Goal: Information Seeking & Learning: Learn about a topic

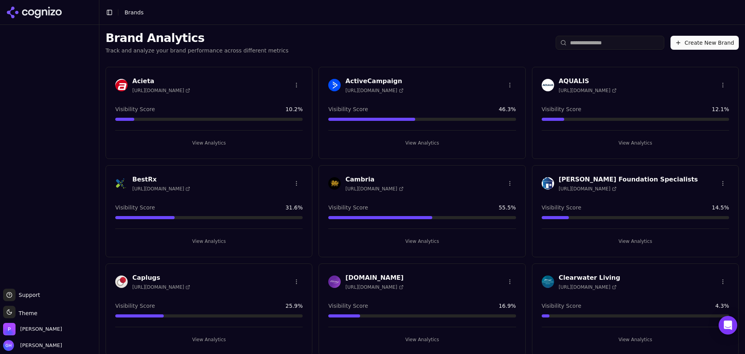
click at [422, 245] on button "View Analytics" at bounding box center [421, 241] width 187 height 12
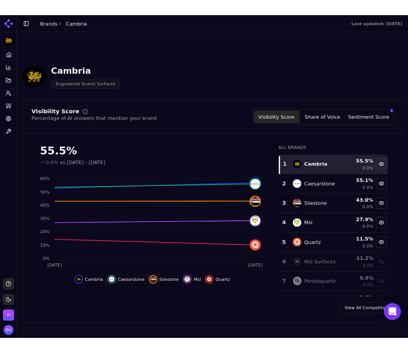
scroll to position [42, 0]
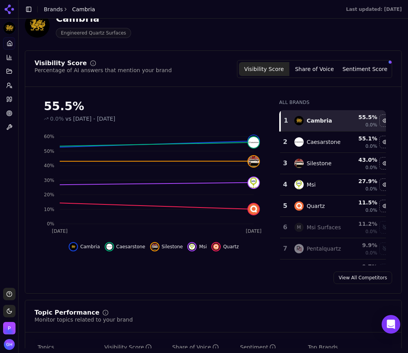
click at [27, 269] on div "Visibility Score Percentage of AI answers that mention your brand Visibility Sc…" at bounding box center [213, 171] width 377 height 243
click at [325, 79] on div "Visibility Score Percentage of AI answers that mention your brand Visibility Sc…" at bounding box center [213, 73] width 376 height 27
click at [321, 73] on button "Share of Voice" at bounding box center [315, 69] width 50 height 14
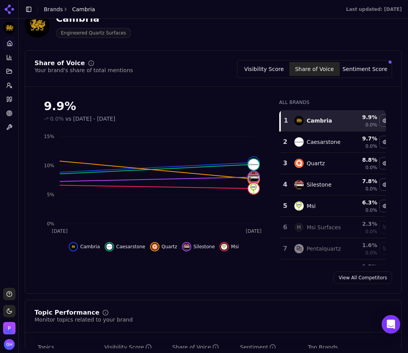
click at [359, 71] on button "Sentiment Score" at bounding box center [365, 69] width 50 height 14
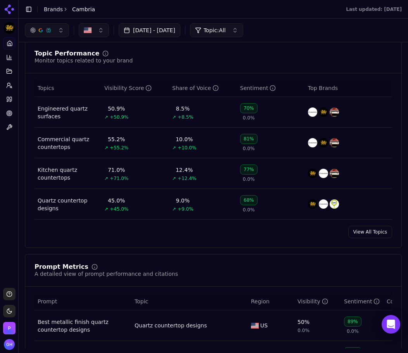
scroll to position [496, 0]
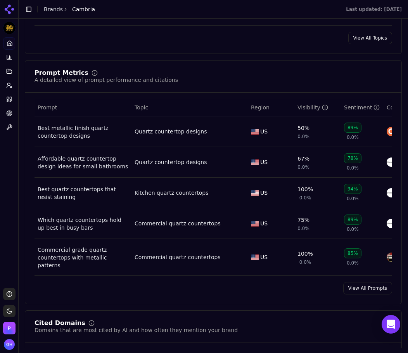
drag, startPoint x: 368, startPoint y: 290, endPoint x: 350, endPoint y: 280, distance: 20.5
click at [368, 290] on link "View All Prompts" at bounding box center [367, 288] width 49 height 12
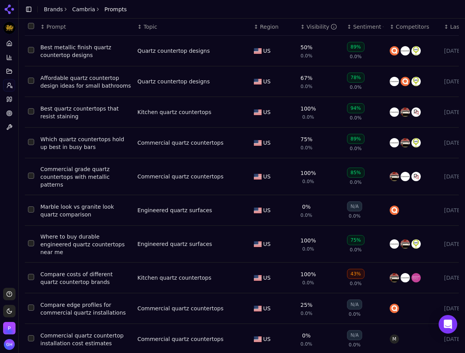
scroll to position [49, 0]
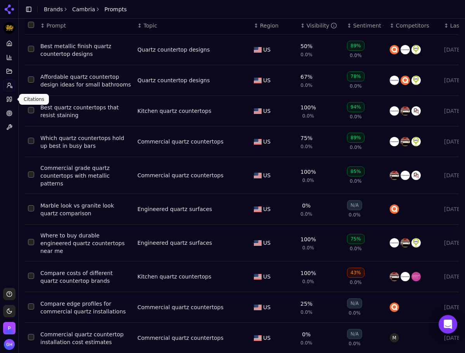
click at [7, 97] on icon at bounding box center [9, 99] width 6 height 6
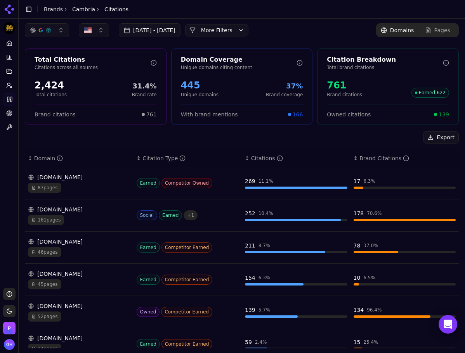
click at [248, 32] on button "More Filters" at bounding box center [216, 30] width 63 height 12
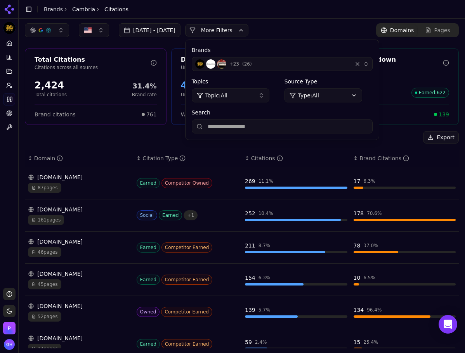
click at [371, 71] on div "Brands + 23 ( 26 ) Topics Topic: All Source Type Type: All Search" at bounding box center [282, 90] width 193 height 100
click at [349, 68] on div "+ 23 ( 26 )" at bounding box center [272, 63] width 154 height 9
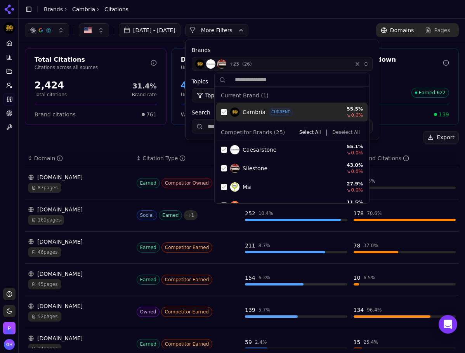
click at [225, 111] on div "Suggestions" at bounding box center [224, 112] width 6 height 6
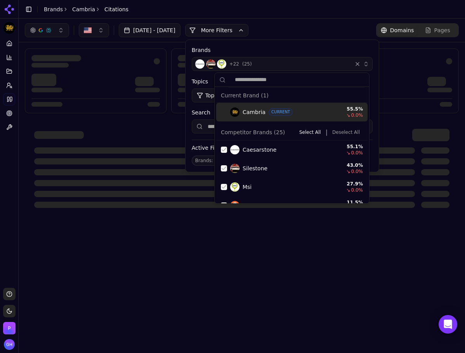
click at [356, 133] on button "Deselect All" at bounding box center [346, 132] width 34 height 9
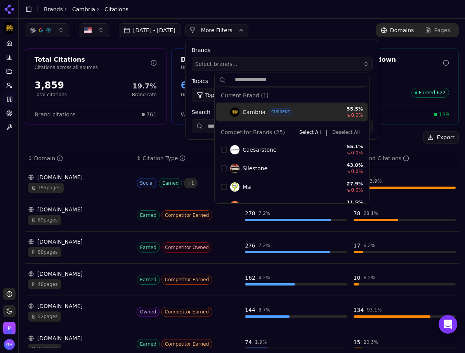
click at [224, 33] on button "More Filters" at bounding box center [216, 30] width 63 height 12
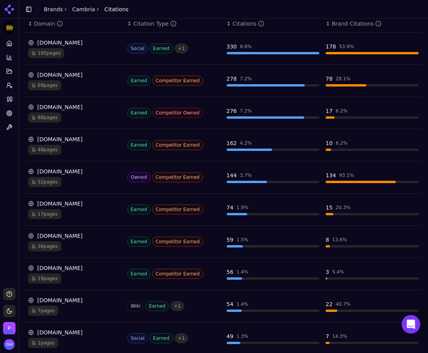
scroll to position [135, 0]
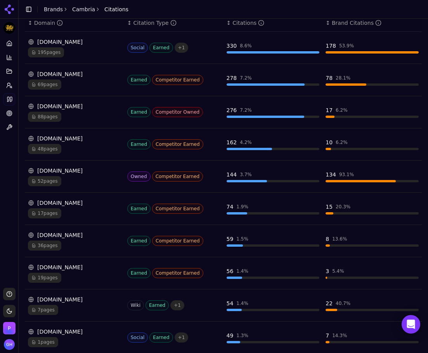
drag, startPoint x: 10, startPoint y: 160, endPoint x: 5, endPoint y: 159, distance: 4.8
click at [10, 160] on div "Platform Home Competition Topics Prompts Citations Optimize Toolbox" at bounding box center [9, 159] width 18 height 251
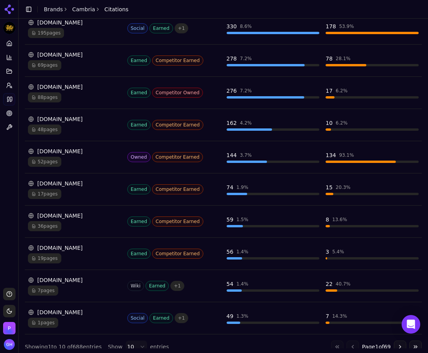
scroll to position [155, 0]
click at [94, 277] on div "[DOMAIN_NAME]" at bounding box center [74, 280] width 93 height 8
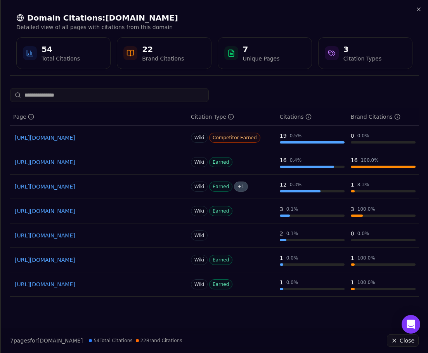
scroll to position [72, 0]
click at [417, 12] on icon "button" at bounding box center [419, 9] width 6 height 6
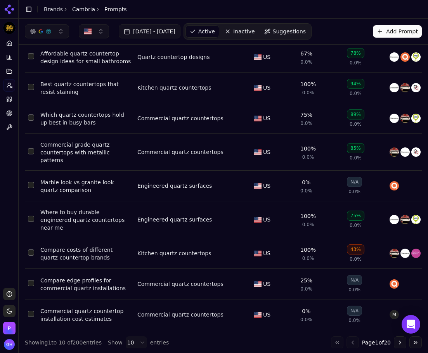
scroll to position [0, 0]
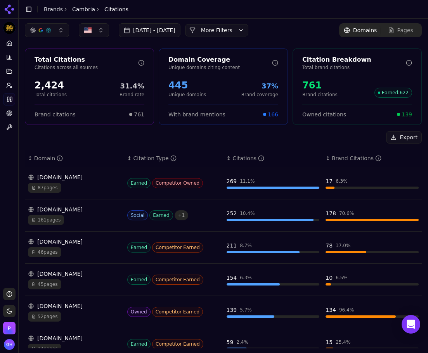
click at [248, 33] on button "More Filters" at bounding box center [216, 30] width 63 height 12
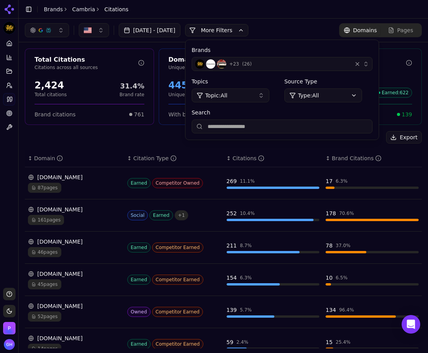
click at [239, 62] on span "+ 23" at bounding box center [234, 64] width 10 height 6
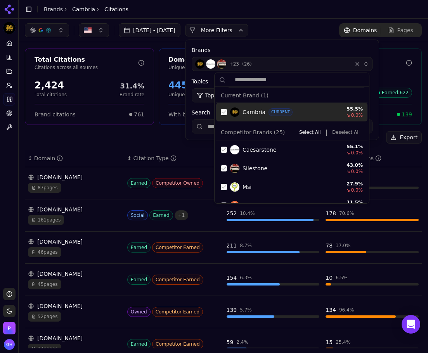
drag, startPoint x: 224, startPoint y: 114, endPoint x: 294, endPoint y: 118, distance: 70.4
click at [224, 113] on div "Suggestions" at bounding box center [224, 112] width 6 height 6
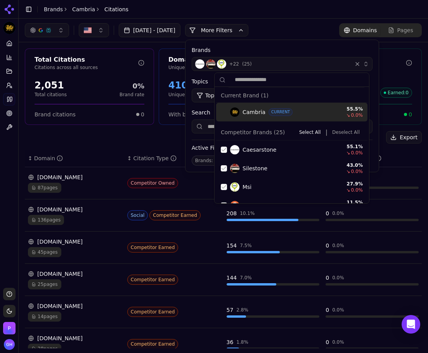
click at [344, 133] on button "Deselect All" at bounding box center [346, 132] width 34 height 9
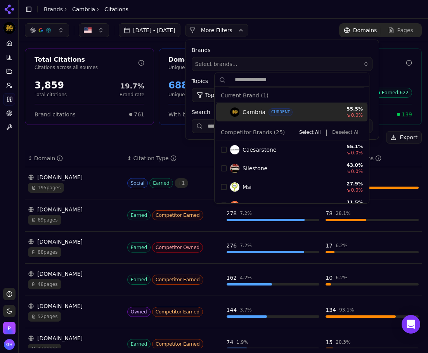
click at [236, 29] on button "More Filters" at bounding box center [216, 30] width 63 height 12
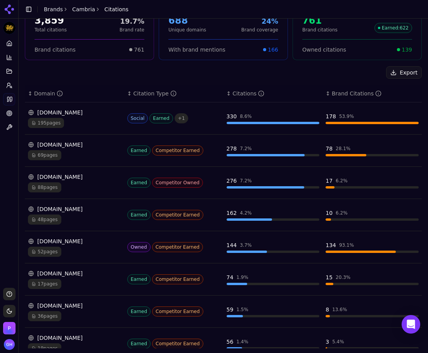
scroll to position [78, 0]
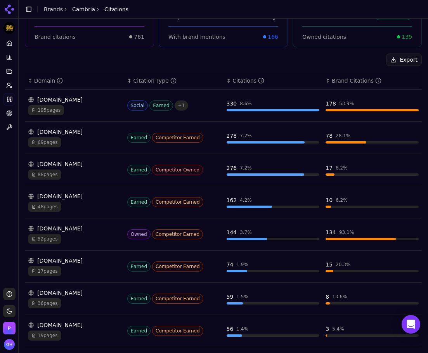
click at [107, 106] on div "195 pages" at bounding box center [74, 110] width 93 height 10
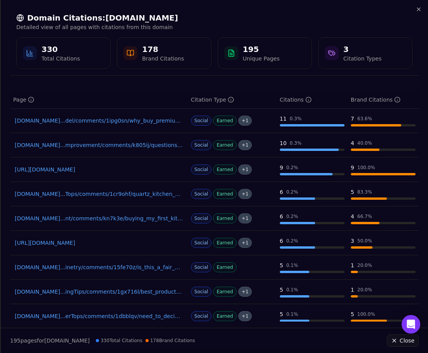
scroll to position [0, 0]
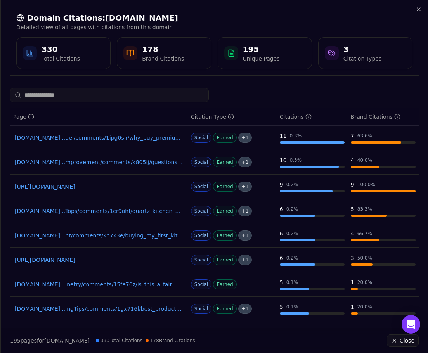
drag, startPoint x: 145, startPoint y: 144, endPoint x: 139, endPoint y: 140, distance: 7.5
drag, startPoint x: 139, startPoint y: 140, endPoint x: 255, endPoint y: 91, distance: 125.4
click at [255, 91] on div at bounding box center [214, 95] width 409 height 14
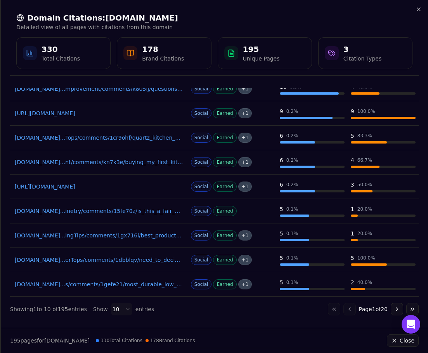
click at [391, 305] on button "Go to next page" at bounding box center [397, 309] width 12 height 12
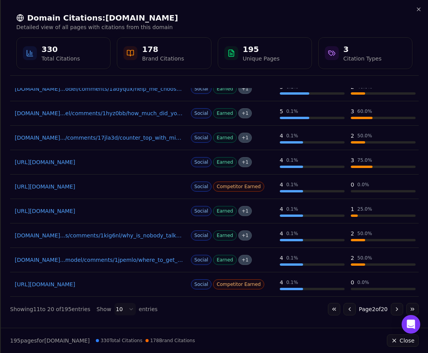
click at [343, 310] on button "Go to previous page" at bounding box center [349, 309] width 12 height 12
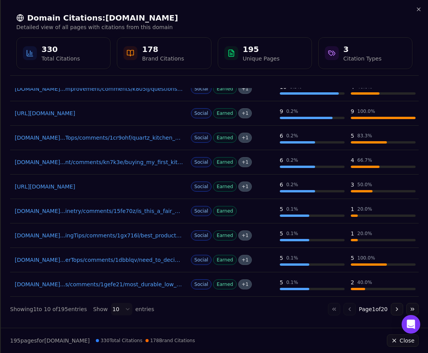
scroll to position [0, 0]
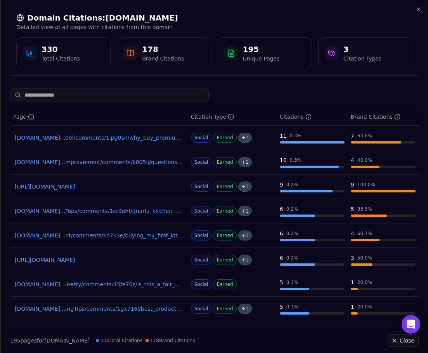
drag, startPoint x: 120, startPoint y: 238, endPoint x: 138, endPoint y: 242, distance: 18.7
click at [138, 242] on td "[DOMAIN_NAME]...nt/comments/kn7k3e/buying_my_first_kitchen_counter_is_quartz_a_…" at bounding box center [99, 236] width 178 height 24
click at [418, 12] on icon "button" at bounding box center [419, 9] width 6 height 6
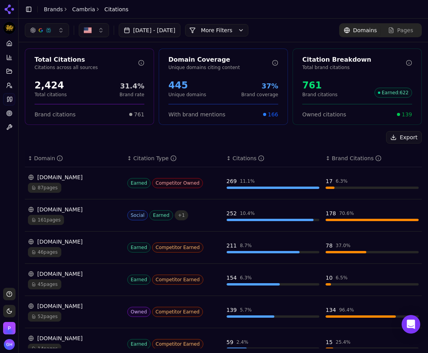
click at [248, 27] on button "More Filters" at bounding box center [216, 30] width 63 height 12
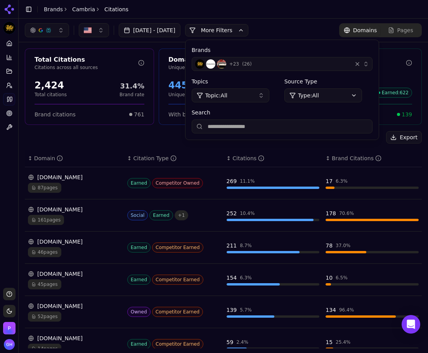
click at [349, 60] on div "+ 23 ( 26 )" at bounding box center [272, 63] width 154 height 9
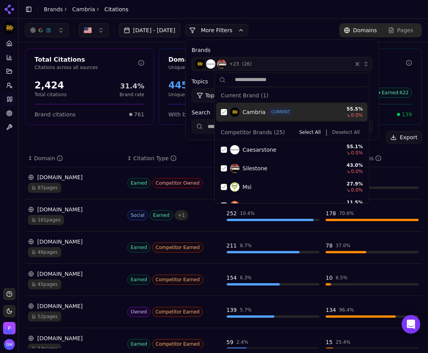
click at [226, 111] on div "Suggestions" at bounding box center [224, 112] width 6 height 6
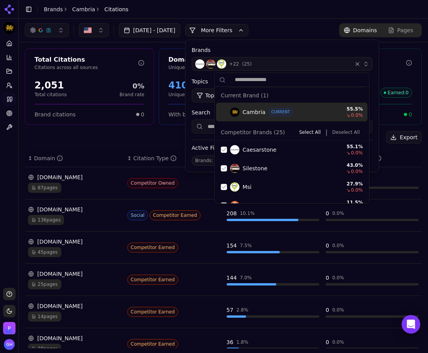
click at [340, 134] on button "Deselect All" at bounding box center [346, 132] width 34 height 9
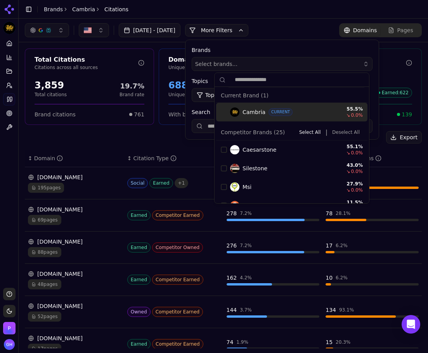
click at [248, 33] on button "More Filters" at bounding box center [216, 30] width 63 height 12
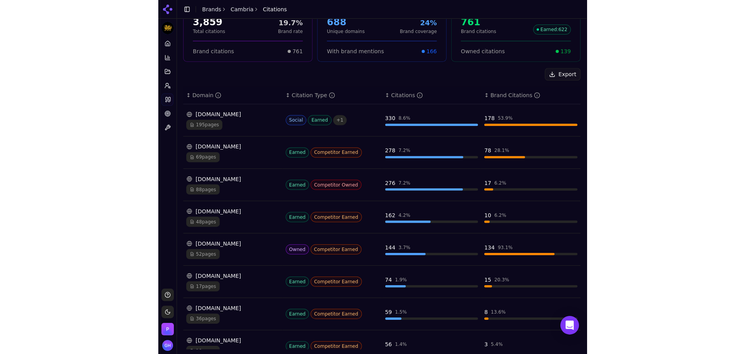
scroll to position [116, 0]
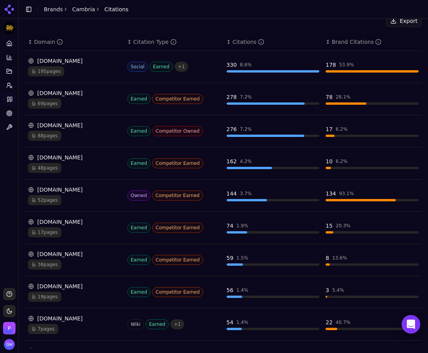
click at [72, 91] on div "[DOMAIN_NAME]" at bounding box center [74, 93] width 93 height 8
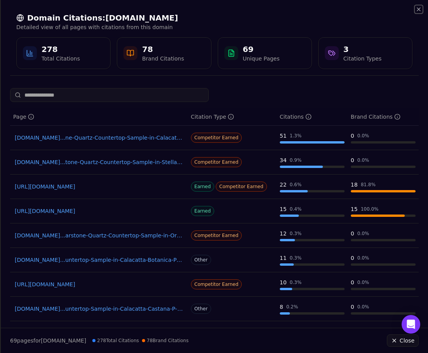
click at [418, 9] on icon "button" at bounding box center [419, 9] width 6 height 6
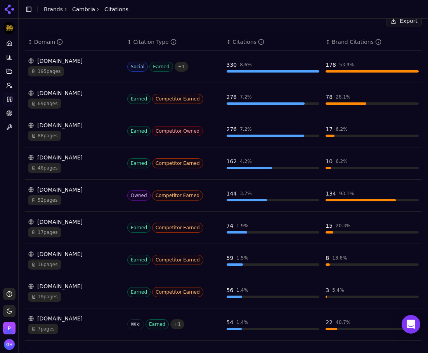
click at [74, 223] on div "[DOMAIN_NAME]" at bounding box center [74, 222] width 93 height 8
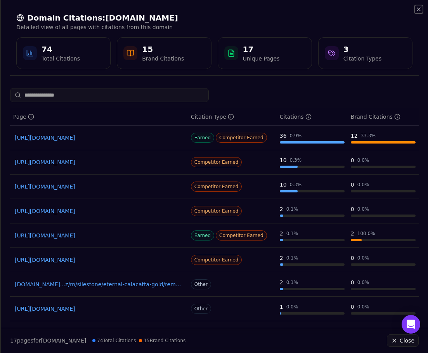
drag, startPoint x: 418, startPoint y: 10, endPoint x: 401, endPoint y: 30, distance: 26.2
click at [418, 10] on icon "button" at bounding box center [419, 9] width 6 height 6
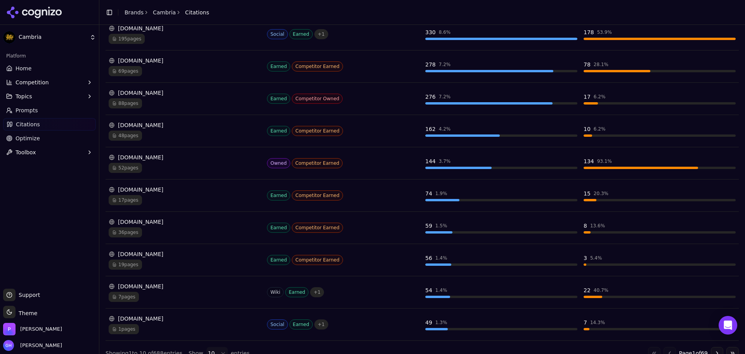
scroll to position [167, 0]
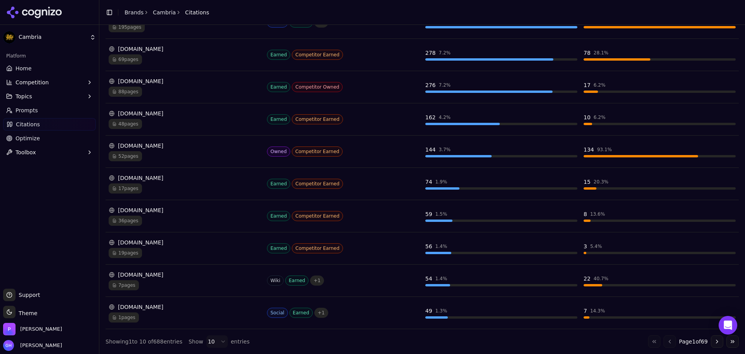
click at [143, 210] on div "[DOMAIN_NAME]" at bounding box center [185, 210] width 152 height 8
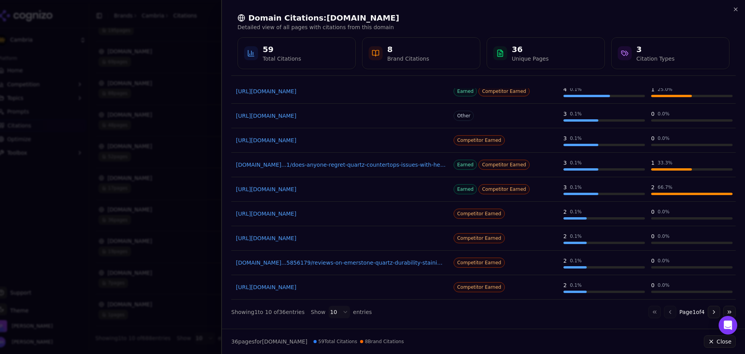
scroll to position [73, 0]
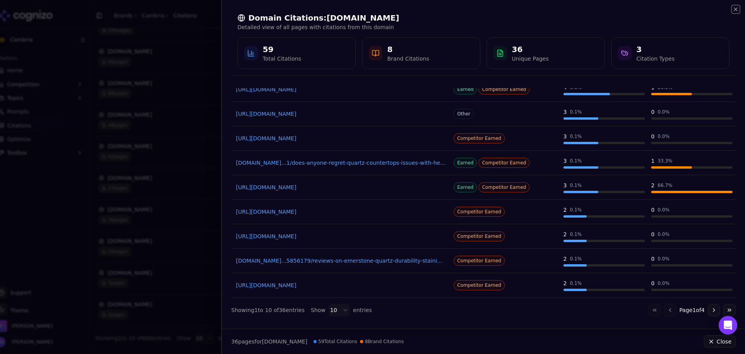
click at [737, 10] on icon "button" at bounding box center [736, 9] width 6 height 6
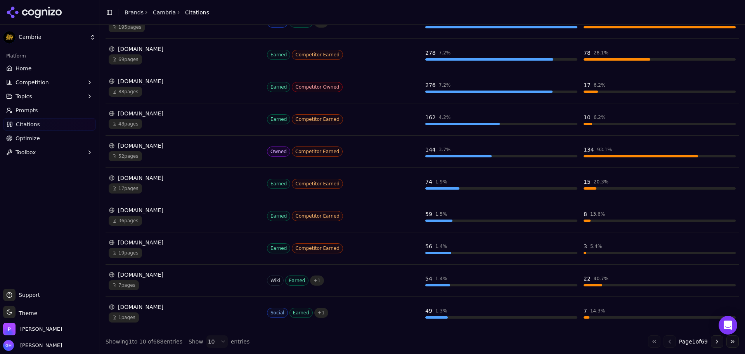
drag, startPoint x: 135, startPoint y: 243, endPoint x: 71, endPoint y: 229, distance: 65.5
click at [71, 229] on div "Platform Home Competition Topics Prompts Citations Optimize Toolbox" at bounding box center [49, 166] width 99 height 239
click at [149, 239] on div "[DOMAIN_NAME]" at bounding box center [185, 242] width 152 height 8
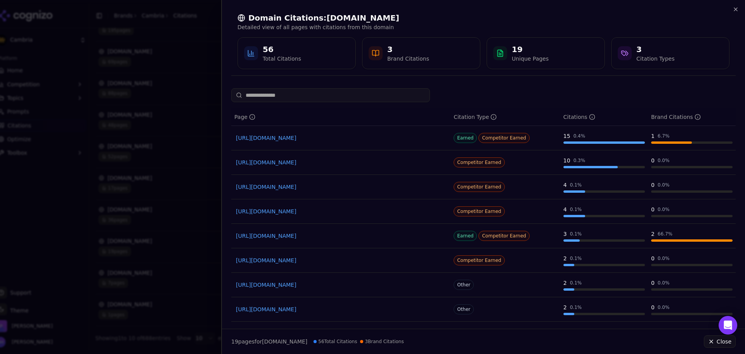
drag, startPoint x: 350, startPoint y: 130, endPoint x: 340, endPoint y: 137, distance: 11.8
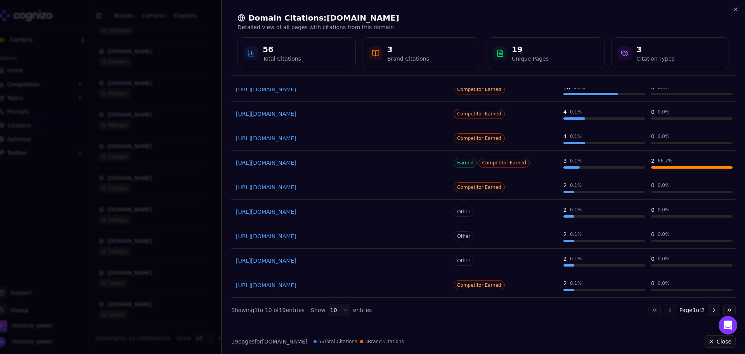
scroll to position [0, 0]
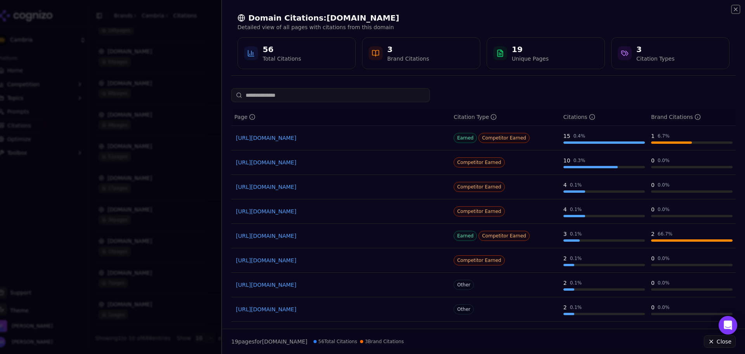
click at [735, 9] on icon "button" at bounding box center [736, 9] width 6 height 6
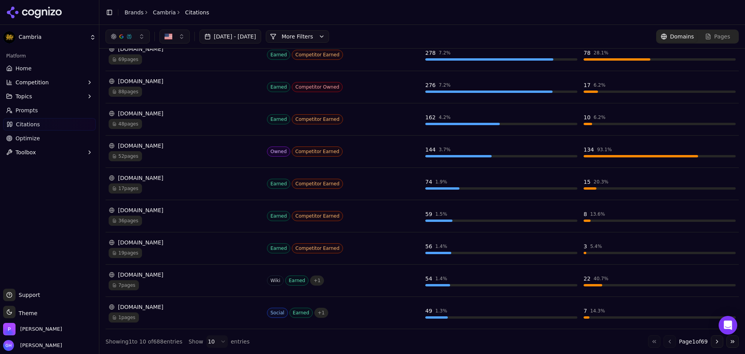
scroll to position [12, 0]
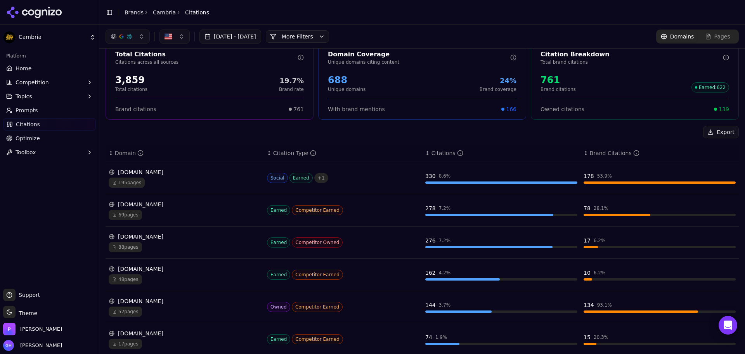
click at [380, 134] on div "Export" at bounding box center [422, 132] width 633 height 12
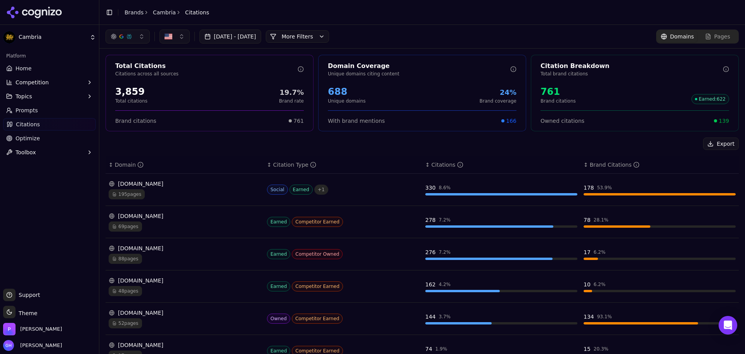
scroll to position [167, 0]
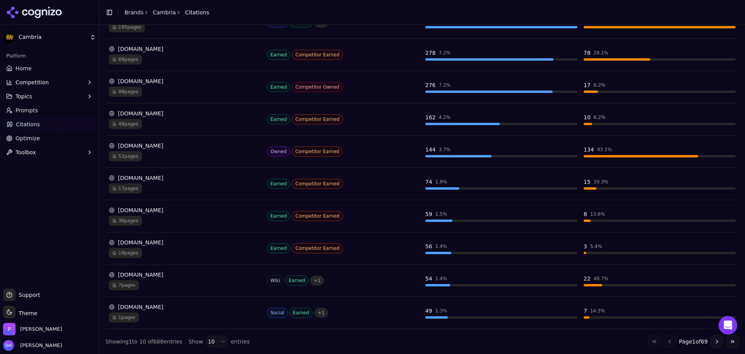
click at [711, 341] on button "Go to next page" at bounding box center [717, 341] width 12 height 12
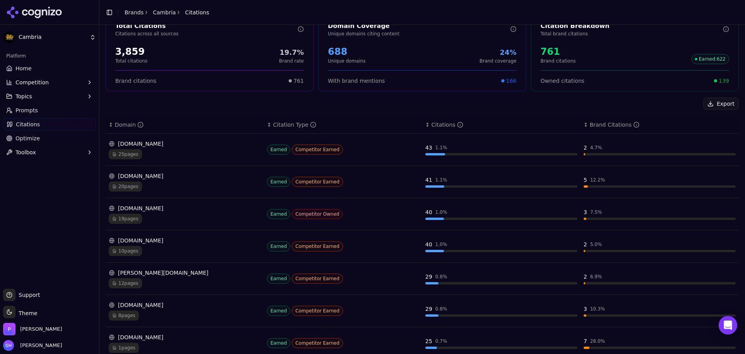
scroll to position [78, 0]
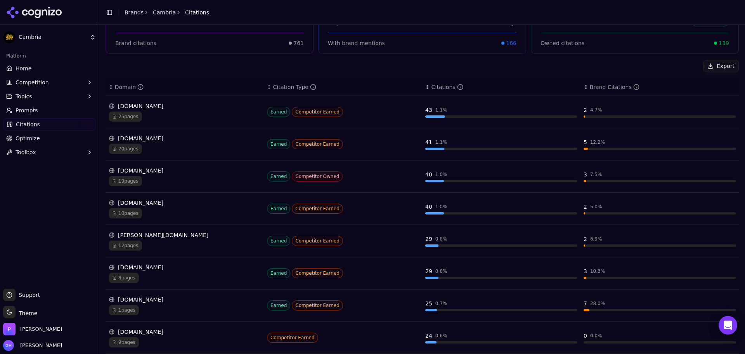
drag, startPoint x: 122, startPoint y: 237, endPoint x: 91, endPoint y: 227, distance: 32.4
click at [67, 194] on div "Platform Home Competition Topics Prompts Citations Optimize Toolbox" at bounding box center [49, 166] width 99 height 239
click at [134, 231] on div "[PERSON_NAME][DOMAIN_NAME]" at bounding box center [185, 235] width 152 height 8
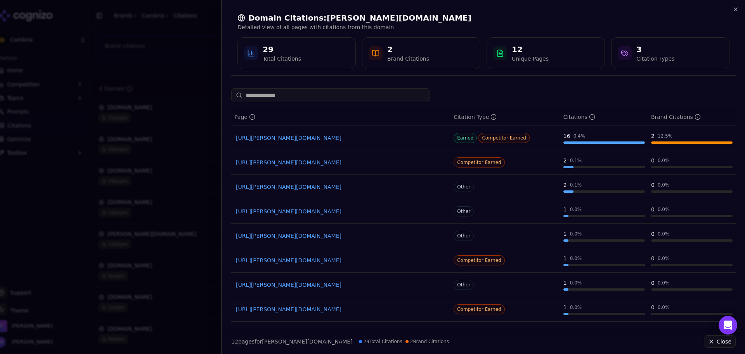
click at [742, 7] on div "Domain Citations: [PERSON_NAME][DOMAIN_NAME] Detailed view of all pages with ci…" at bounding box center [483, 41] width 523 height 82
click at [739, 10] on icon "button" at bounding box center [736, 9] width 6 height 6
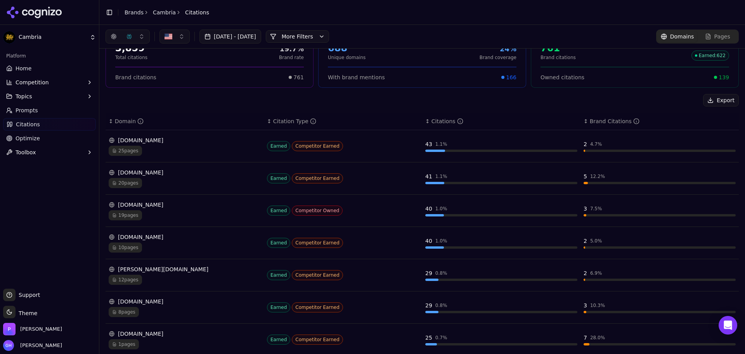
scroll to position [0, 0]
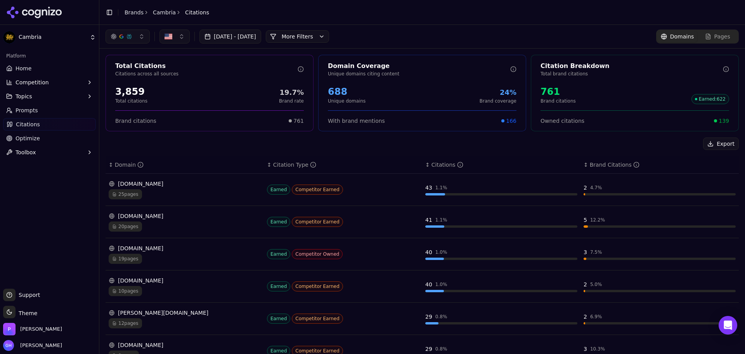
drag, startPoint x: 150, startPoint y: 215, endPoint x: 184, endPoint y: 225, distance: 35.6
click at [184, 225] on div "20 pages" at bounding box center [185, 226] width 152 height 10
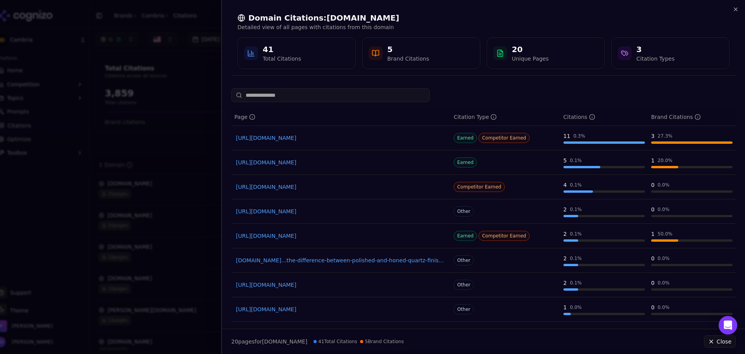
click at [730, 12] on div "Domain Citations: [DOMAIN_NAME] Detailed view of all pages with citations from …" at bounding box center [483, 40] width 505 height 69
drag, startPoint x: 370, startPoint y: 166, endPoint x: 336, endPoint y: 156, distance: 35.6
drag, startPoint x: 336, startPoint y: 156, endPoint x: 299, endPoint y: 158, distance: 36.6
click at [739, 8] on div "Domain Citations: [DOMAIN_NAME] Detailed view of all pages with citations from …" at bounding box center [483, 41] width 523 height 82
click at [736, 9] on icon "button" at bounding box center [736, 9] width 6 height 6
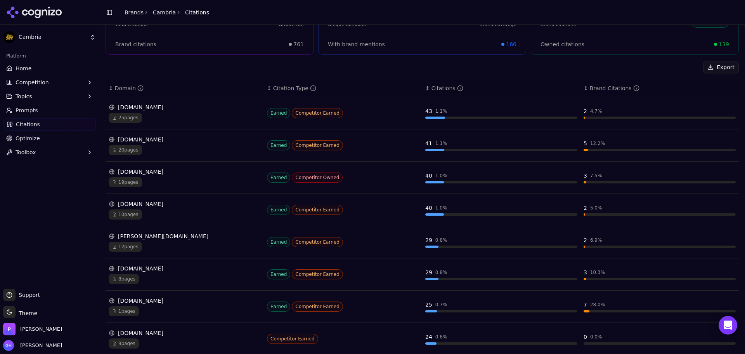
scroll to position [78, 0]
click at [142, 204] on div "[DOMAIN_NAME]" at bounding box center [185, 203] width 152 height 8
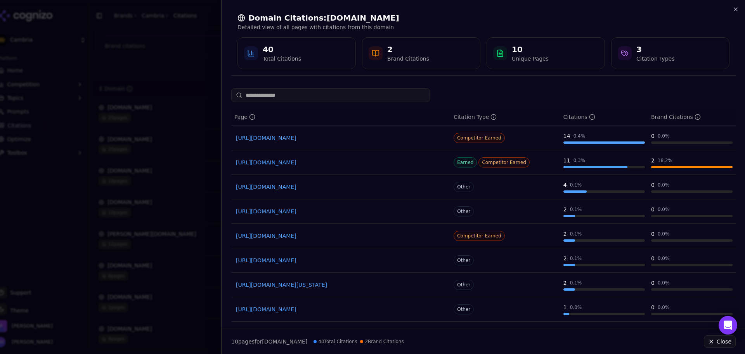
click at [196, 156] on div at bounding box center [372, 177] width 745 height 354
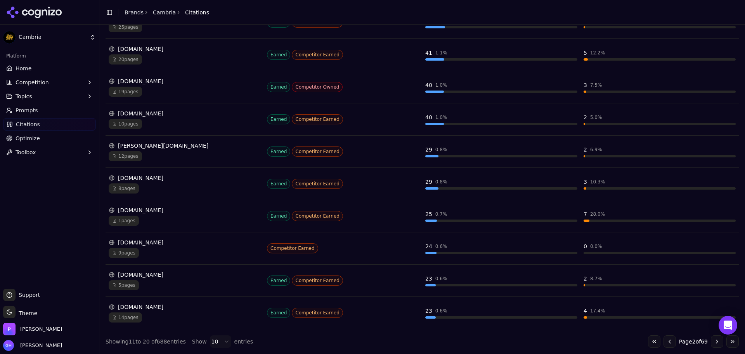
scroll to position [12, 0]
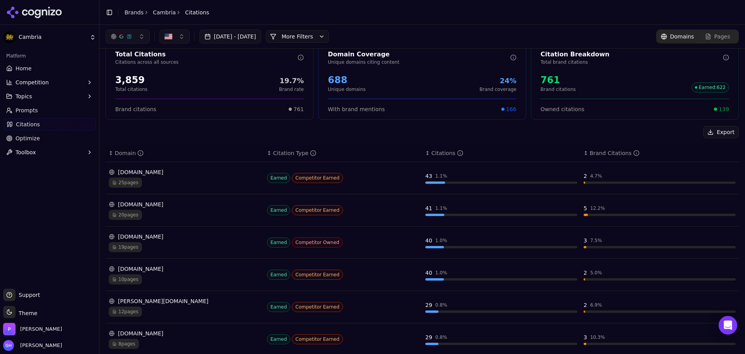
click at [184, 203] on div "[DOMAIN_NAME]" at bounding box center [185, 204] width 152 height 8
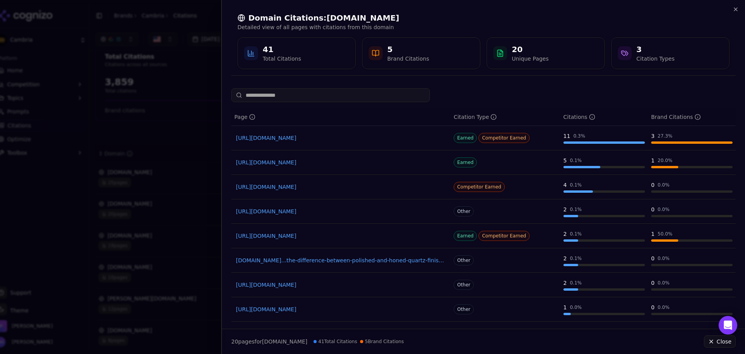
click at [114, 102] on div at bounding box center [372, 177] width 745 height 354
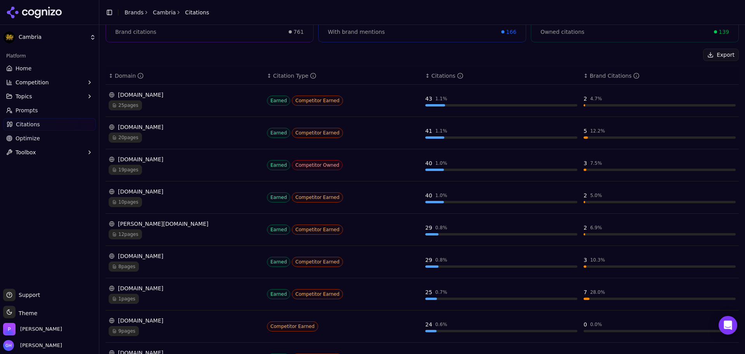
scroll to position [89, 0]
click at [152, 192] on div "[DOMAIN_NAME]" at bounding box center [185, 191] width 152 height 8
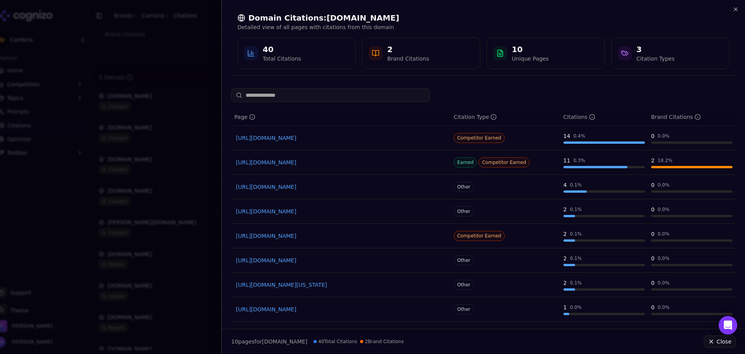
click at [161, 107] on div at bounding box center [372, 177] width 745 height 354
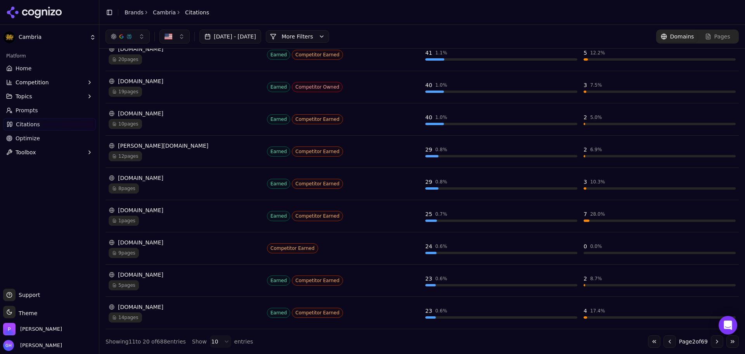
scroll to position [128, 0]
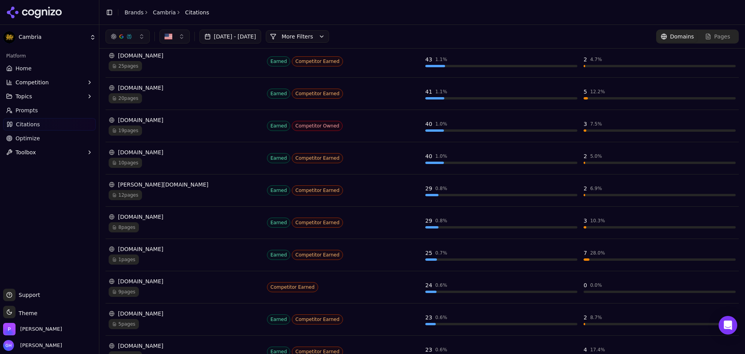
drag, startPoint x: 163, startPoint y: 281, endPoint x: 150, endPoint y: 278, distance: 13.2
click at [150, 278] on div "[DOMAIN_NAME]" at bounding box center [185, 281] width 152 height 8
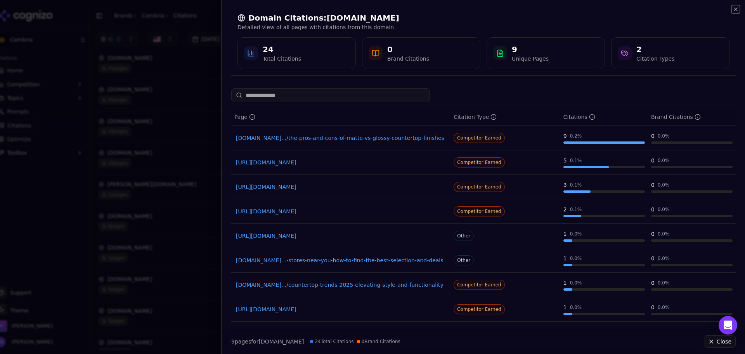
click at [738, 10] on icon "button" at bounding box center [736, 9] width 6 height 6
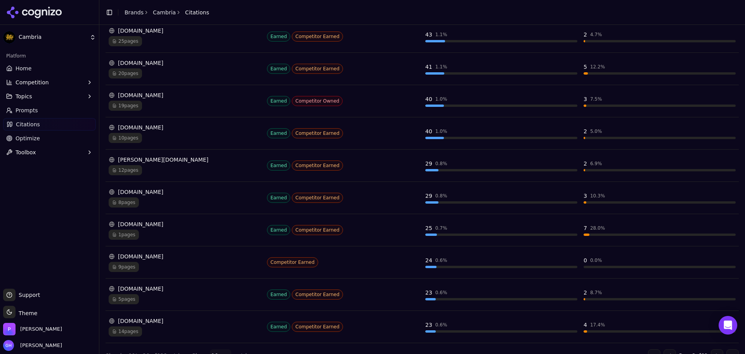
scroll to position [167, 0]
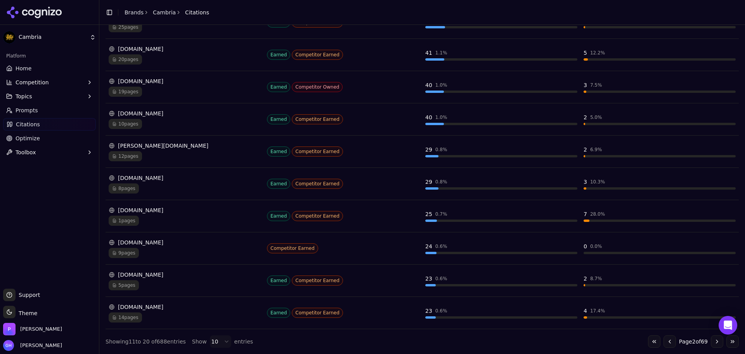
drag, startPoint x: 139, startPoint y: 180, endPoint x: 88, endPoint y: 187, distance: 51.4
click at [88, 187] on div "Platform Home Competition Topics Prompts Citations Optimize Toolbox" at bounding box center [49, 166] width 99 height 239
click at [142, 176] on div "[DOMAIN_NAME]" at bounding box center [185, 178] width 152 height 8
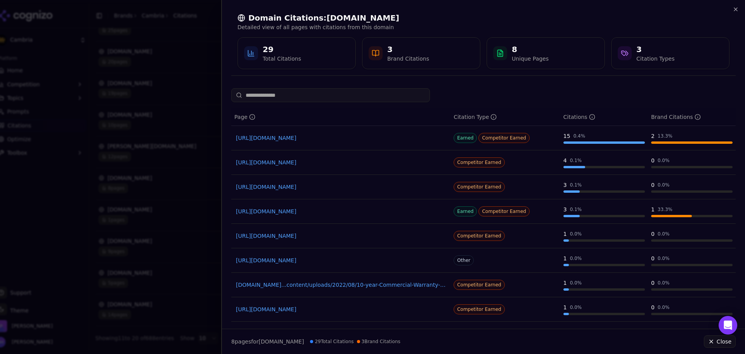
click at [731, 10] on div "Domain Citations: [DOMAIN_NAME] Detailed view of all pages with citations from …" at bounding box center [483, 40] width 505 height 69
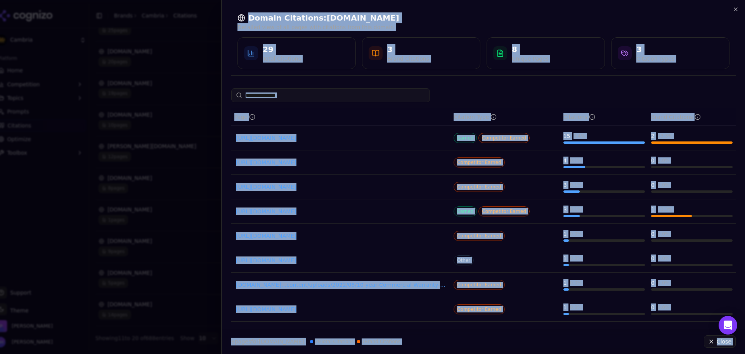
click at [734, 10] on div "Domain Citations: [DOMAIN_NAME] Detailed view of all pages with citations from …" at bounding box center [483, 177] width 524 height 354
click at [736, 10] on icon "button" at bounding box center [736, 9] width 6 height 6
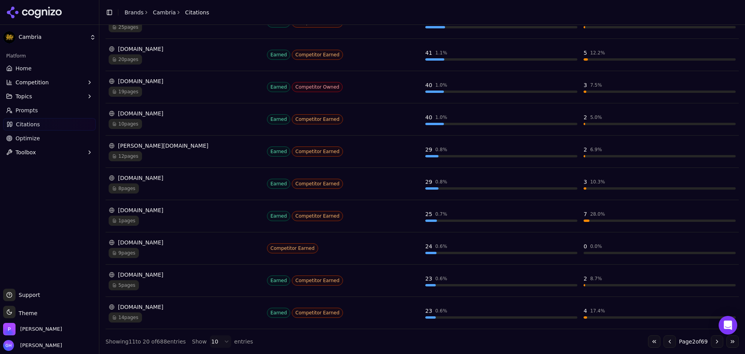
click at [140, 272] on div "[DOMAIN_NAME]" at bounding box center [185, 275] width 152 height 8
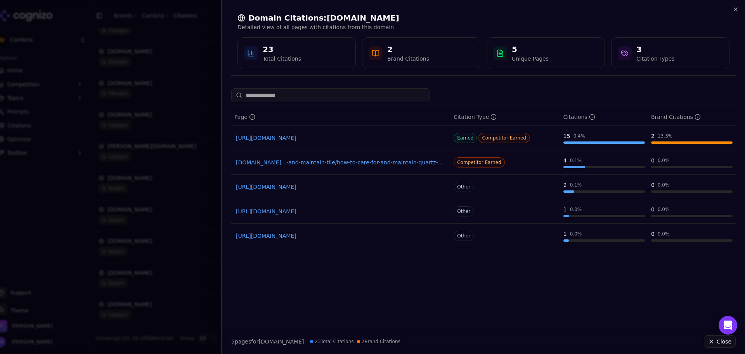
click at [397, 296] on div "Page Citation Type Citations Brand Citations [URL][DOMAIN_NAME] Earned Competit…" at bounding box center [483, 205] width 523 height 234
click at [744, 3] on div "Domain Citations: [DOMAIN_NAME] Detailed view of all pages with citations from …" at bounding box center [483, 41] width 523 height 82
click at [739, 5] on div "Domain Citations: [DOMAIN_NAME] Detailed view of all pages with citations from …" at bounding box center [483, 41] width 523 height 82
click at [735, 10] on icon "button" at bounding box center [736, 9] width 6 height 6
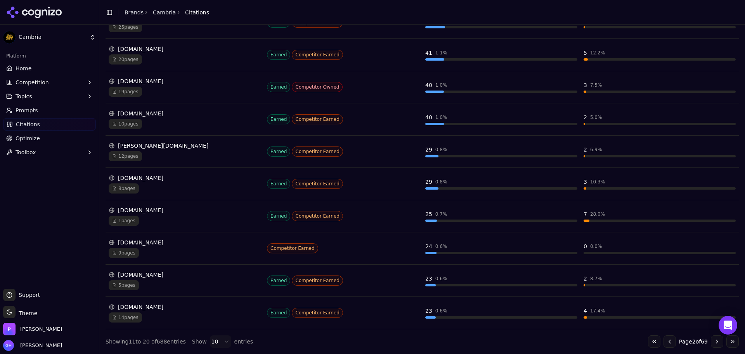
click at [664, 349] on div "Total Citations Citations across all sources 3,859 Total citations 19.7% Brand …" at bounding box center [422, 118] width 646 height 472
click at [664, 343] on button "Go to previous page" at bounding box center [670, 341] width 12 height 12
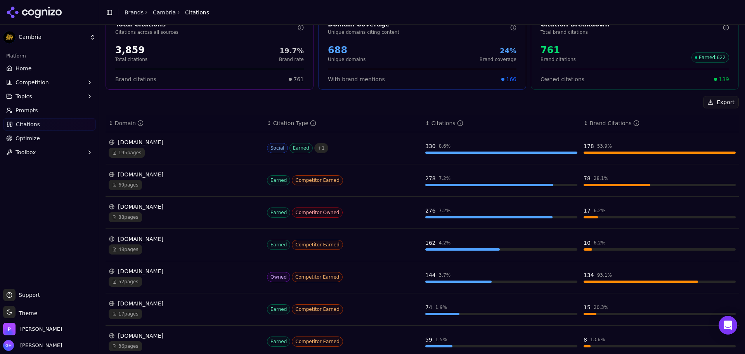
scroll to position [89, 0]
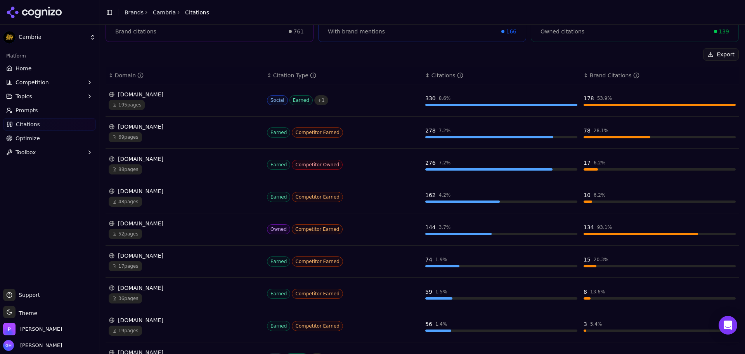
click at [185, 256] on div "[DOMAIN_NAME]" at bounding box center [185, 255] width 152 height 8
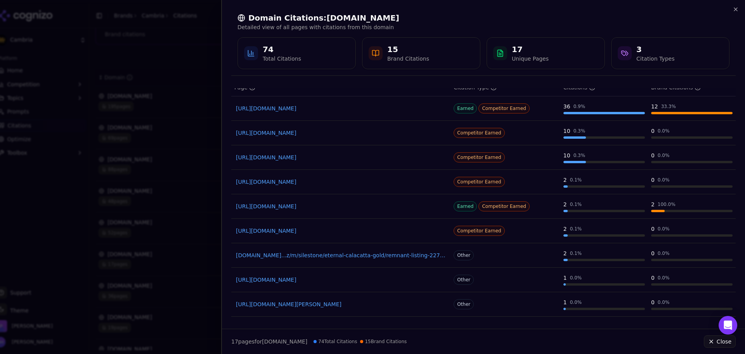
scroll to position [0, 0]
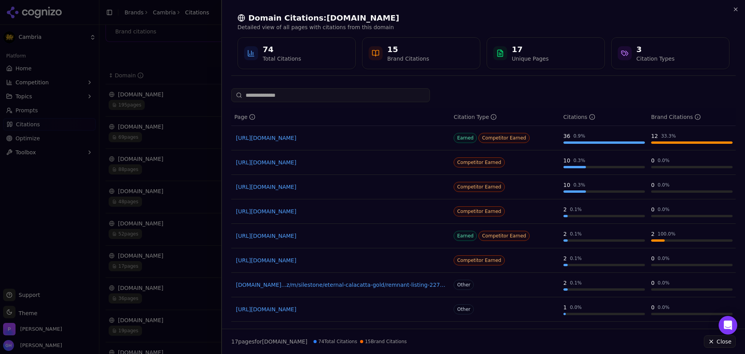
click at [135, 122] on div at bounding box center [372, 177] width 745 height 354
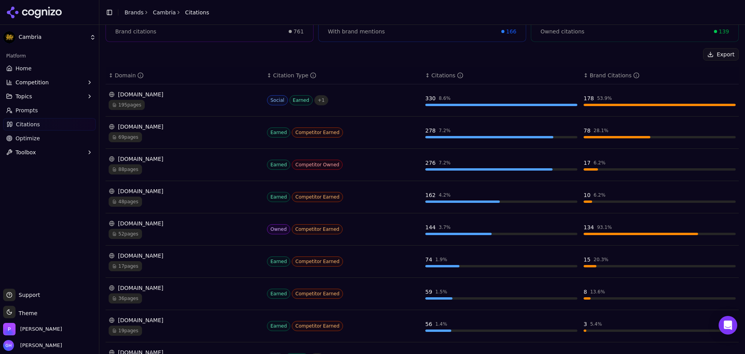
click at [148, 289] on div "[DOMAIN_NAME]" at bounding box center [185, 288] width 152 height 8
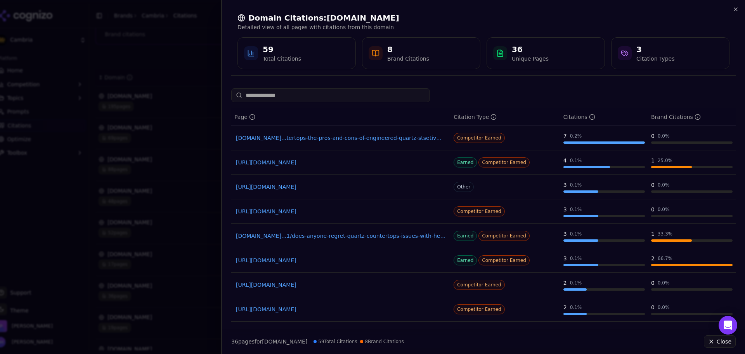
click at [732, 7] on div "Domain Citations: [DOMAIN_NAME] Detailed view of all pages with citations from …" at bounding box center [483, 40] width 505 height 69
click at [733, 9] on icon "button" at bounding box center [736, 9] width 6 height 6
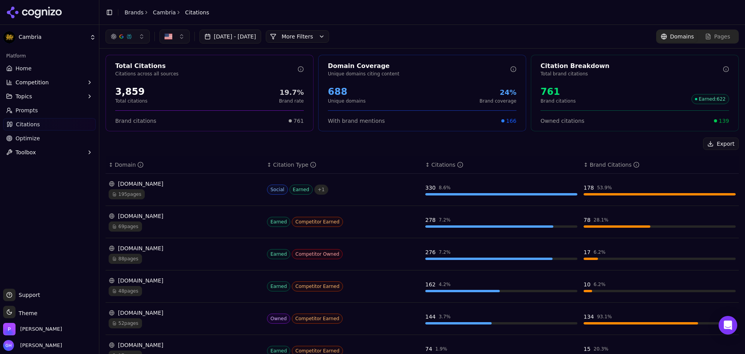
click at [723, 36] on span "Pages" at bounding box center [723, 37] width 16 height 8
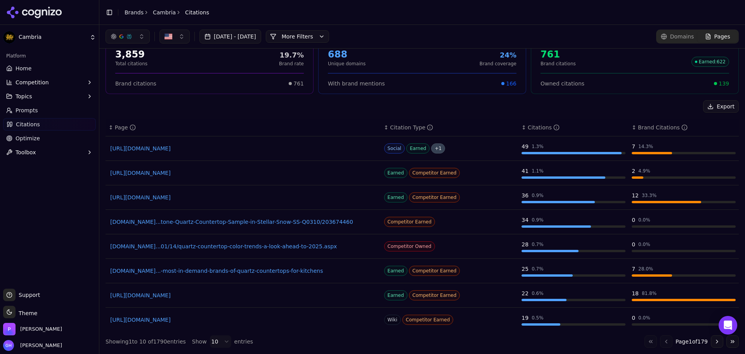
scroll to position [52, 0]
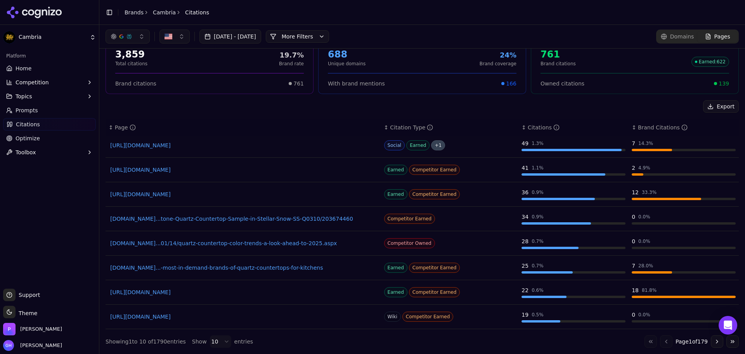
click at [711, 341] on button "Go to next page" at bounding box center [717, 341] width 12 height 12
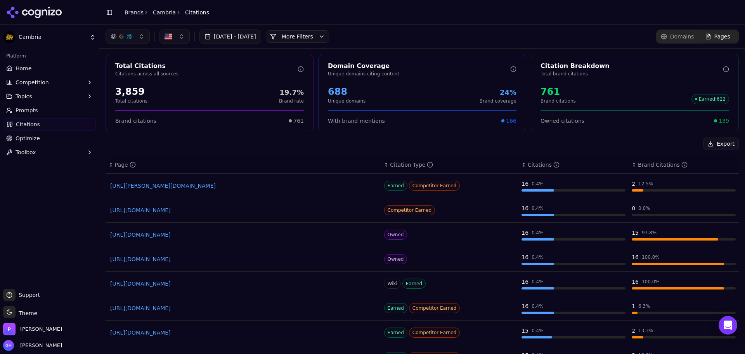
scroll to position [37, 0]
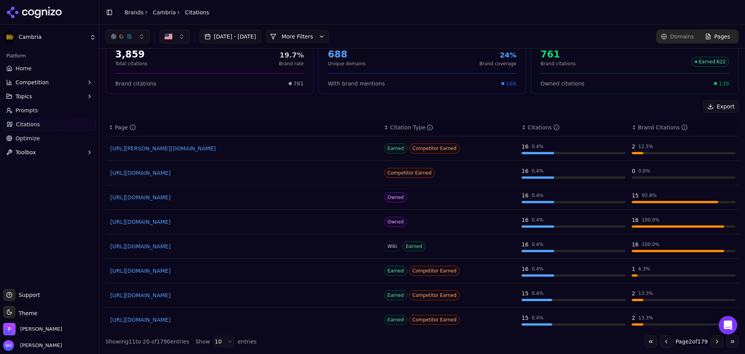
click at [660, 340] on button "Go to previous page" at bounding box center [666, 341] width 12 height 12
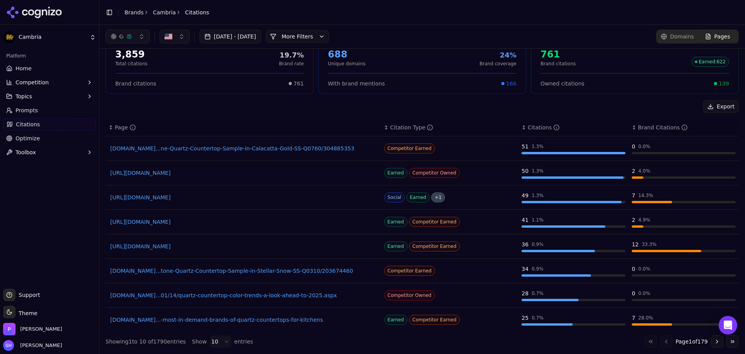
scroll to position [52, 0]
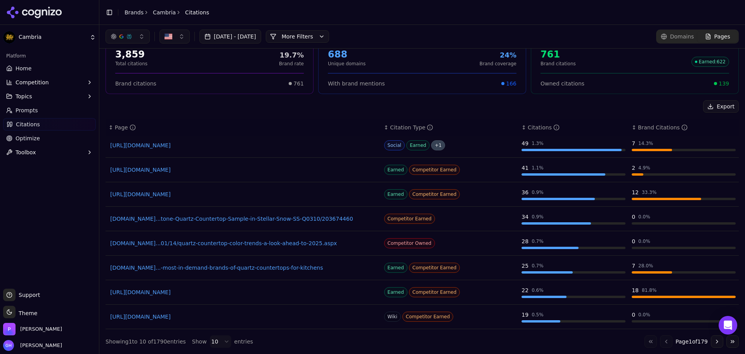
click at [148, 146] on link "[URL][DOMAIN_NAME]" at bounding box center [243, 145] width 266 height 8
click at [329, 144] on link "[URL][DOMAIN_NAME]" at bounding box center [243, 145] width 266 height 8
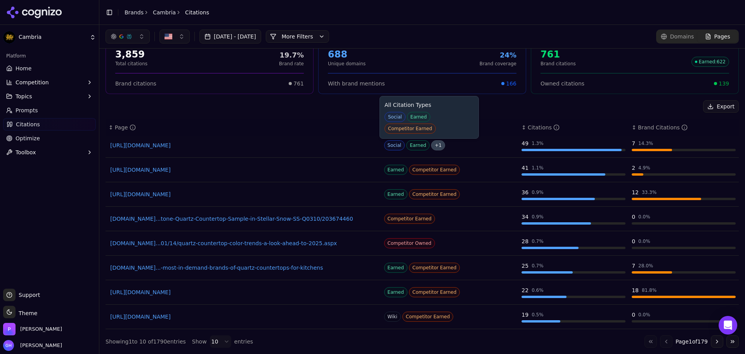
click at [431, 144] on span "+ 1" at bounding box center [438, 145] width 14 height 10
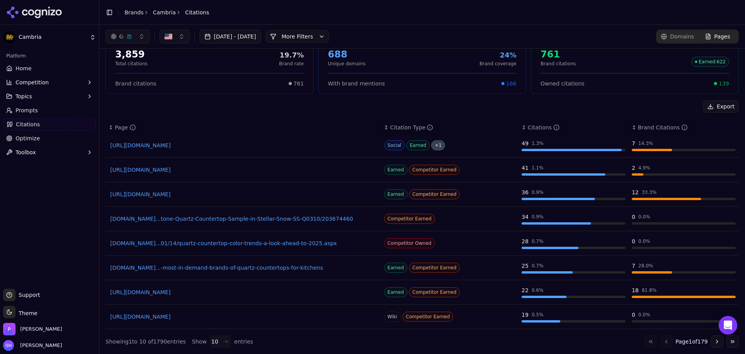
click at [711, 342] on button "Go to next page" at bounding box center [717, 341] width 12 height 12
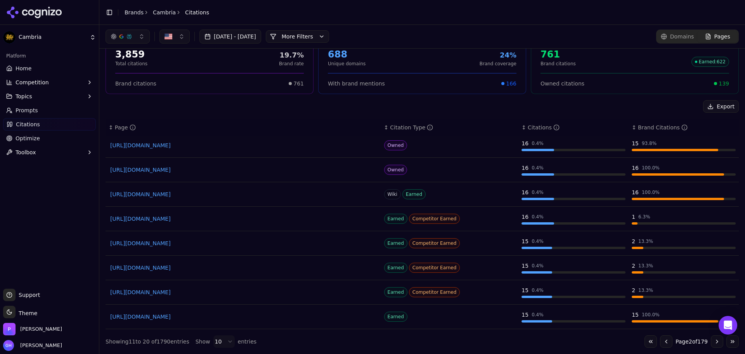
click at [660, 342] on button "Go to previous page" at bounding box center [666, 341] width 12 height 12
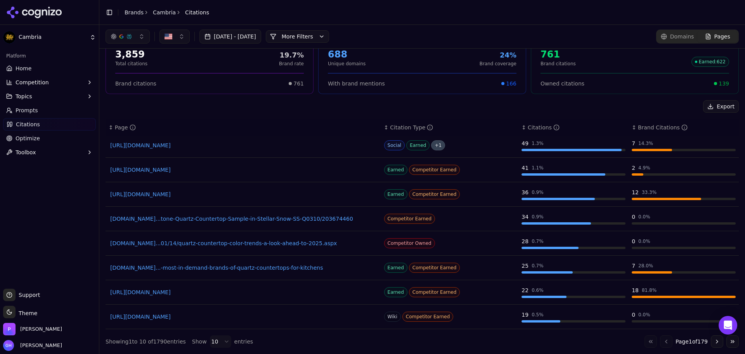
click at [713, 339] on button "Go to next page" at bounding box center [717, 341] width 12 height 12
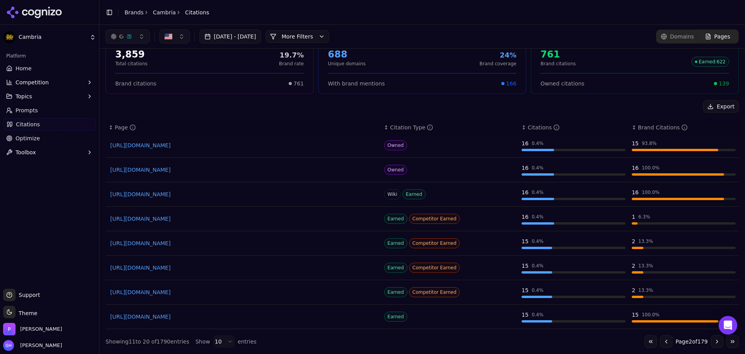
click at [712, 343] on button "Go to next page" at bounding box center [717, 341] width 12 height 12
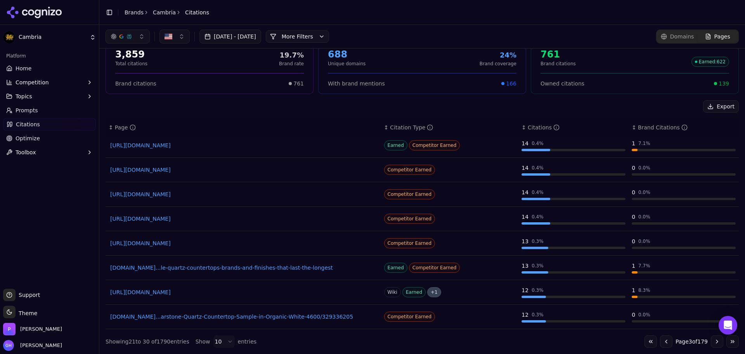
click at [713, 343] on button "Go to next page" at bounding box center [717, 341] width 12 height 12
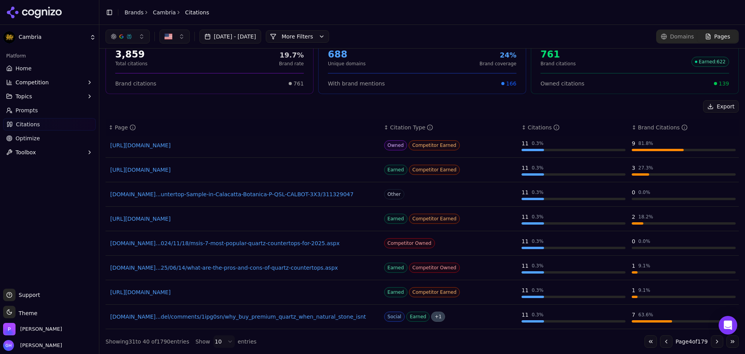
click at [715, 343] on button "Go to next page" at bounding box center [717, 341] width 12 height 12
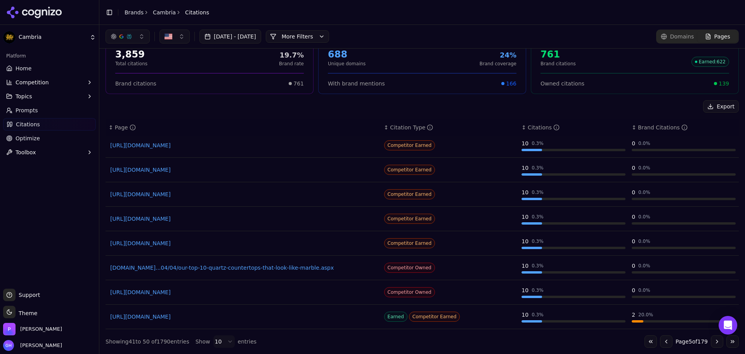
click at [647, 344] on button "Go to first page" at bounding box center [651, 341] width 12 height 12
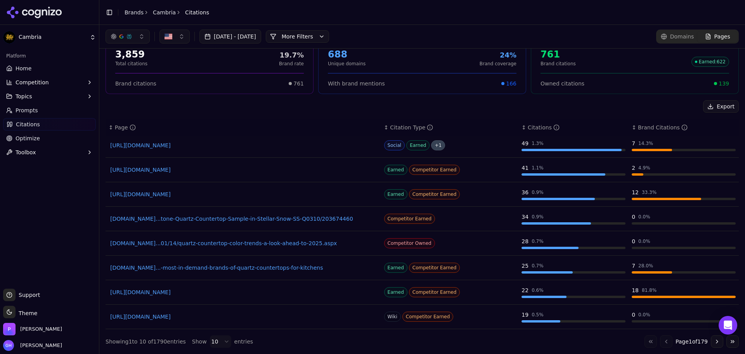
click at [711, 342] on button "Go to next page" at bounding box center [717, 341] width 12 height 12
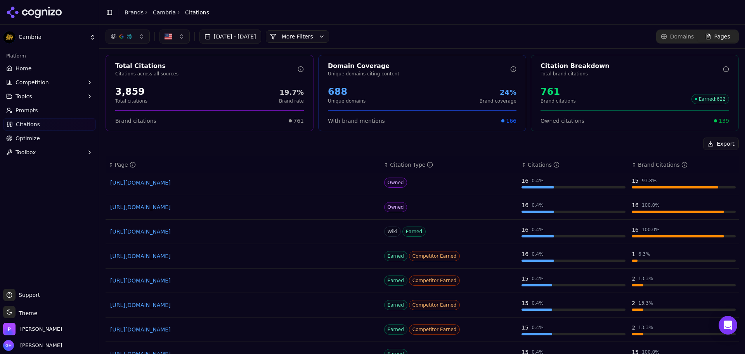
scroll to position [37, 0]
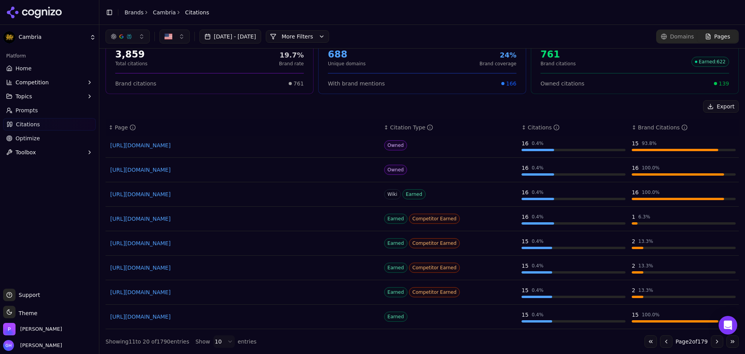
click at [713, 338] on button "Go to next page" at bounding box center [717, 341] width 12 height 12
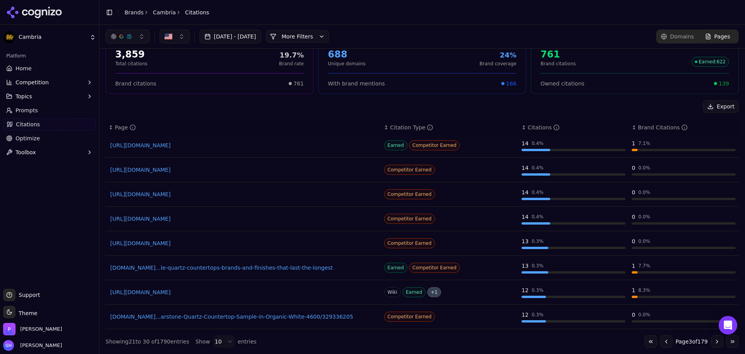
scroll to position [0, 0]
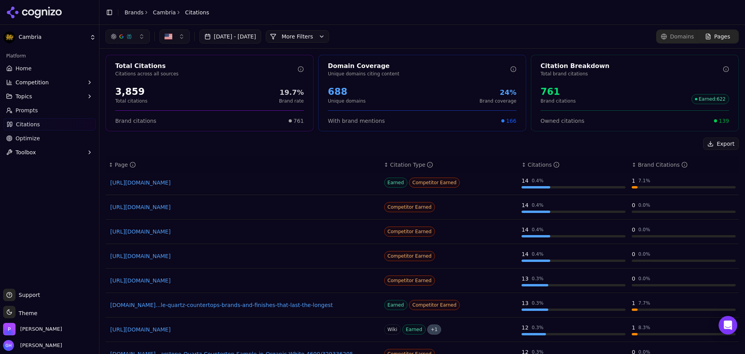
click at [55, 108] on link "Prompts" at bounding box center [49, 110] width 93 height 12
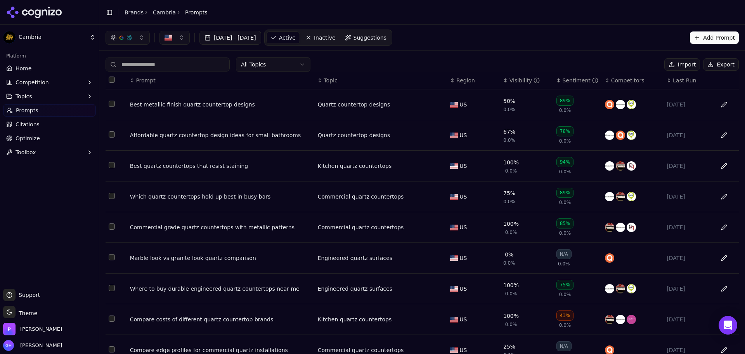
click at [711, 62] on button "Export" at bounding box center [721, 64] width 36 height 12
click at [28, 18] on div at bounding box center [49, 12] width 99 height 25
click at [33, 17] on icon at bounding box center [34, 13] width 56 height 12
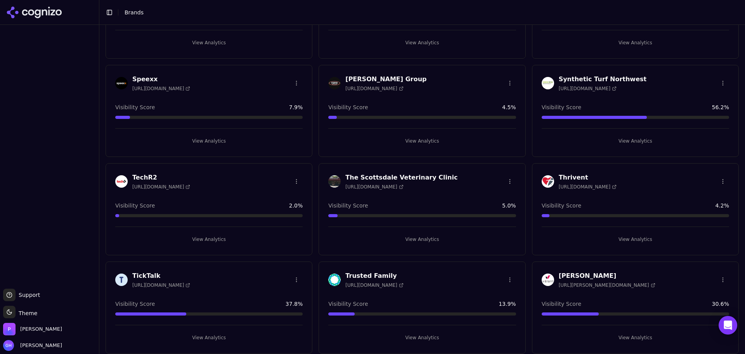
scroll to position [1579, 0]
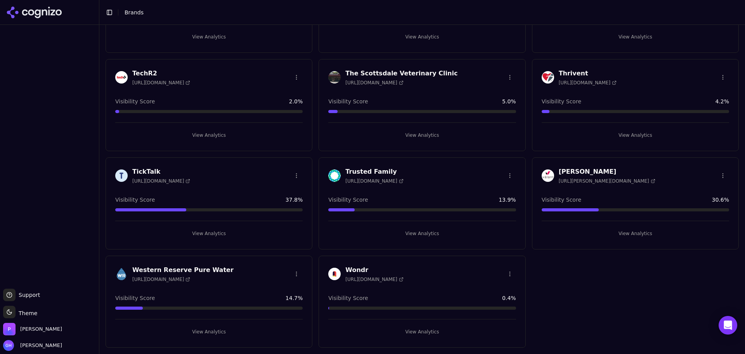
click at [414, 234] on button "View Analytics" at bounding box center [421, 233] width 187 height 12
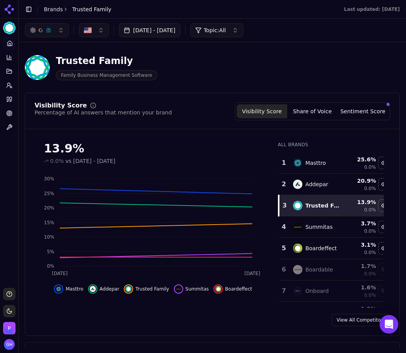
click at [175, 313] on div "Visibility Score Percentage of AI answers that mention your brand Visibility Sc…" at bounding box center [212, 214] width 375 height 243
click at [322, 114] on button "Share of Voice" at bounding box center [312, 111] width 50 height 14
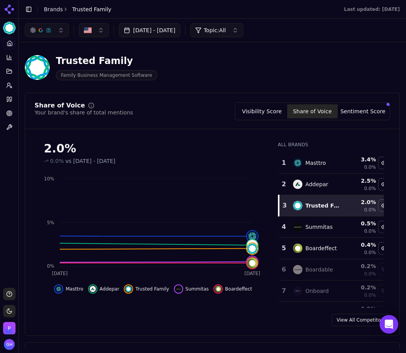
click at [359, 110] on button "Sentiment Score" at bounding box center [363, 111] width 50 height 14
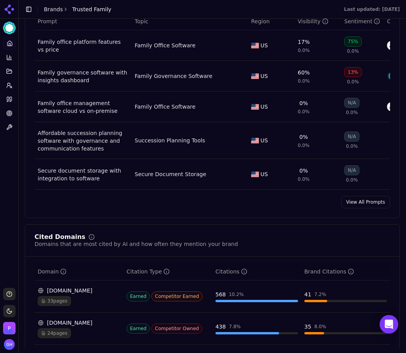
scroll to position [582, 0]
click at [379, 208] on link "View All Prompts" at bounding box center [365, 202] width 49 height 12
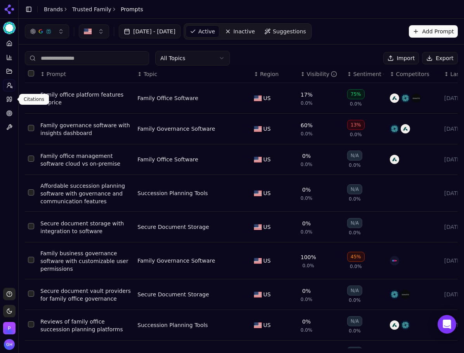
click at [13, 99] on link "Citations" at bounding box center [9, 99] width 12 height 12
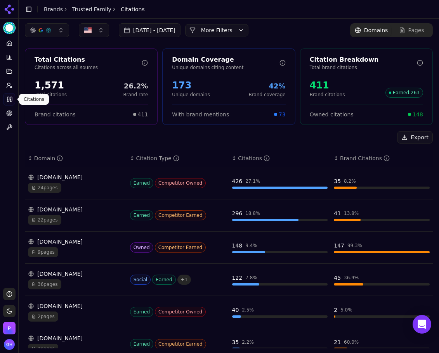
click at [10, 151] on div "Platform Home Competition Topics Prompts Citations Optimize Toolbox" at bounding box center [9, 159] width 18 height 251
drag, startPoint x: 255, startPoint y: 15, endPoint x: 252, endPoint y: 18, distance: 4.7
click at [255, 15] on header "Toggle Sidebar Brands Trusted Family Citations" at bounding box center [229, 9] width 420 height 19
click at [248, 23] on div "[DATE] - [DATE] More More Filters Domains Pages" at bounding box center [229, 30] width 420 height 23
click at [242, 29] on button "More Filters" at bounding box center [216, 30] width 63 height 12
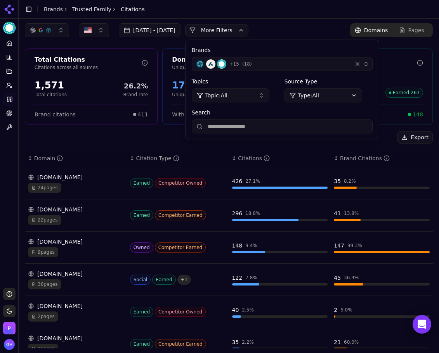
click at [349, 65] on div "+ 15 ( 18 )" at bounding box center [272, 63] width 154 height 9
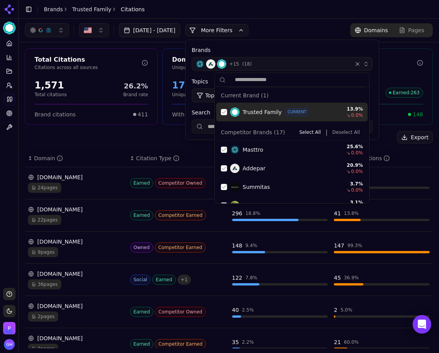
click at [226, 111] on div "Suggestions" at bounding box center [224, 112] width 6 height 6
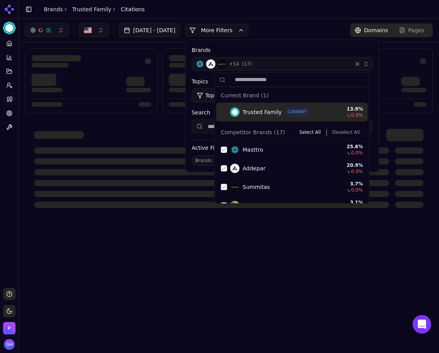
click at [338, 132] on button "Deselect All" at bounding box center [346, 132] width 34 height 9
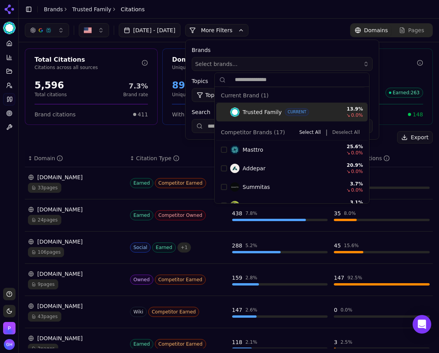
click at [236, 29] on button "More Filters" at bounding box center [216, 30] width 63 height 12
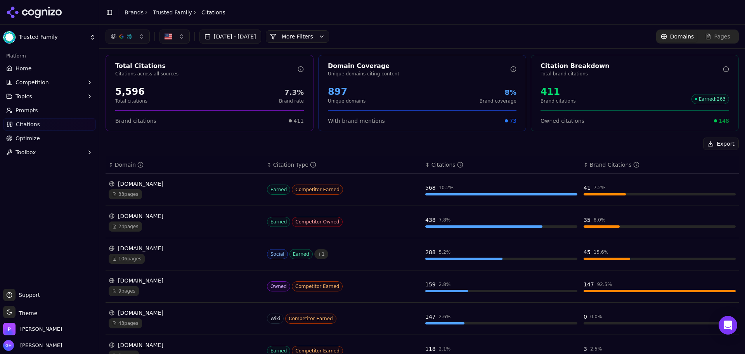
click at [36, 231] on div "Platform Home Competition Topics Prompts Citations Optimize Toolbox" at bounding box center [49, 166] width 99 height 239
click at [166, 189] on div "33 pages" at bounding box center [185, 194] width 152 height 10
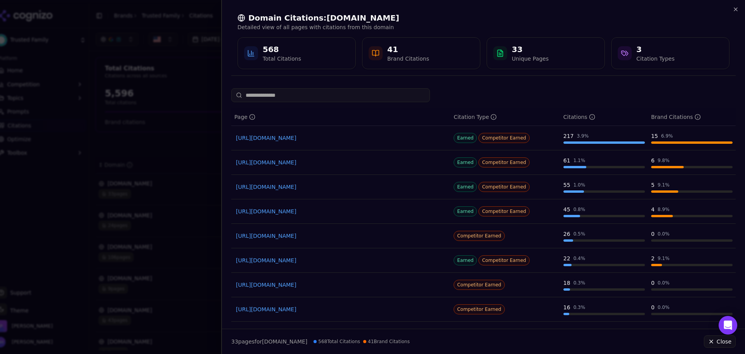
click at [307, 140] on link "[URL][DOMAIN_NAME]" at bounding box center [341, 138] width 210 height 8
click at [735, 5] on div "Domain Citations: [DOMAIN_NAME] Detailed view of all pages with citations from …" at bounding box center [483, 41] width 523 height 82
click at [734, 14] on div "Domain Citations: [DOMAIN_NAME] Detailed view of all pages with citations from …" at bounding box center [483, 40] width 505 height 69
click at [734, 10] on icon "button" at bounding box center [736, 9] width 6 height 6
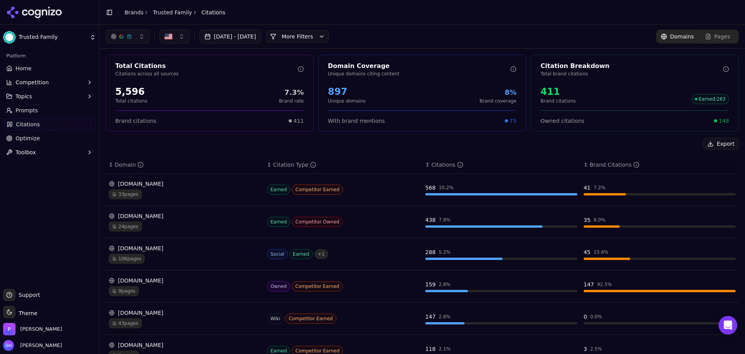
scroll to position [78, 0]
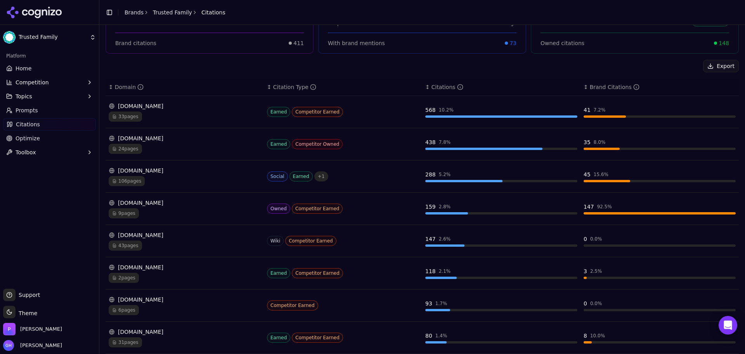
click at [159, 174] on div "[DOMAIN_NAME]" at bounding box center [185, 170] width 152 height 8
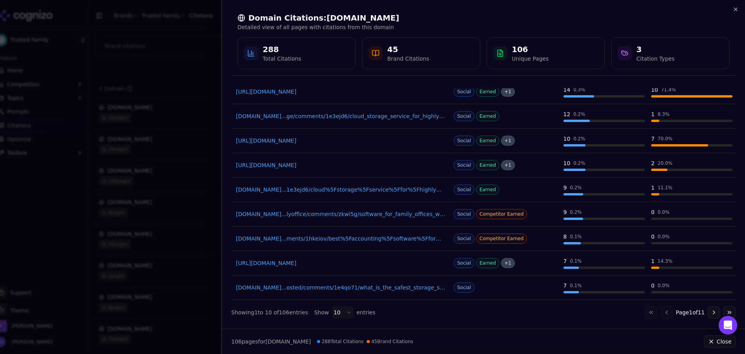
scroll to position [73, 0]
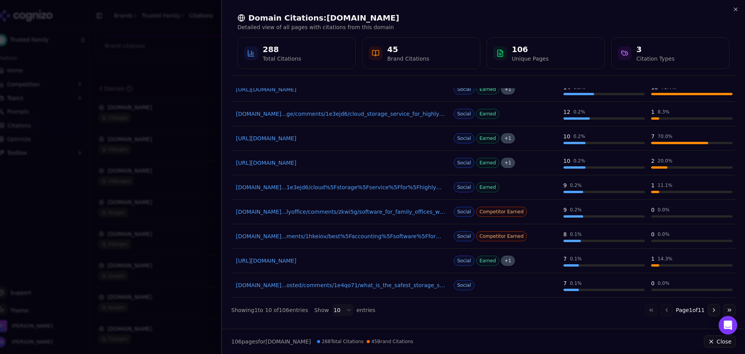
click at [710, 312] on button "Go to next page" at bounding box center [714, 309] width 12 height 12
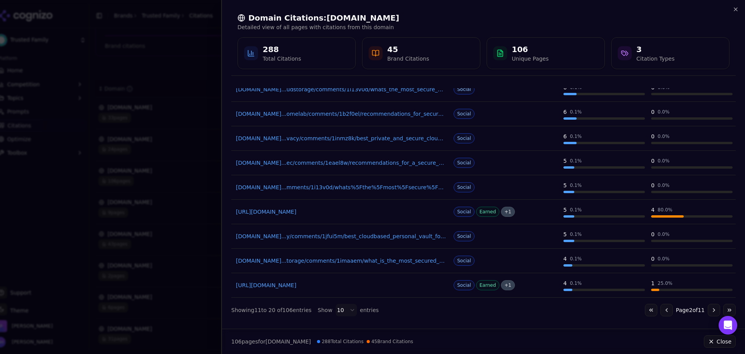
click at [708, 311] on button "Go to next page" at bounding box center [714, 309] width 12 height 12
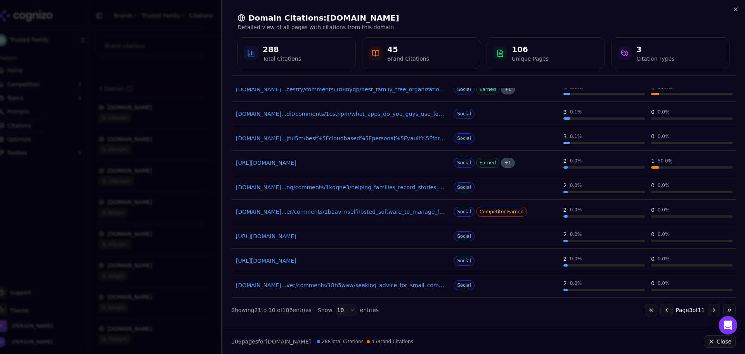
click at [708, 310] on button "Go to next page" at bounding box center [714, 309] width 12 height 12
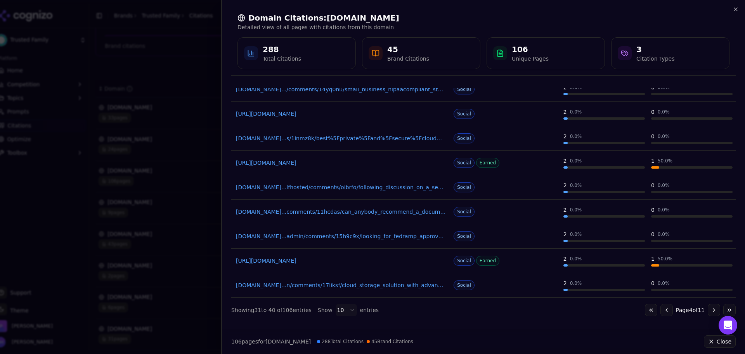
click at [708, 309] on button "Go to next page" at bounding box center [714, 309] width 12 height 12
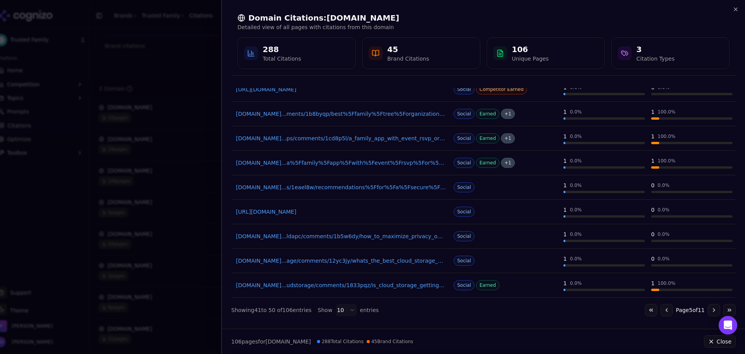
scroll to position [0, 0]
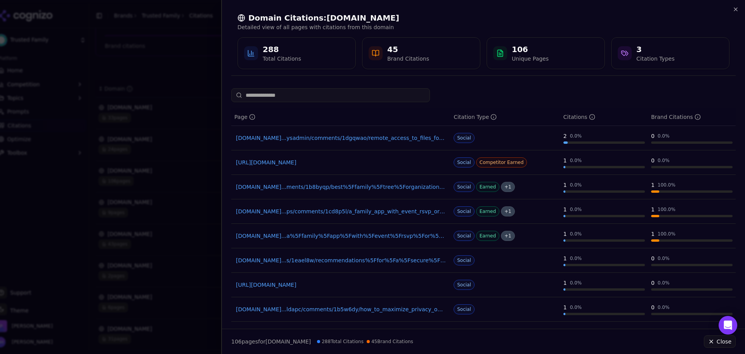
drag, startPoint x: 370, startPoint y: 215, endPoint x: 332, endPoint y: 206, distance: 39.1
drag, startPoint x: 332, startPoint y: 206, endPoint x: 317, endPoint y: 208, distance: 15.2
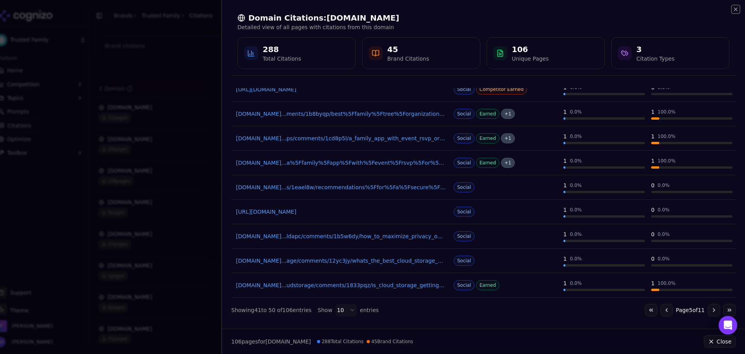
click at [734, 8] on icon "button" at bounding box center [736, 9] width 6 height 6
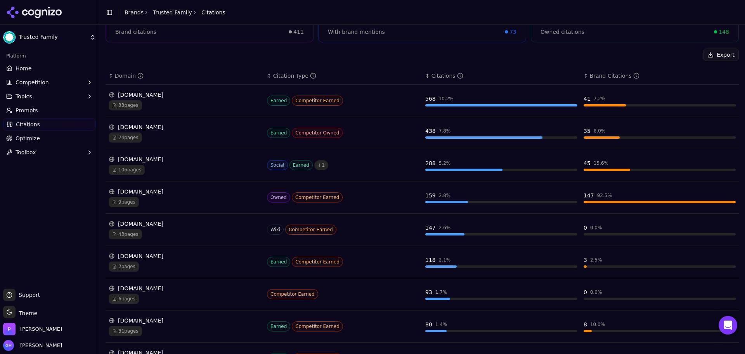
scroll to position [89, 0]
click at [167, 226] on div "[DOMAIN_NAME]" at bounding box center [185, 223] width 152 height 8
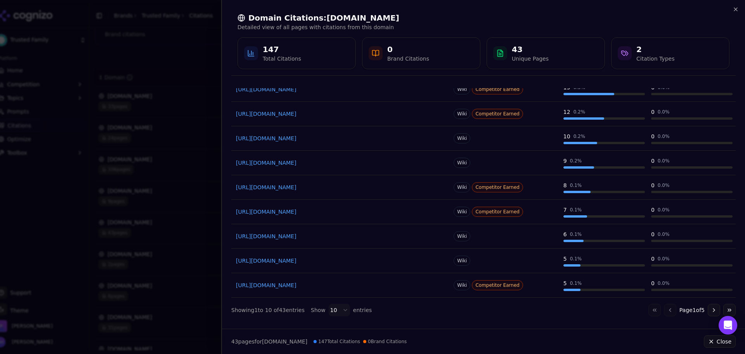
scroll to position [0, 0]
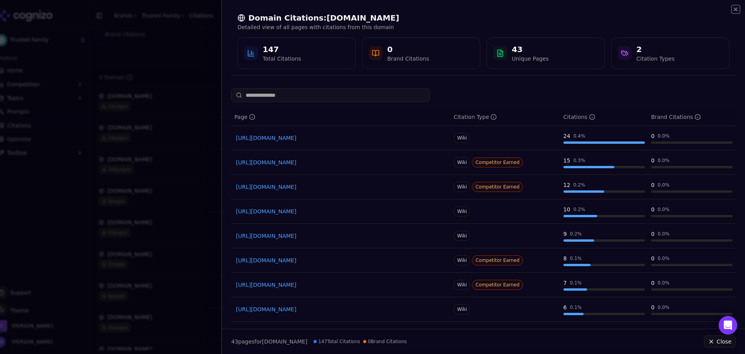
click at [738, 10] on icon "button" at bounding box center [736, 9] width 6 height 6
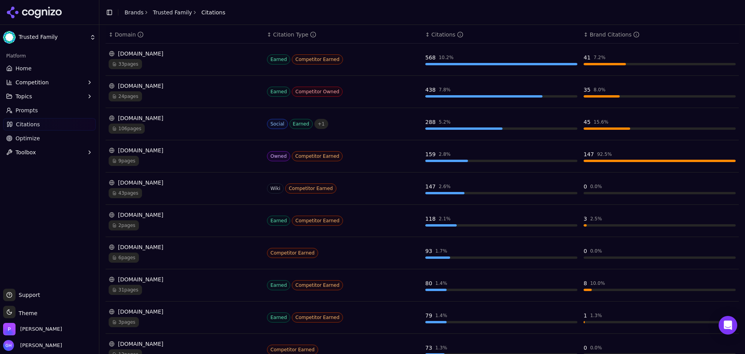
scroll to position [167, 0]
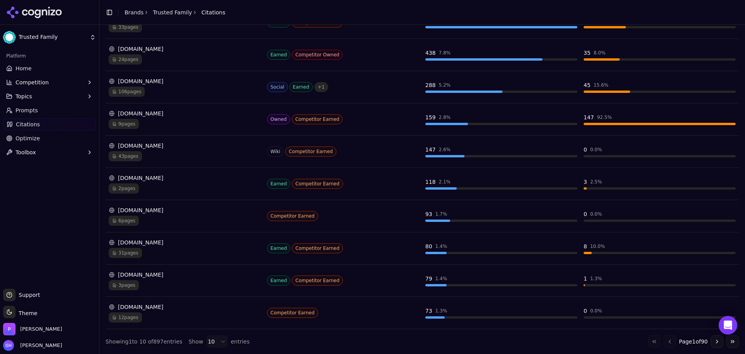
drag, startPoint x: 154, startPoint y: 207, endPoint x: 55, endPoint y: 205, distance: 99.8
click at [55, 205] on div "Platform Home Competition Topics Prompts Citations Optimize Toolbox" at bounding box center [49, 166] width 99 height 239
click at [163, 214] on div "[DOMAIN_NAME] 6 pages" at bounding box center [185, 215] width 152 height 19
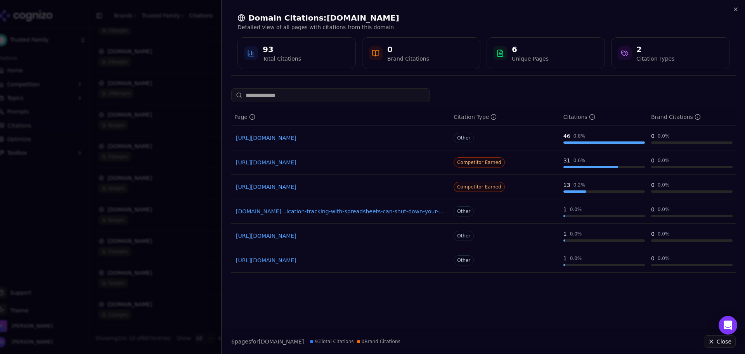
drag, startPoint x: 328, startPoint y: 164, endPoint x: 385, endPoint y: 188, distance: 61.8
click at [385, 188] on tbody "[URL][DOMAIN_NAME] Other 46 0.8 % 0 0.0 % [URL][DOMAIN_NAME] Competitor Earned …" at bounding box center [483, 199] width 505 height 147
click at [737, 8] on icon "button" at bounding box center [736, 9] width 6 height 6
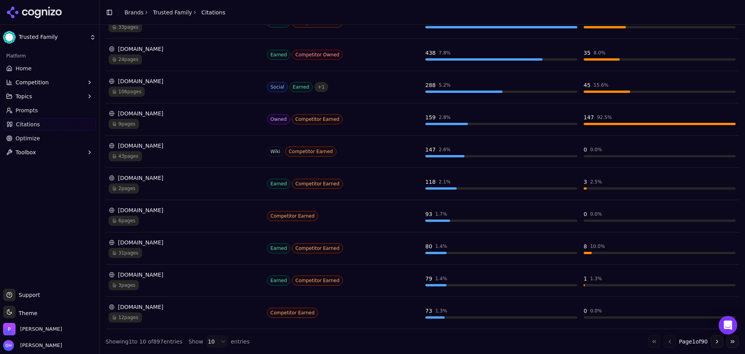
scroll to position [128, 0]
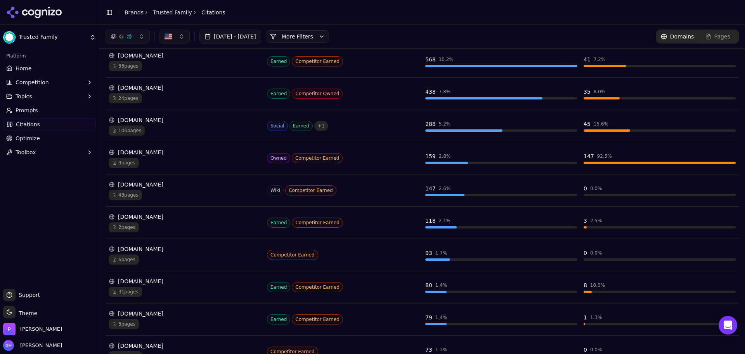
click at [181, 323] on div "3 pages" at bounding box center [185, 324] width 152 height 10
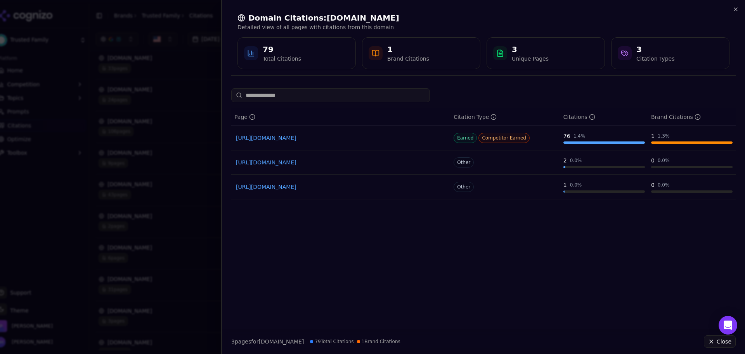
click at [330, 249] on div "Page Citation Type Citations Brand Citations [URL][DOMAIN_NAME] Earned Competit…" at bounding box center [483, 205] width 523 height 234
drag, startPoint x: 730, startPoint y: 15, endPoint x: 734, endPoint y: 10, distance: 6.9
click at [732, 11] on div "Domain Citations: [DOMAIN_NAME] Detailed view of all pages with citations from …" at bounding box center [483, 40] width 505 height 69
click at [734, 10] on icon "button" at bounding box center [736, 9] width 6 height 6
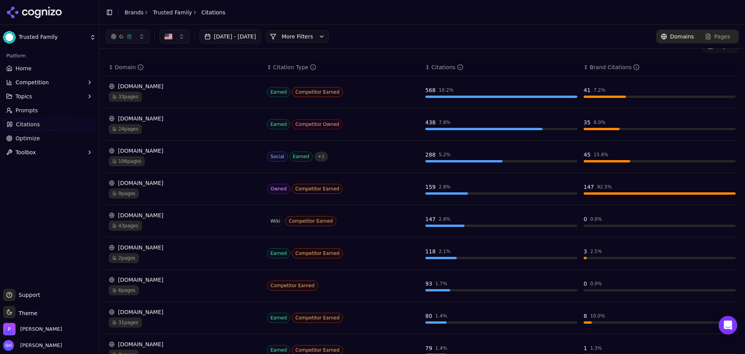
scroll to position [50, 0]
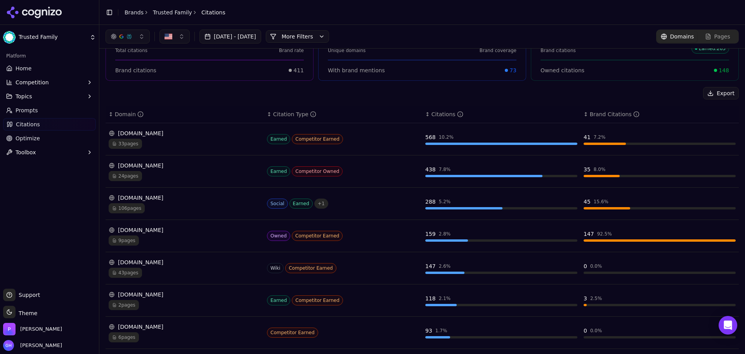
click at [182, 161] on td "[DOMAIN_NAME] 24 pages" at bounding box center [185, 171] width 158 height 32
click at [147, 168] on div "[DOMAIN_NAME]" at bounding box center [185, 165] width 152 height 8
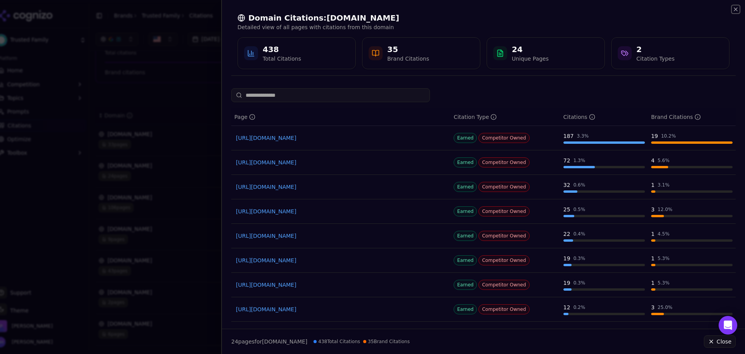
click at [734, 11] on icon "button" at bounding box center [736, 9] width 6 height 6
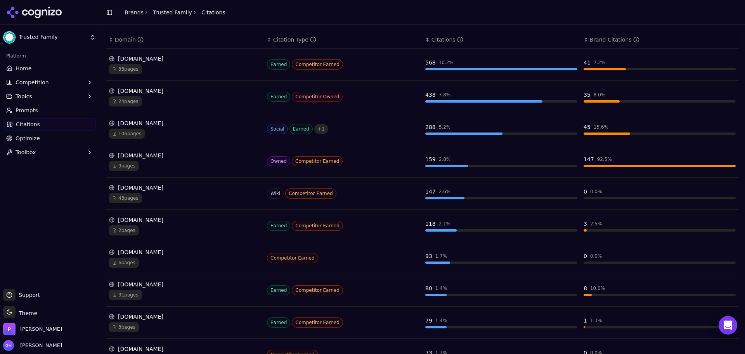
scroll to position [128, 0]
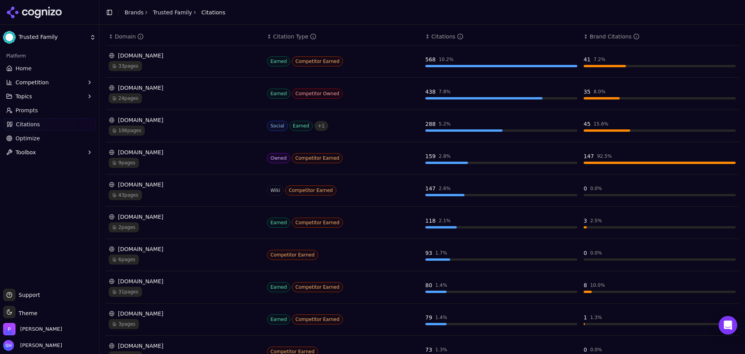
click at [176, 171] on td "[DOMAIN_NAME] 9 pages" at bounding box center [185, 158] width 158 height 32
click at [168, 183] on div "[DOMAIN_NAME]" at bounding box center [185, 184] width 152 height 8
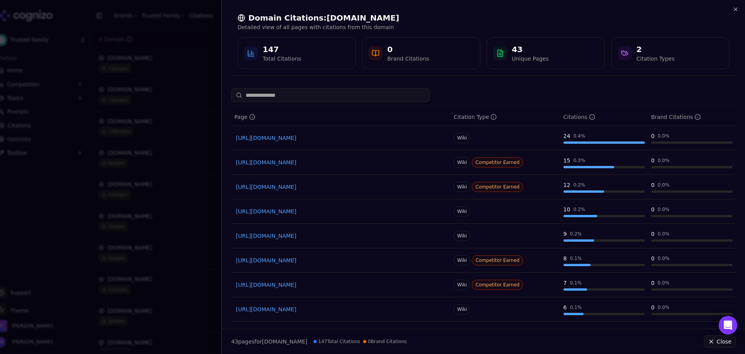
scroll to position [73, 0]
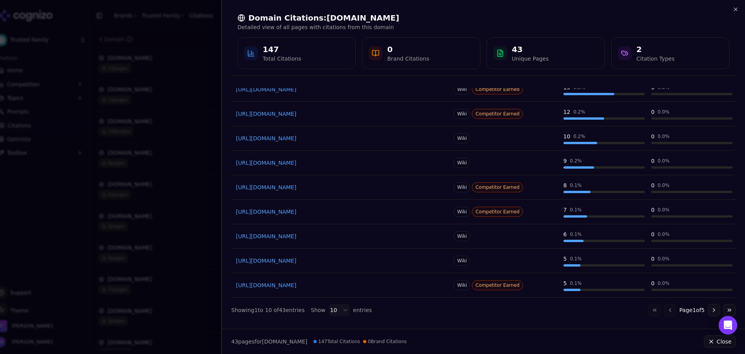
click at [713, 312] on button "Go to next page" at bounding box center [714, 309] width 12 height 12
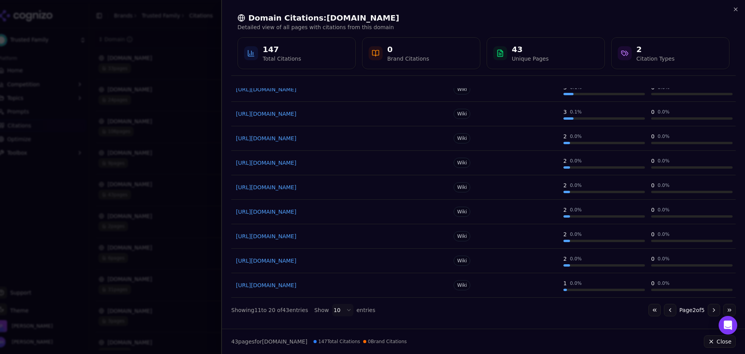
click at [712, 310] on button "Go to next page" at bounding box center [714, 309] width 12 height 12
click at [701, 310] on div "Go to first page Go to previous page Page 3 of 5 Go to next page Go to last page" at bounding box center [692, 309] width 87 height 12
click at [708, 307] on button "Go to next page" at bounding box center [714, 309] width 12 height 12
click at [708, 312] on button "Go to next page" at bounding box center [714, 309] width 12 height 12
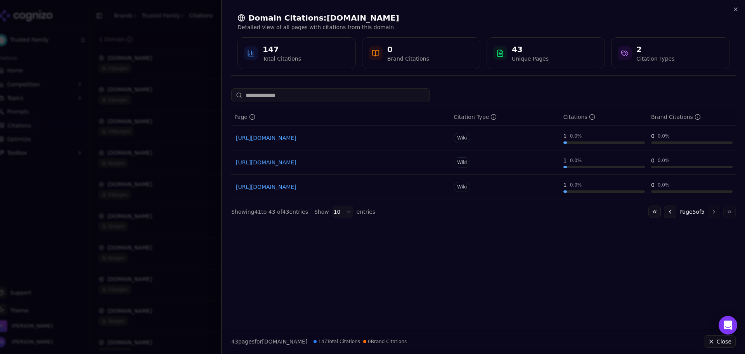
scroll to position [0, 0]
click at [734, 7] on icon "button" at bounding box center [736, 9] width 6 height 6
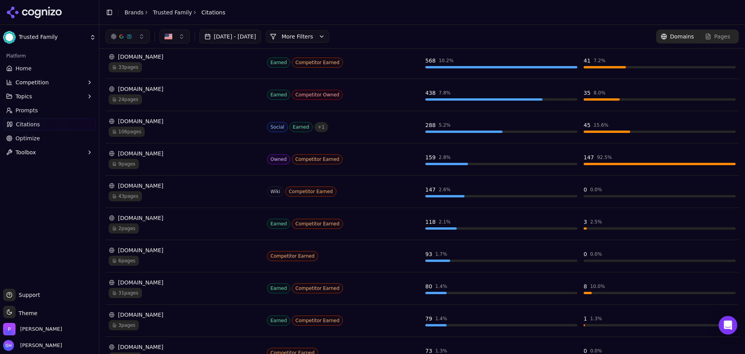
scroll to position [89, 0]
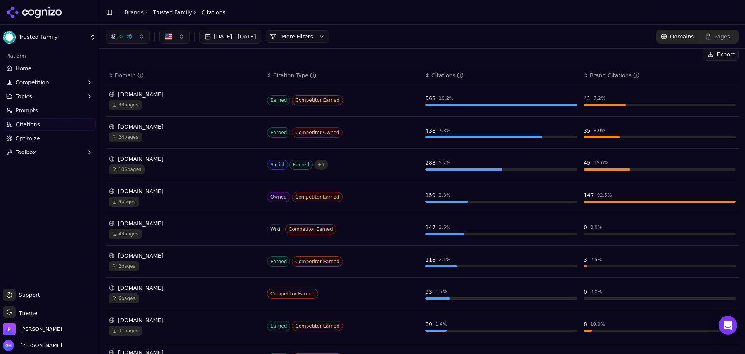
click at [723, 38] on span "Pages" at bounding box center [723, 37] width 16 height 8
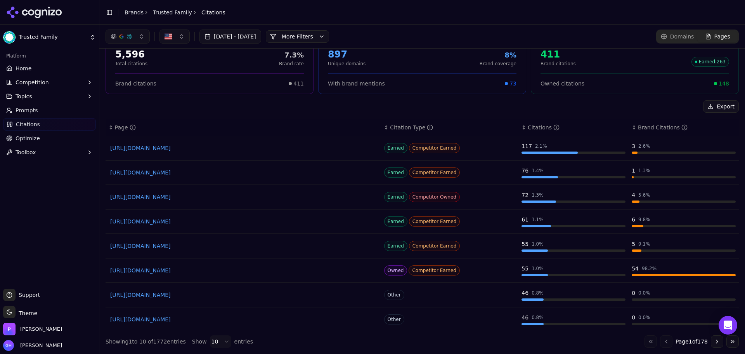
scroll to position [52, 0]
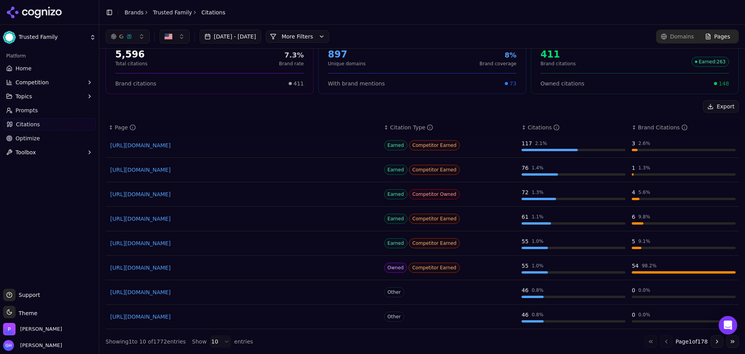
drag, startPoint x: 178, startPoint y: 291, endPoint x: 82, endPoint y: 269, distance: 98.7
click at [82, 269] on div "Platform Home Competition Topics Prompts Citations Optimize Toolbox" at bounding box center [49, 166] width 99 height 239
click at [711, 339] on button "Go to next page" at bounding box center [717, 341] width 12 height 12
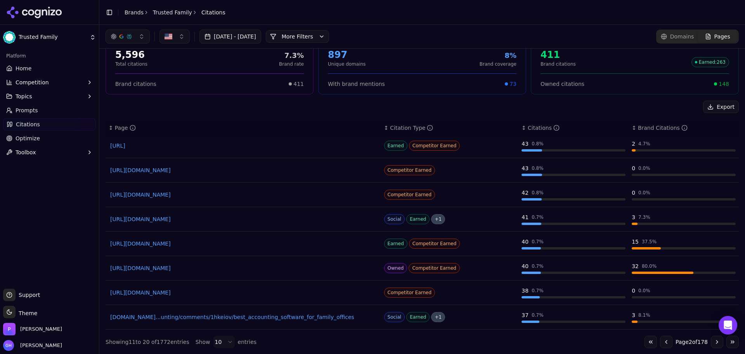
scroll to position [37, 0]
click at [345, 340] on div "Showing 11 to 20 of 1772 entries Show 10 entries Go to first page Go to previou…" at bounding box center [422, 341] width 633 height 12
click at [713, 342] on button "Go to next page" at bounding box center [717, 341] width 12 height 12
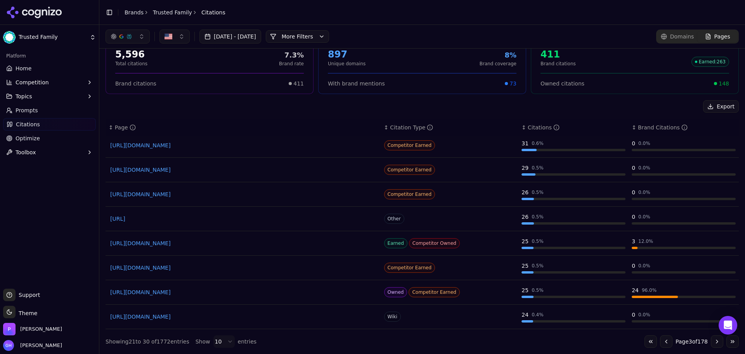
click at [717, 344] on button "Go to next page" at bounding box center [717, 341] width 12 height 12
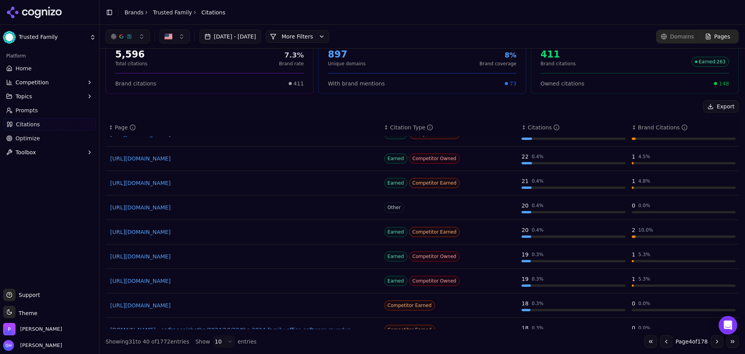
scroll to position [52, 0]
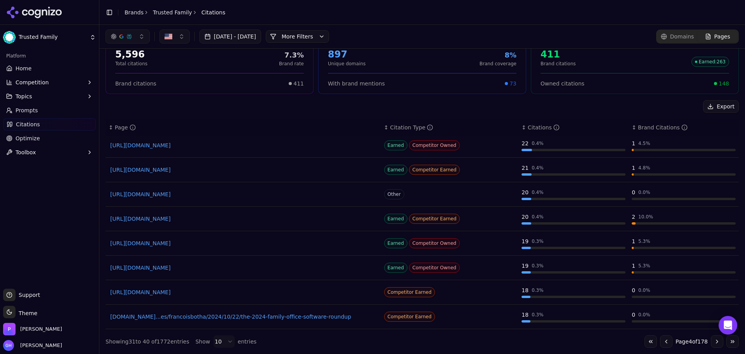
drag, startPoint x: 265, startPoint y: 291, endPoint x: 711, endPoint y: 346, distance: 448.5
click at [711, 346] on button "Go to next page" at bounding box center [717, 341] width 12 height 12
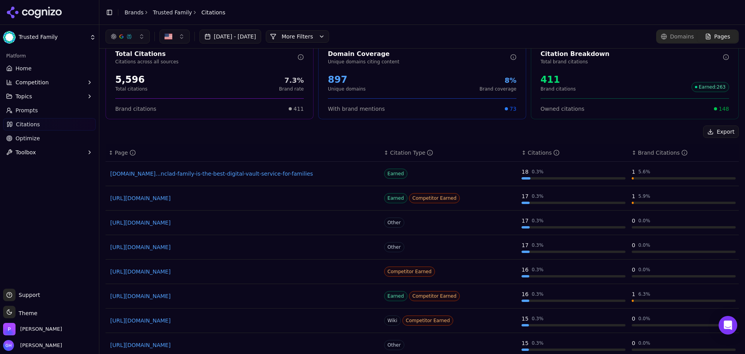
scroll to position [0, 0]
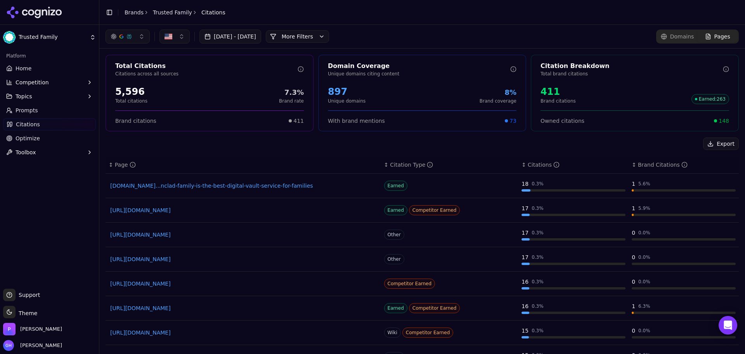
drag, startPoint x: 269, startPoint y: 179, endPoint x: 264, endPoint y: 183, distance: 6.8
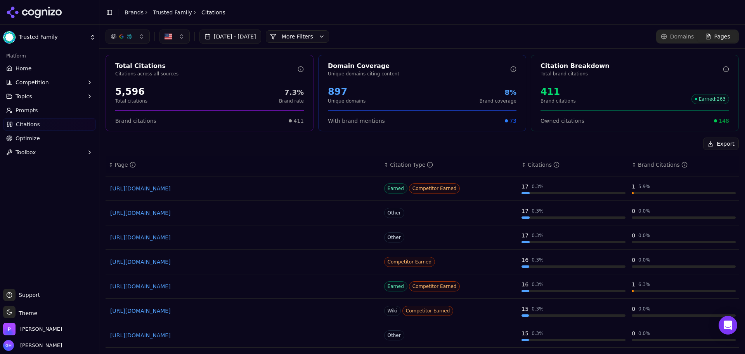
scroll to position [39, 0]
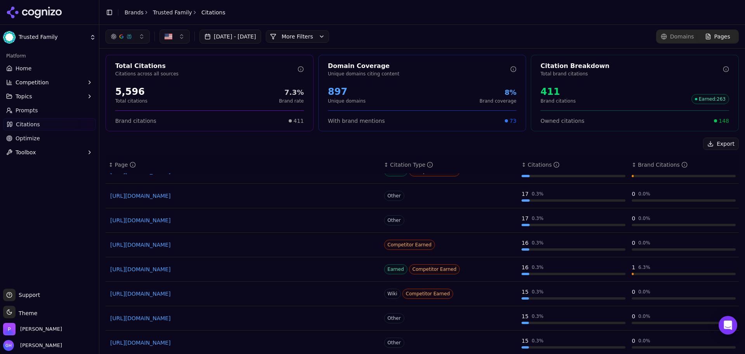
drag, startPoint x: 243, startPoint y: 264, endPoint x: 235, endPoint y: 268, distance: 9.0
click at [41, 109] on link "Prompts" at bounding box center [49, 110] width 93 height 12
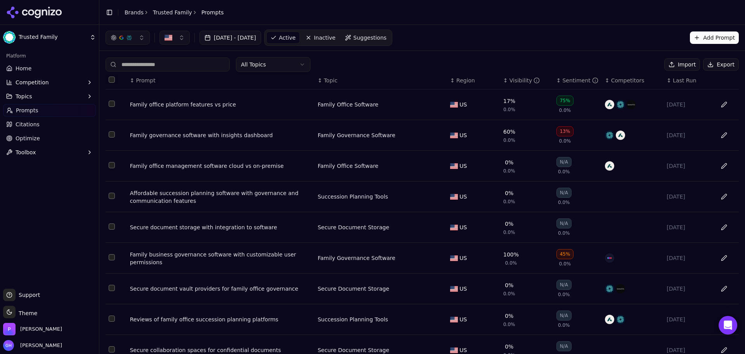
click at [721, 63] on button "Export" at bounding box center [721, 64] width 36 height 12
click at [32, 16] on icon at bounding box center [34, 13] width 56 height 12
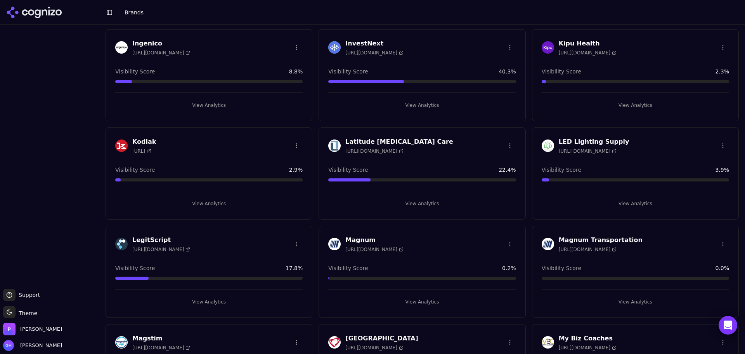
scroll to position [531, 0]
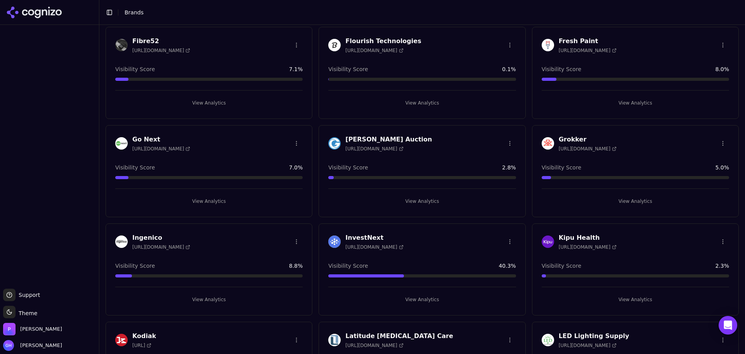
click at [203, 199] on button "View Analytics" at bounding box center [208, 201] width 187 height 12
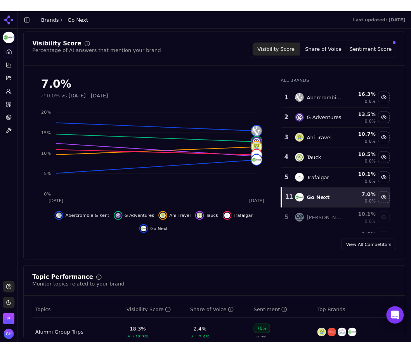
scroll to position [73, 0]
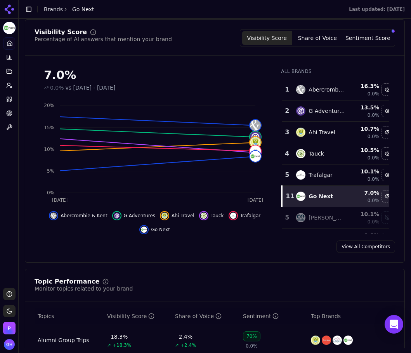
click at [324, 31] on button "Share of Voice" at bounding box center [317, 38] width 50 height 14
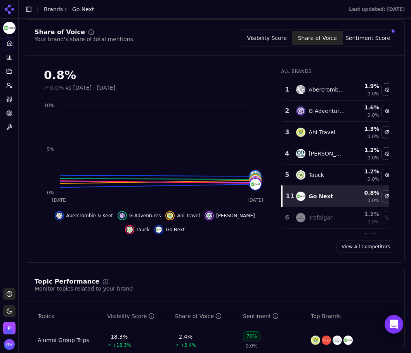
click at [369, 46] on div "Visibility Score Share of Voice Sentiment Score" at bounding box center [317, 38] width 155 height 18
click at [366, 27] on div "Share of Voice Your brand's share of total mentions Visibility Score Share of V…" at bounding box center [215, 140] width 380 height 243
click at [361, 39] on button "Sentiment Score" at bounding box center [368, 38] width 50 height 14
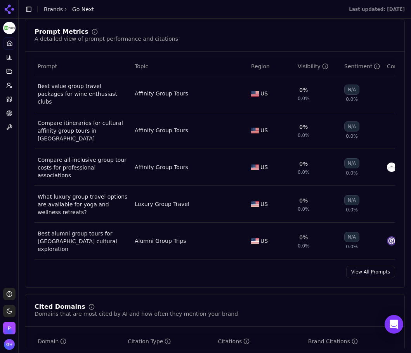
scroll to position [539, 0]
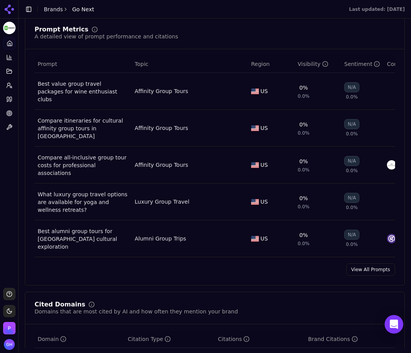
click at [384, 264] on link "View All Prompts" at bounding box center [370, 270] width 49 height 12
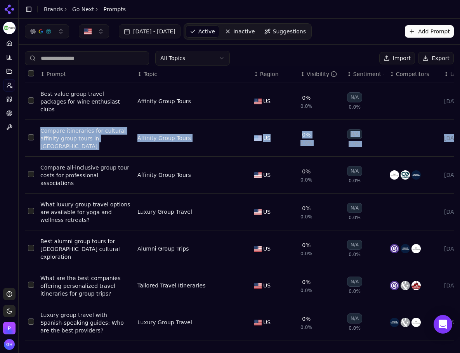
drag, startPoint x: 454, startPoint y: 94, endPoint x: 452, endPoint y: 115, distance: 21.8
click at [452, 115] on div "All Topics Import Export ↕ Prompt ↕ Topic ↕ Region ↕ Visibility ↕ Sentiment ↕ C…" at bounding box center [239, 258] width 441 height 426
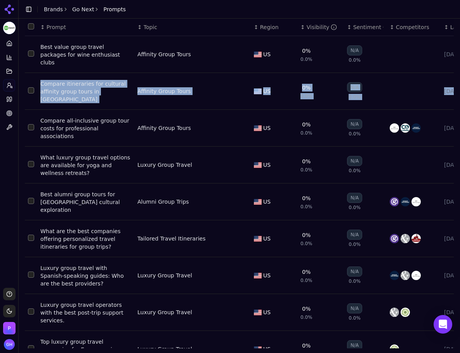
scroll to position [49, 0]
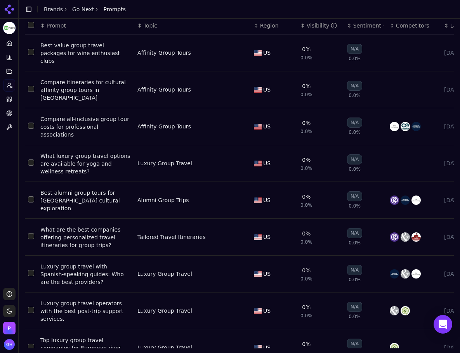
click at [291, 7] on header "Toggle Sidebar Brands Go Next Prompts" at bounding box center [239, 9] width 441 height 19
drag, startPoint x: 372, startPoint y: 10, endPoint x: 370, endPoint y: 14, distance: 4.0
click at [372, 10] on header "Toggle Sidebar Brands Go Next Prompts" at bounding box center [239, 9] width 441 height 19
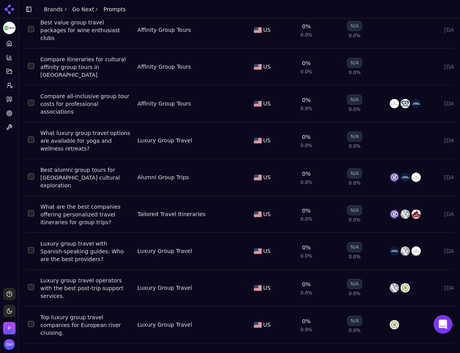
scroll to position [92, 0]
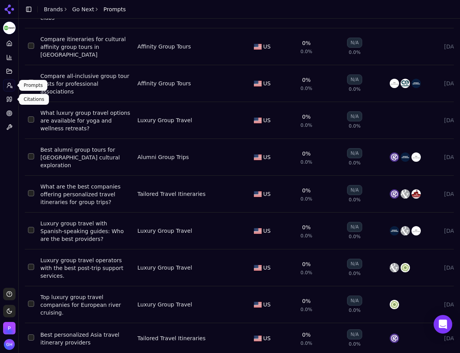
click at [12, 105] on link "Citations" at bounding box center [9, 99] width 12 height 12
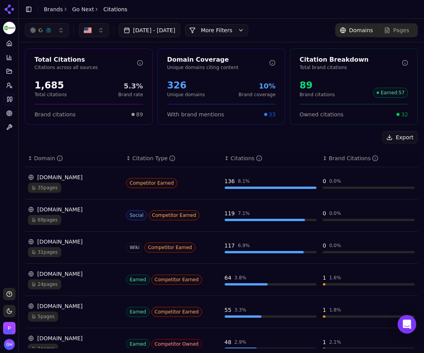
click at [12, 149] on div "Platform Home Competition Topics Prompts Citations Optimize Toolbox" at bounding box center [9, 159] width 18 height 251
drag, startPoint x: 263, startPoint y: 31, endPoint x: 251, endPoint y: 33, distance: 12.6
click at [248, 31] on button "More Filters" at bounding box center [216, 30] width 63 height 12
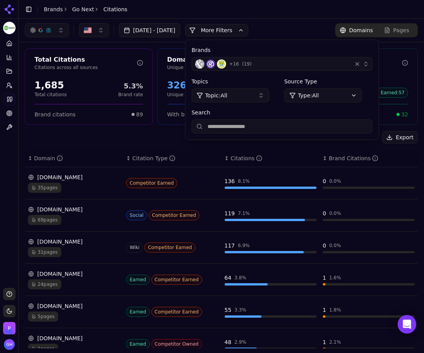
click at [339, 64] on div "+ 16 ( 19 )" at bounding box center [272, 63] width 154 height 9
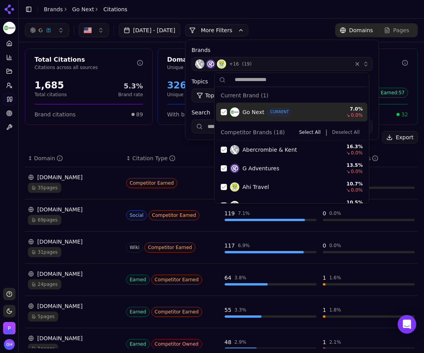
click at [220, 111] on div "Go Next CURRENT 7.0 % ↘ 0.0 %" at bounding box center [291, 112] width 151 height 19
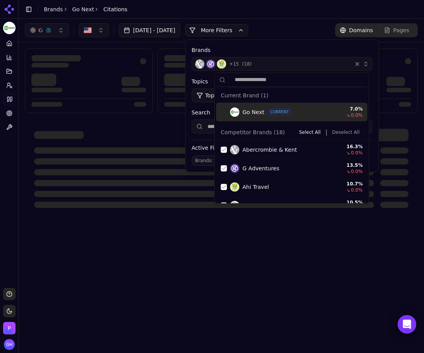
click at [353, 132] on button "Deselect All" at bounding box center [346, 132] width 34 height 9
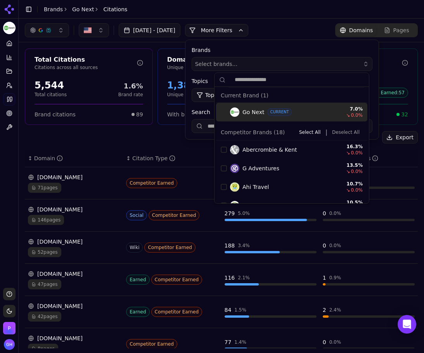
click at [229, 29] on button "More Filters" at bounding box center [216, 30] width 63 height 12
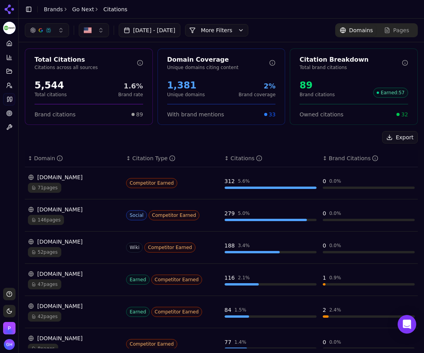
click at [298, 28] on div "[DATE] - [DATE] More More Filters Domains Pages" at bounding box center [221, 30] width 393 height 14
click at [91, 210] on div "[DOMAIN_NAME]" at bounding box center [74, 210] width 92 height 8
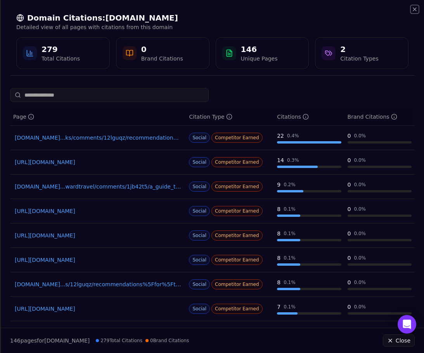
click at [413, 9] on icon "button" at bounding box center [415, 9] width 6 height 6
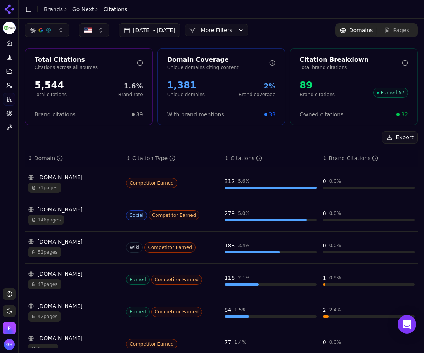
click at [100, 216] on div "146 pages" at bounding box center [74, 220] width 92 height 10
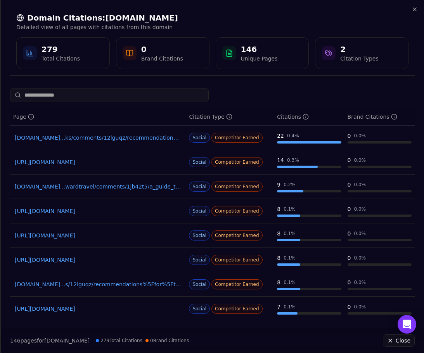
click at [417, 6] on div "Domain Citations: [DOMAIN_NAME] Detailed view of all pages with citations from …" at bounding box center [212, 41] width 423 height 82
click at [413, 9] on icon "button" at bounding box center [415, 9] width 6 height 6
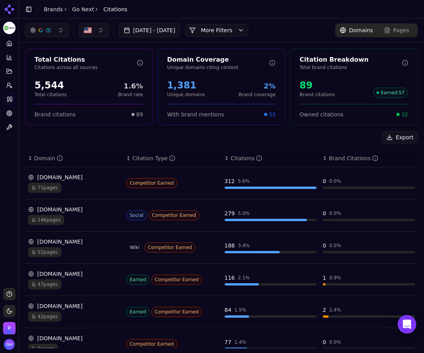
click at [83, 180] on div "[DOMAIN_NAME]" at bounding box center [74, 177] width 92 height 8
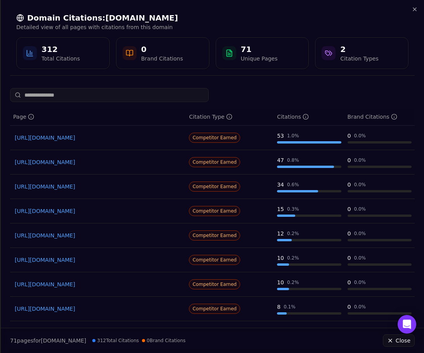
click at [411, 12] on div "Domain Citations: [DOMAIN_NAME] Detailed view of all pages with citations from …" at bounding box center [212, 40] width 405 height 69
click at [412, 11] on icon "button" at bounding box center [415, 9] width 6 height 6
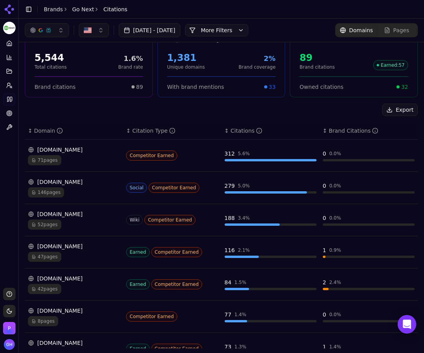
scroll to position [116, 0]
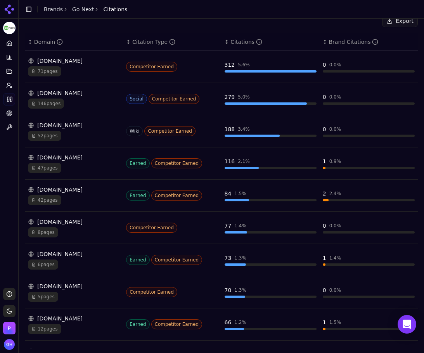
click at [99, 124] on div "[DOMAIN_NAME]" at bounding box center [74, 125] width 92 height 8
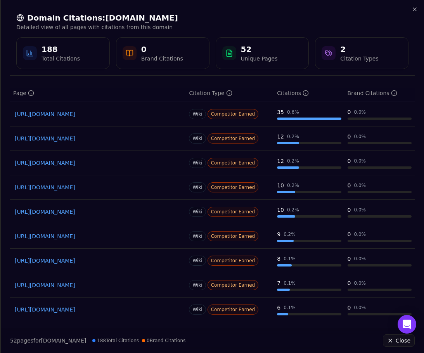
scroll to position [0, 0]
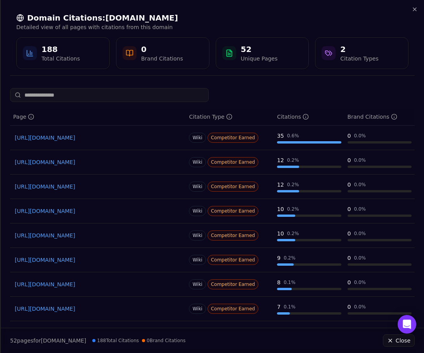
click at [419, 7] on div "Domain Citations: [DOMAIN_NAME] Detailed view of all pages with citations from …" at bounding box center [212, 41] width 423 height 82
click at [416, 11] on icon "button" at bounding box center [415, 9] width 6 height 6
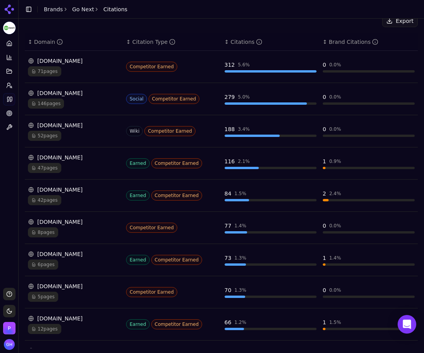
drag, startPoint x: 68, startPoint y: 222, endPoint x: 55, endPoint y: 219, distance: 13.0
click at [55, 219] on div "[DOMAIN_NAME]" at bounding box center [74, 222] width 92 height 8
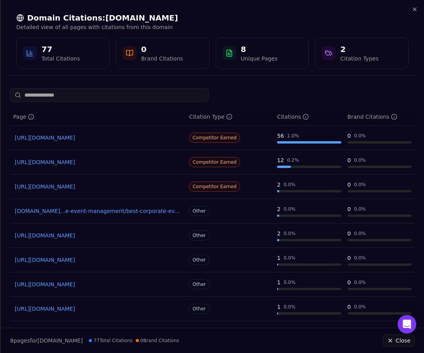
click at [420, 9] on div "Domain Citations: [DOMAIN_NAME] Detailed view of all pages with citations from …" at bounding box center [212, 41] width 423 height 82
click at [414, 9] on icon "button" at bounding box center [414, 9] width 3 height 3
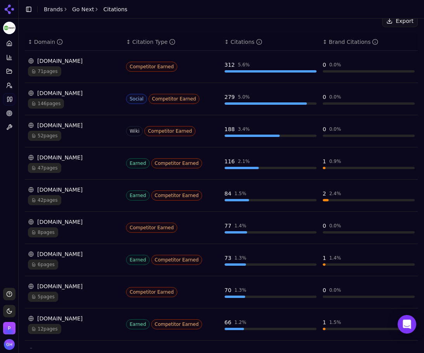
click at [82, 191] on div "[DOMAIN_NAME]" at bounding box center [74, 190] width 92 height 8
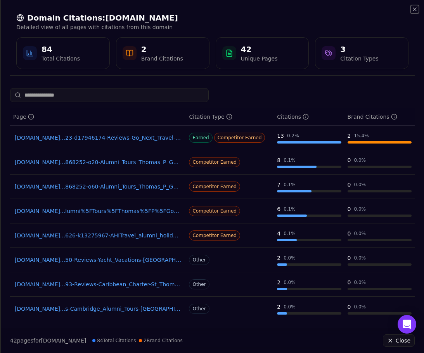
click at [413, 11] on icon "button" at bounding box center [415, 9] width 6 height 6
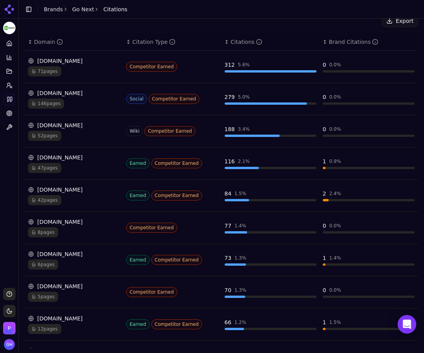
click at [77, 165] on div "47 pages" at bounding box center [74, 168] width 92 height 10
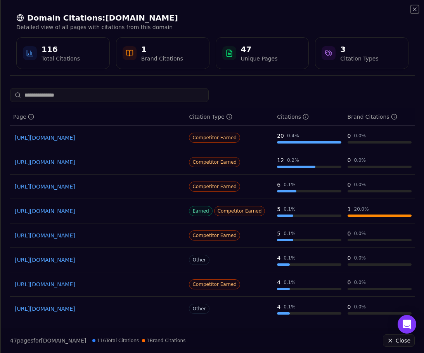
click at [412, 10] on icon "button" at bounding box center [415, 9] width 6 height 6
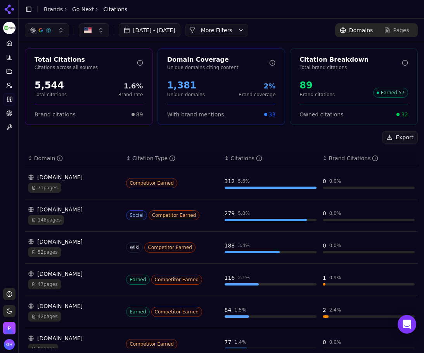
click at [384, 33] on div "Pages" at bounding box center [396, 30] width 25 height 8
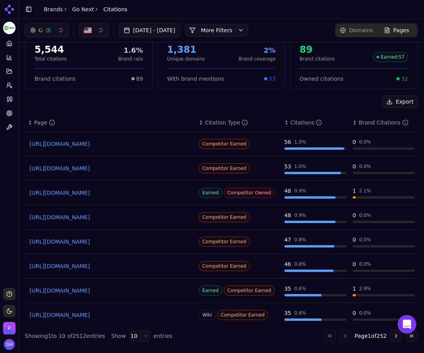
scroll to position [52, 0]
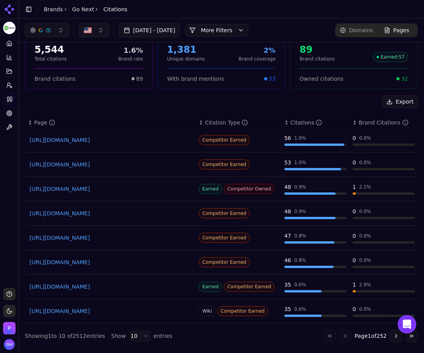
drag, startPoint x: 82, startPoint y: 194, endPoint x: 391, endPoint y: 335, distance: 340.1
click at [391, 335] on button "Go to next page" at bounding box center [396, 336] width 12 height 12
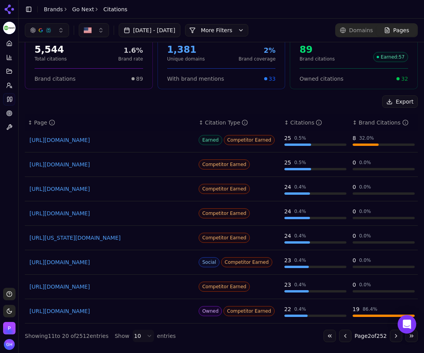
click at [390, 338] on button "Go to next page" at bounding box center [396, 336] width 12 height 12
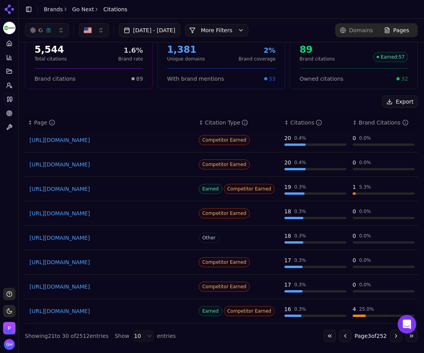
click at [390, 337] on button "Go to next page" at bounding box center [396, 336] width 12 height 12
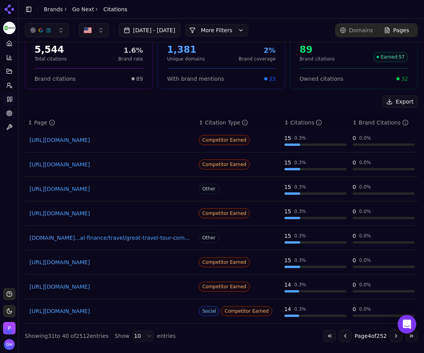
drag, startPoint x: 101, startPoint y: 191, endPoint x: 129, endPoint y: 109, distance: 86.2
click at [129, 109] on div "Export ↕ Page ↕ Citation Type ↕ Citations ↕ Brand Citations [URL][DOMAIN_NAME] …" at bounding box center [221, 218] width 393 height 247
click at [390, 336] on button "Go to next page" at bounding box center [396, 336] width 12 height 12
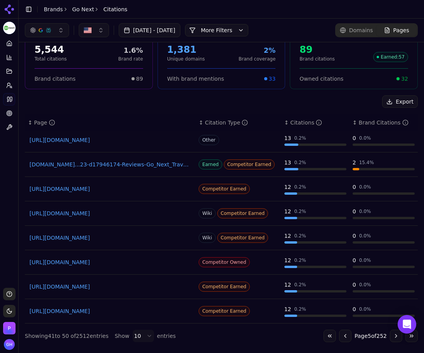
click at [324, 336] on button "Go to first page" at bounding box center [330, 336] width 12 height 12
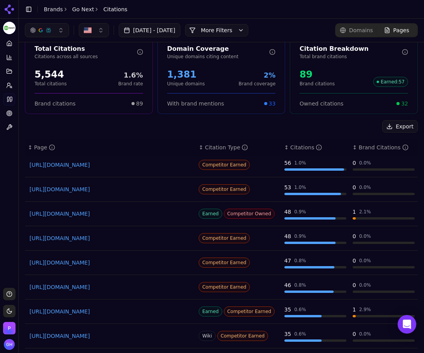
scroll to position [0, 0]
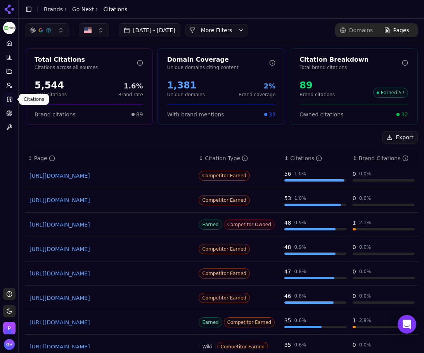
click at [6, 103] on link "Citations" at bounding box center [9, 99] width 12 height 12
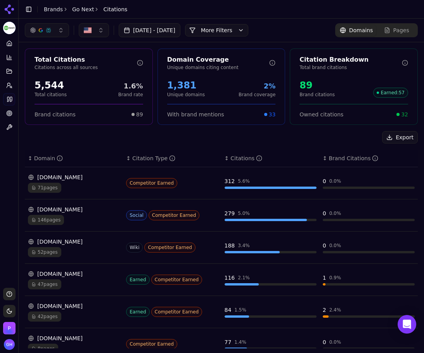
click at [394, 134] on button "Export" at bounding box center [400, 137] width 36 height 12
click at [50, 10] on link "Brands" at bounding box center [53, 9] width 19 height 6
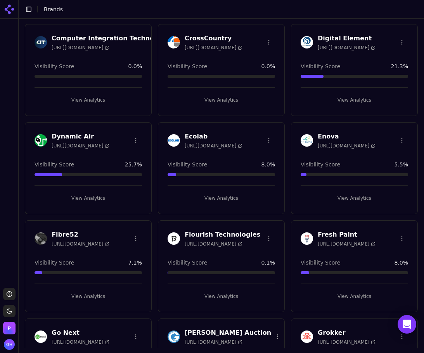
scroll to position [349, 0]
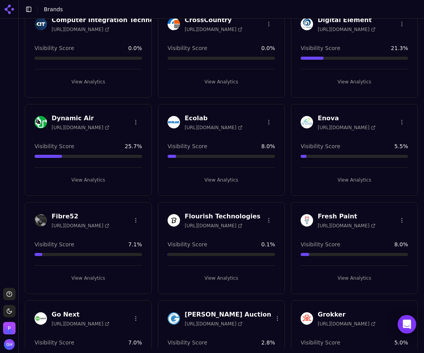
click at [342, 182] on button "View Analytics" at bounding box center [355, 180] width 108 height 12
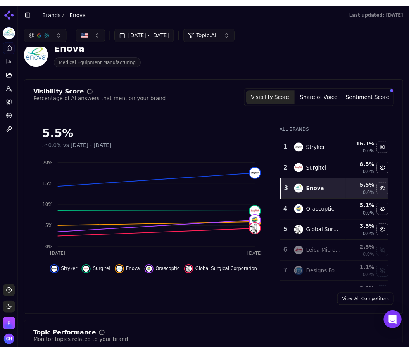
scroll to position [17, 0]
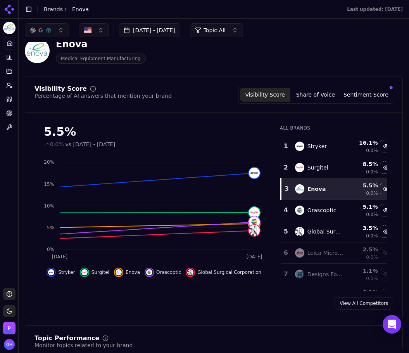
click at [333, 92] on button "Share of Voice" at bounding box center [316, 95] width 50 height 14
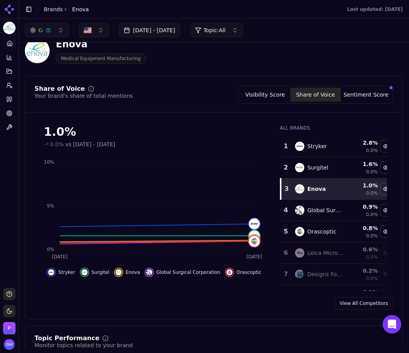
click at [265, 89] on button "Visibility Score" at bounding box center [265, 95] width 50 height 14
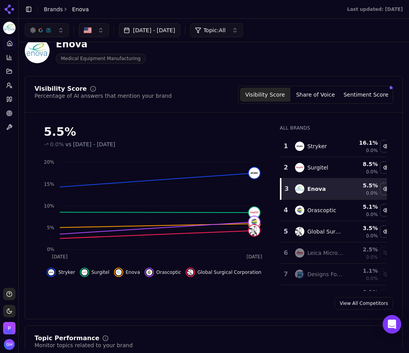
click at [366, 93] on button "Sentiment Score" at bounding box center [366, 95] width 50 height 14
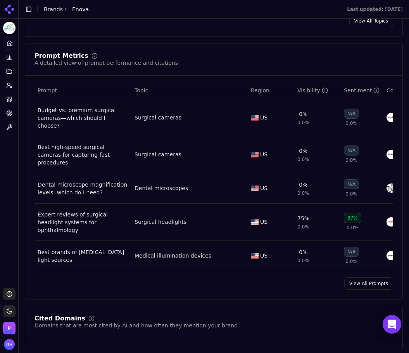
scroll to position [560, 0]
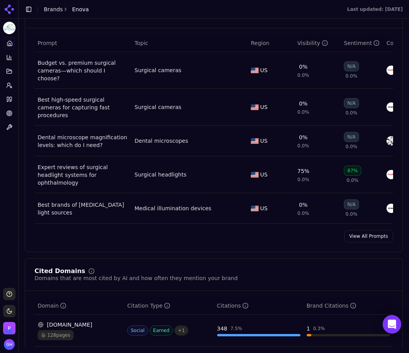
drag, startPoint x: 368, startPoint y: 224, endPoint x: 362, endPoint y: 222, distance: 5.9
click at [368, 230] on link "View All Prompts" at bounding box center [369, 236] width 49 height 12
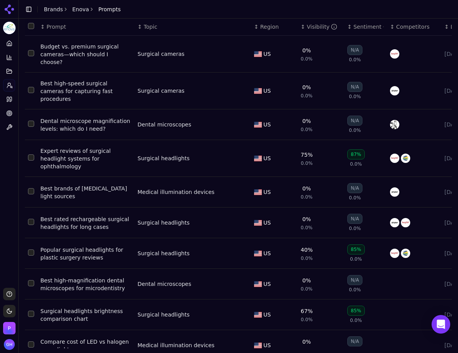
scroll to position [49, 0]
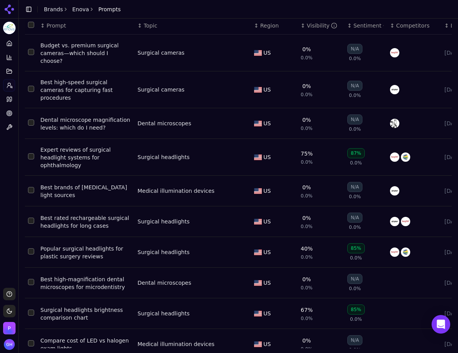
drag, startPoint x: 324, startPoint y: 5, endPoint x: 292, endPoint y: 16, distance: 33.6
click at [324, 5] on header "Toggle Sidebar Brands Enova Prompts" at bounding box center [238, 9] width 439 height 19
click at [10, 99] on icon at bounding box center [11, 99] width 2 height 5
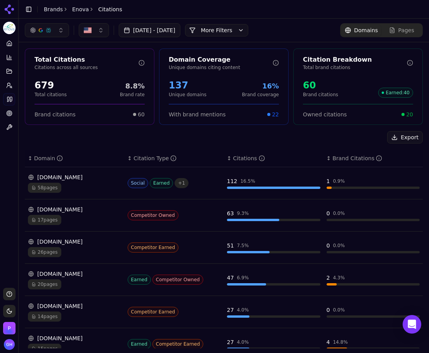
click at [234, 31] on button "More Filters" at bounding box center [216, 30] width 63 height 12
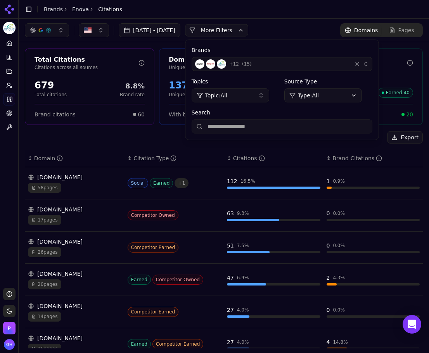
click at [328, 59] on button "+ 12 ( 15 )" at bounding box center [282, 64] width 181 height 14
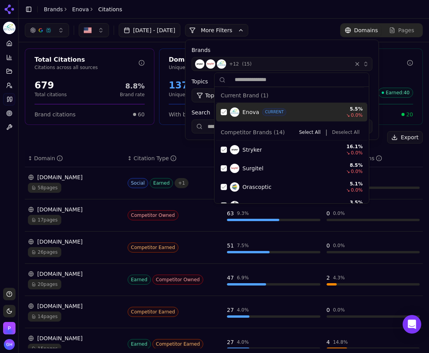
click at [221, 111] on div "Suggestions" at bounding box center [224, 112] width 6 height 6
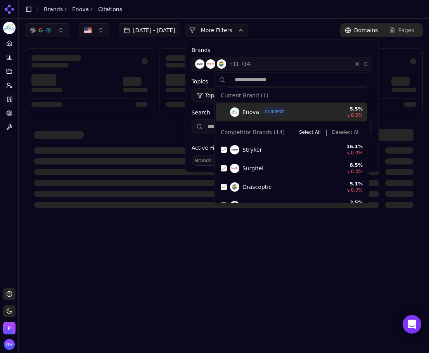
click at [338, 133] on button "Deselect All" at bounding box center [346, 132] width 34 height 9
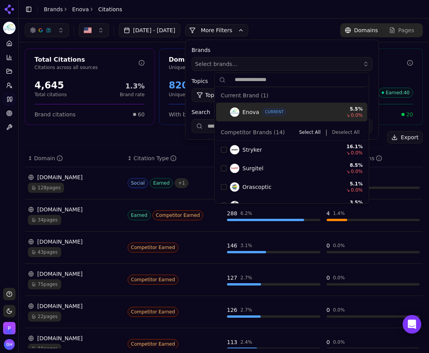
click at [237, 35] on button "More Filters" at bounding box center [216, 30] width 63 height 12
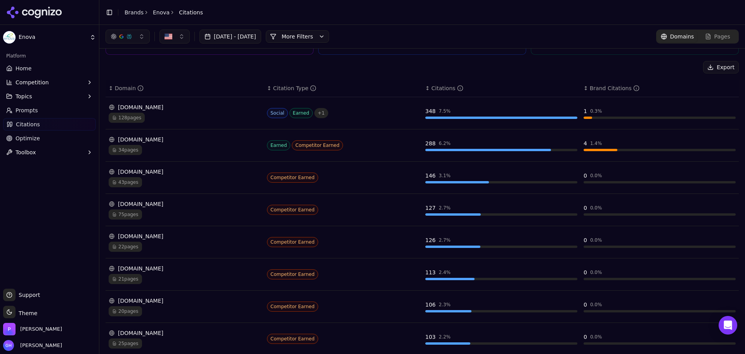
scroll to position [39, 0]
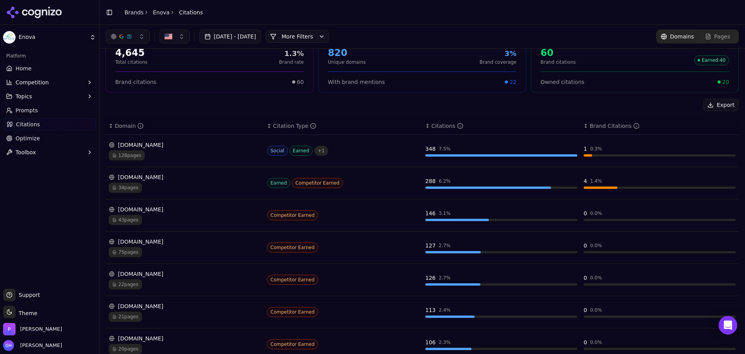
click at [132, 142] on div "[DOMAIN_NAME]" at bounding box center [185, 145] width 152 height 8
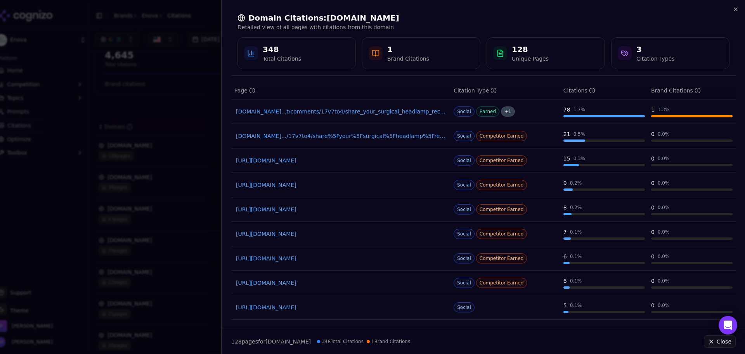
scroll to position [0, 0]
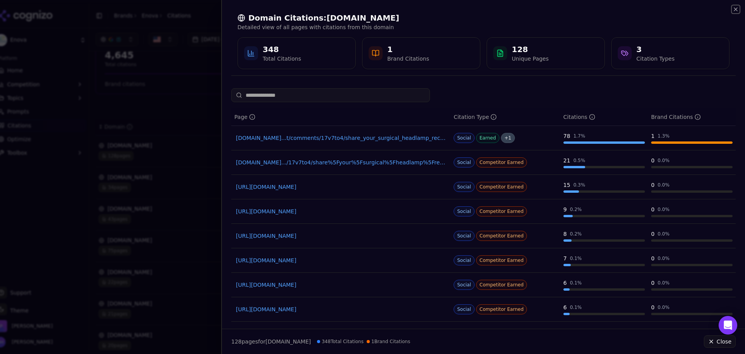
click at [733, 7] on icon "button" at bounding box center [736, 9] width 6 height 6
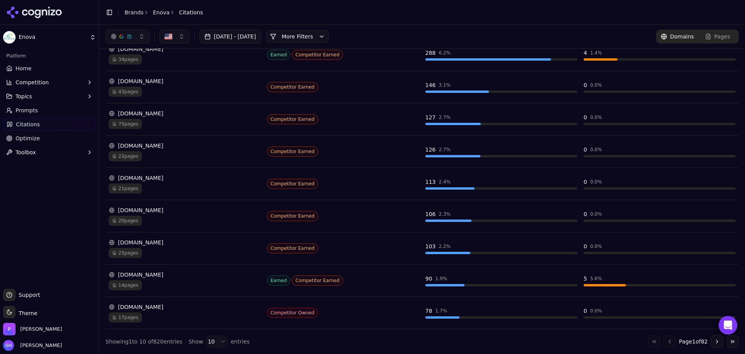
scroll to position [12, 0]
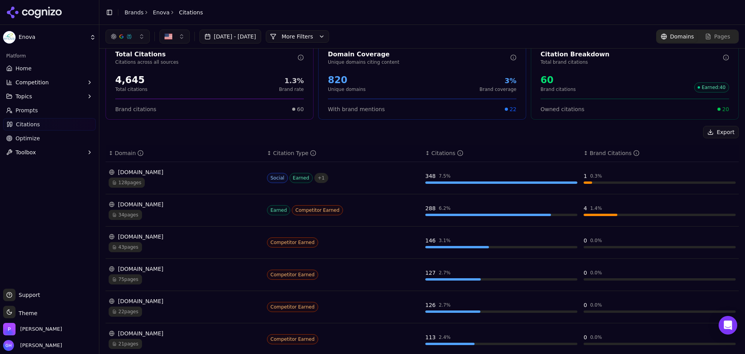
click at [157, 237] on div "[DOMAIN_NAME]" at bounding box center [185, 236] width 152 height 8
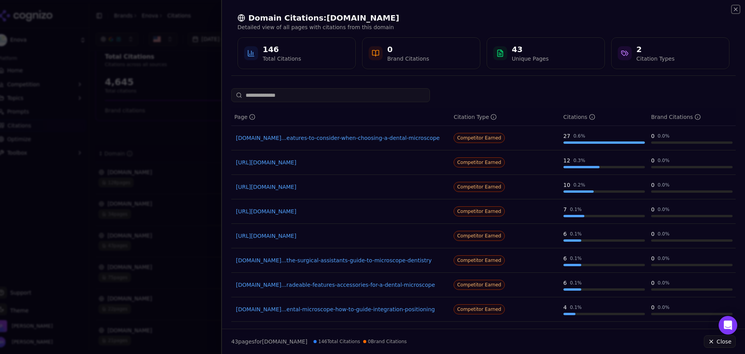
click at [737, 8] on icon "button" at bounding box center [736, 9] width 6 height 6
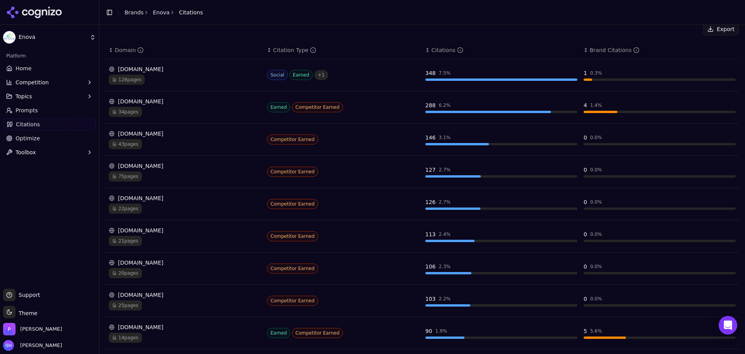
scroll to position [128, 0]
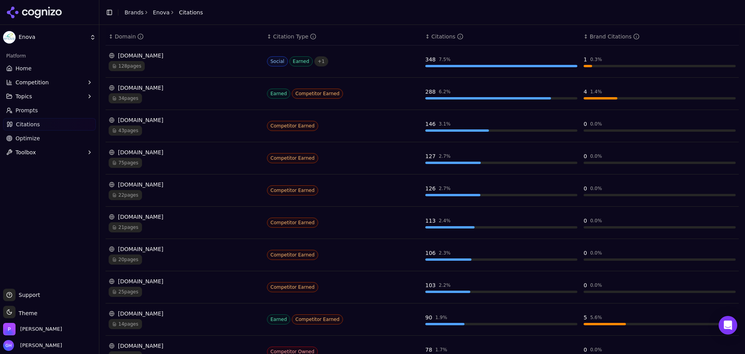
click at [182, 159] on div "75 pages" at bounding box center [185, 163] width 152 height 10
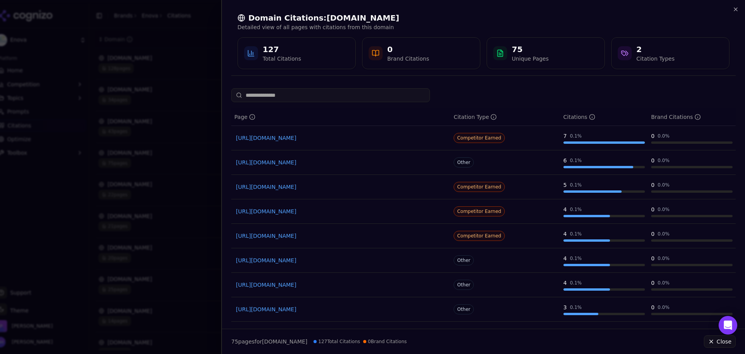
drag, startPoint x: 147, startPoint y: 145, endPoint x: 147, endPoint y: 139, distance: 5.8
click at [147, 145] on div at bounding box center [372, 177] width 745 height 354
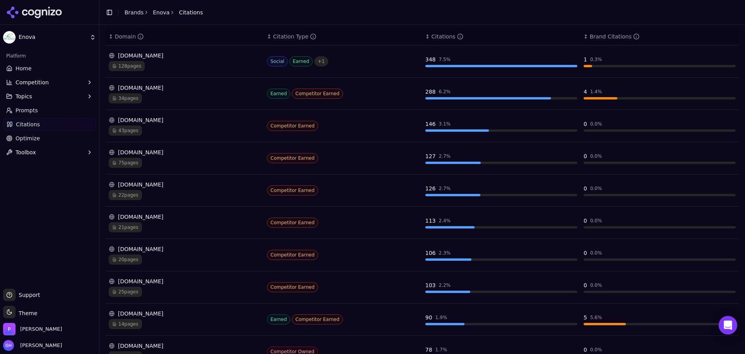
scroll to position [167, 0]
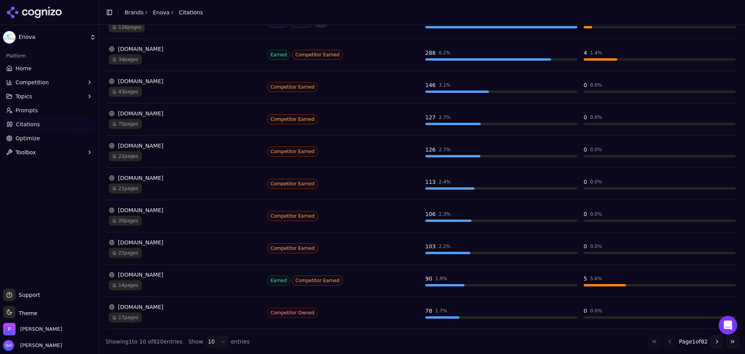
drag, startPoint x: 147, startPoint y: 180, endPoint x: 156, endPoint y: 186, distance: 11.5
click at [156, 186] on div "21 pages" at bounding box center [185, 188] width 152 height 10
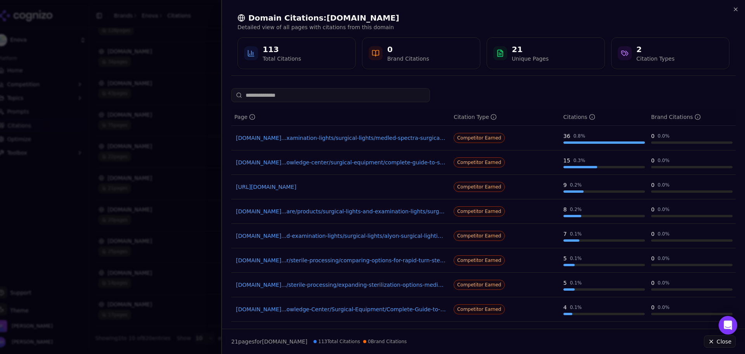
click at [738, 6] on div "Domain Citations: [DOMAIN_NAME] Detailed view of all pages with citations from …" at bounding box center [483, 41] width 523 height 82
click at [732, 9] on div "Domain Citations: [DOMAIN_NAME] Detailed view of all pages with citations from …" at bounding box center [483, 40] width 505 height 69
drag, startPoint x: 734, startPoint y: 9, endPoint x: 732, endPoint y: 14, distance: 5.4
click at [735, 9] on icon "button" at bounding box center [736, 9] width 6 height 6
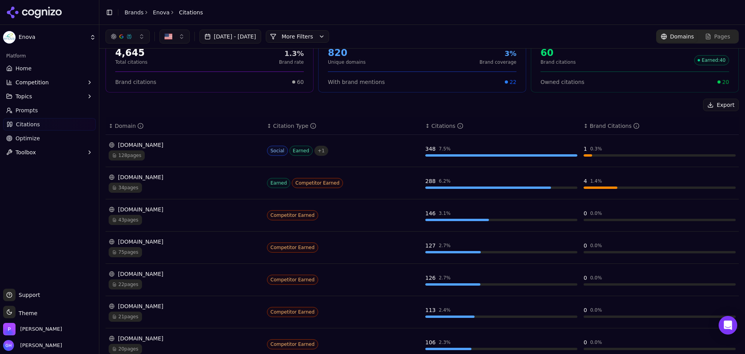
scroll to position [0, 0]
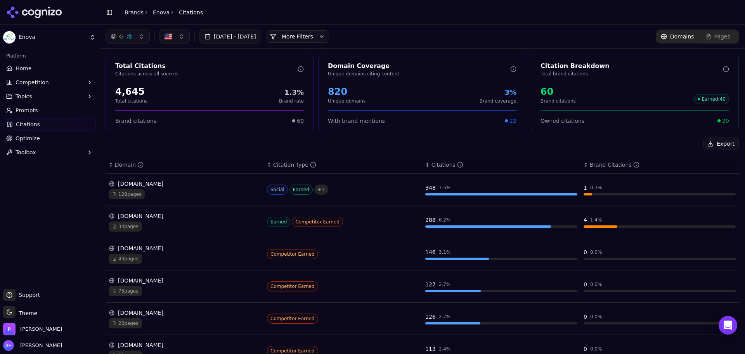
click at [715, 38] on span "Pages" at bounding box center [723, 37] width 16 height 8
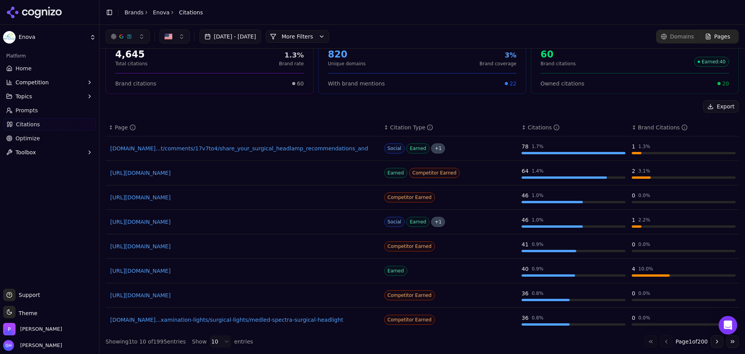
drag, startPoint x: 167, startPoint y: 171, endPoint x: 328, endPoint y: 195, distance: 162.9
click at [328, 195] on link "[URL][DOMAIN_NAME]" at bounding box center [243, 197] width 266 height 8
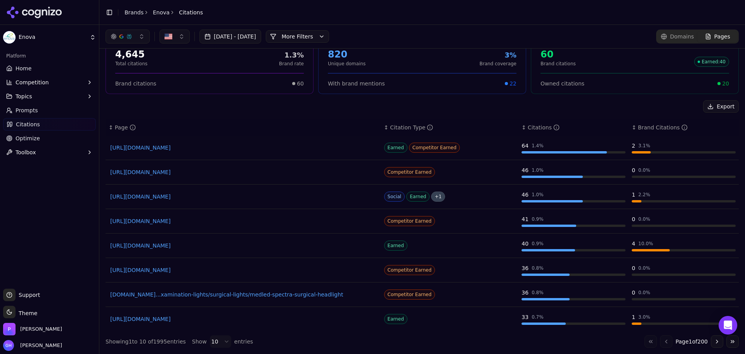
scroll to position [52, 0]
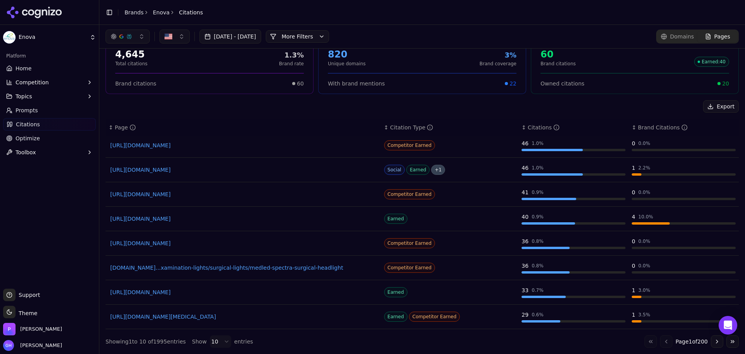
click at [714, 340] on button "Go to next page" at bounding box center [717, 341] width 12 height 12
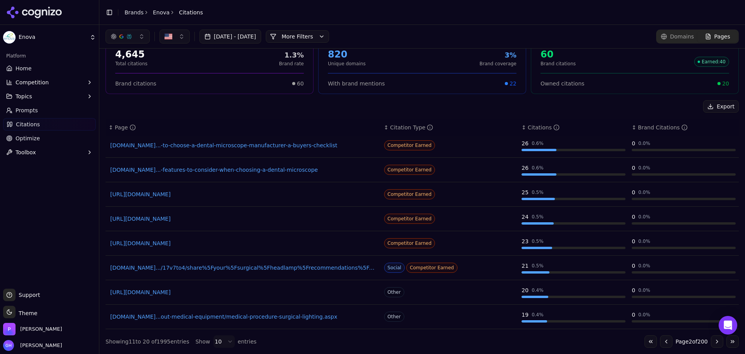
click at [660, 340] on button "Go to previous page" at bounding box center [666, 341] width 12 height 12
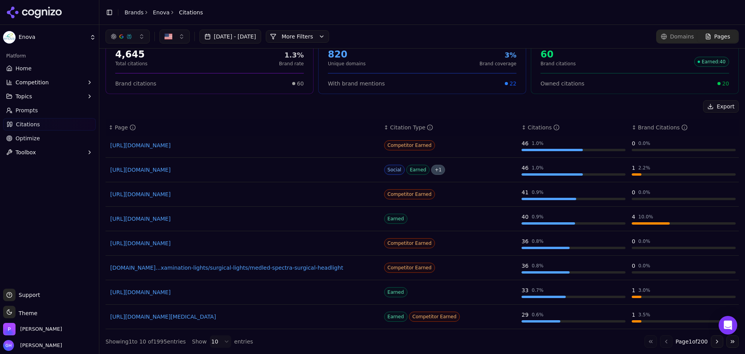
click at [711, 340] on button "Go to next page" at bounding box center [717, 341] width 12 height 12
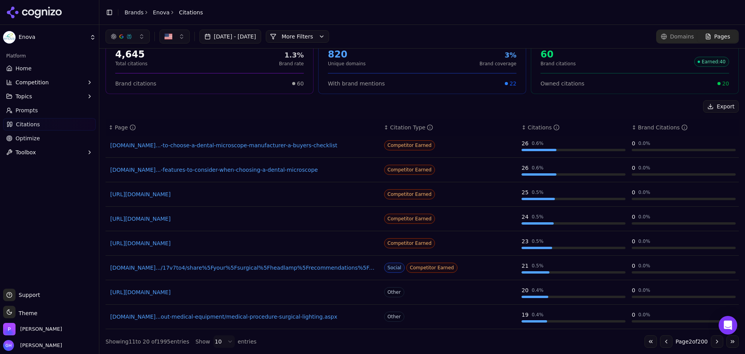
click at [711, 340] on button "Go to next page" at bounding box center [717, 341] width 12 height 12
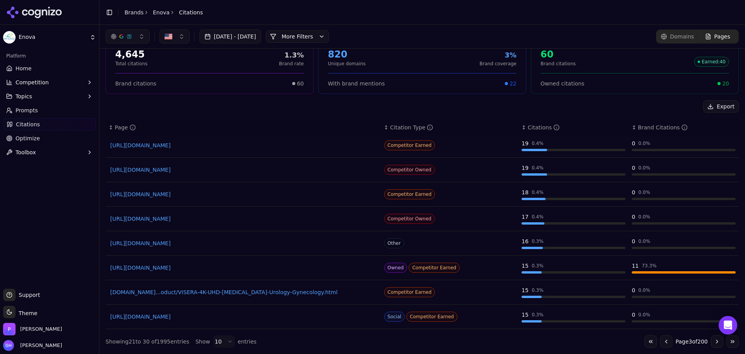
click at [713, 342] on button "Go to next page" at bounding box center [717, 341] width 12 height 12
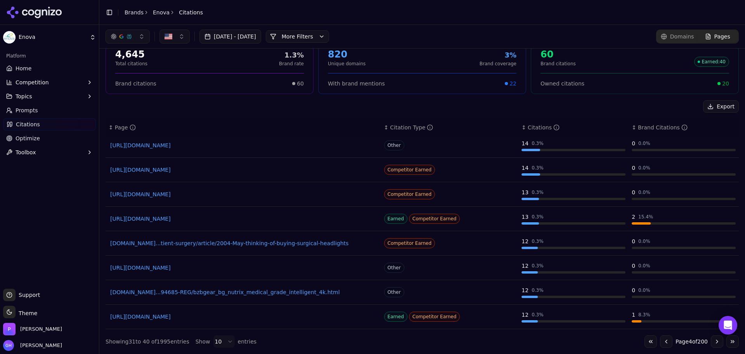
drag, startPoint x: 664, startPoint y: 345, endPoint x: 654, endPoint y: 338, distance: 12.3
click at [664, 345] on button "Go to previous page" at bounding box center [666, 341] width 12 height 12
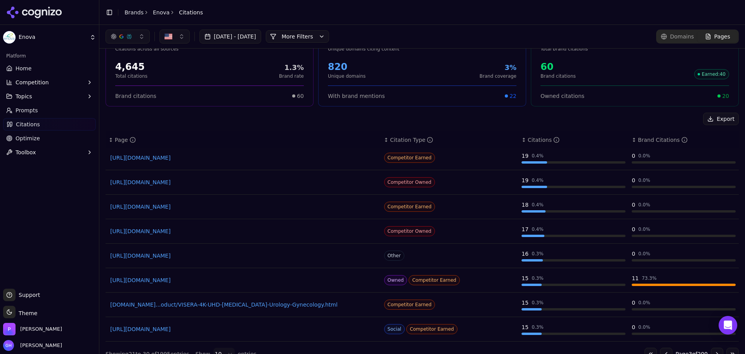
scroll to position [37, 0]
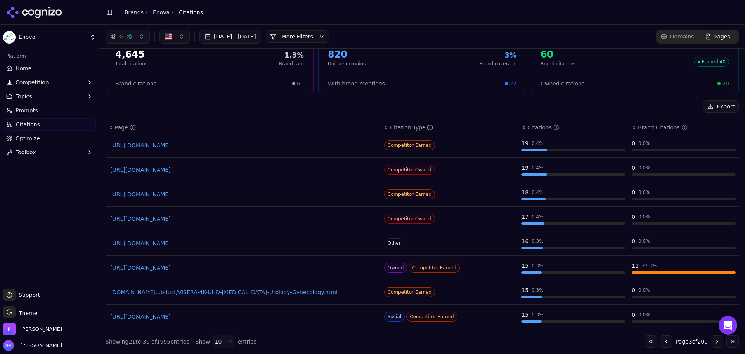
click at [661, 340] on button "Go to previous page" at bounding box center [666, 341] width 12 height 12
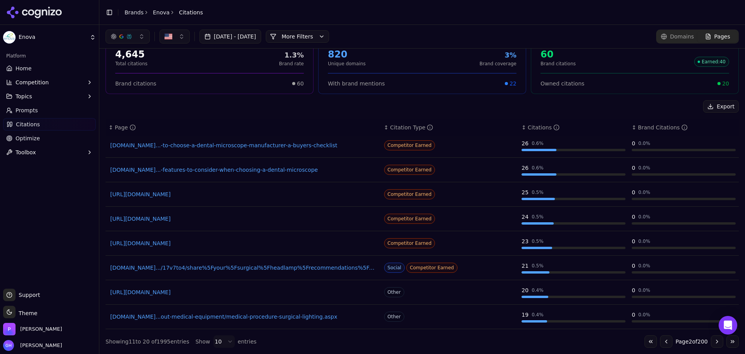
click at [661, 340] on button "Go to previous page" at bounding box center [666, 341] width 12 height 12
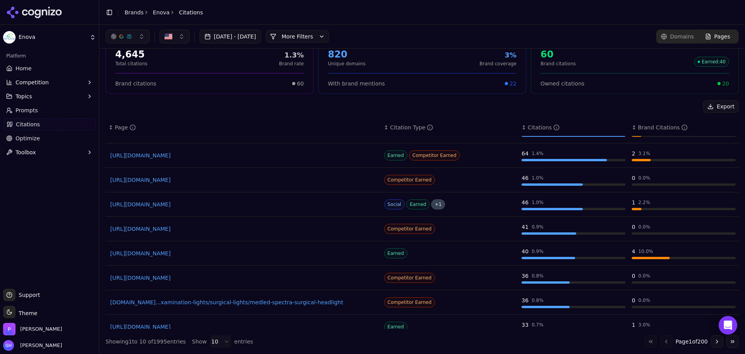
scroll to position [0, 0]
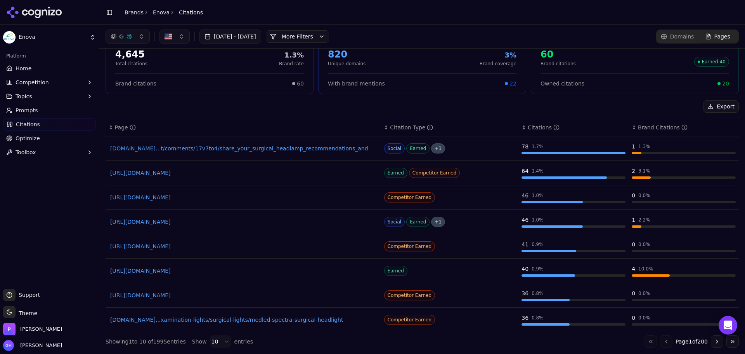
click at [676, 36] on span "Domains" at bounding box center [682, 37] width 24 height 8
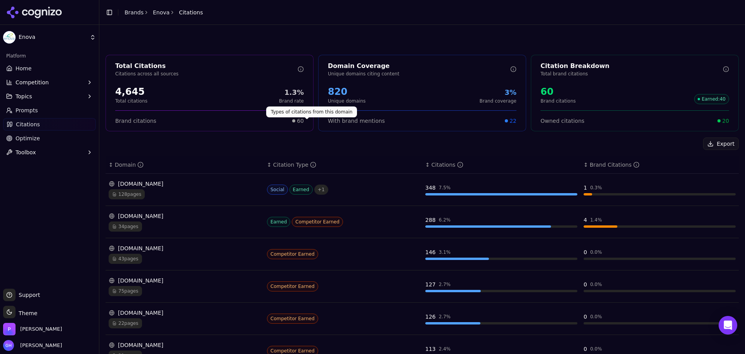
scroll to position [167, 0]
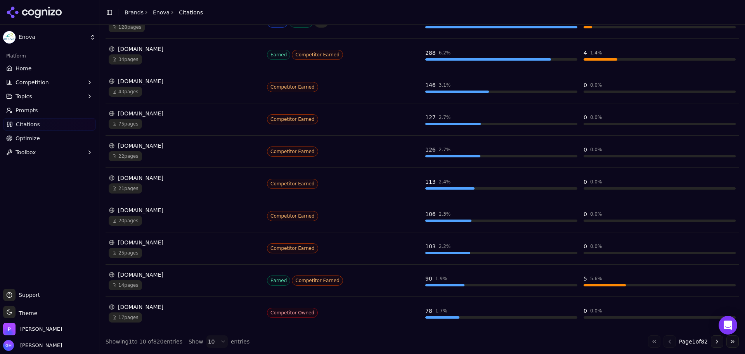
click at [704, 342] on div "Go to first page Go to previous page Page 1 of 82 Go to next page Go to last pa…" at bounding box center [693, 341] width 91 height 12
click at [711, 339] on button "Go to next page" at bounding box center [717, 341] width 12 height 12
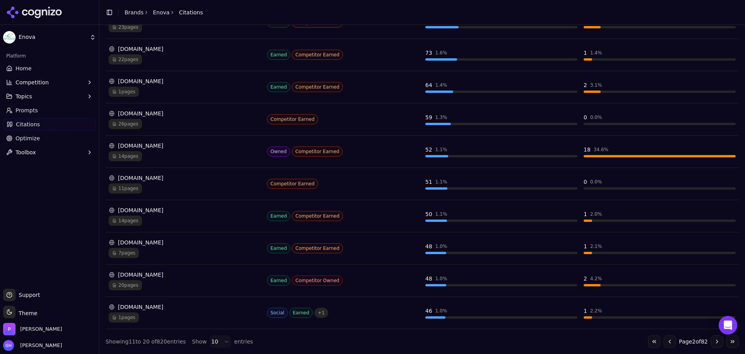
click at [717, 341] on button "Go to next page" at bounding box center [717, 341] width 12 height 12
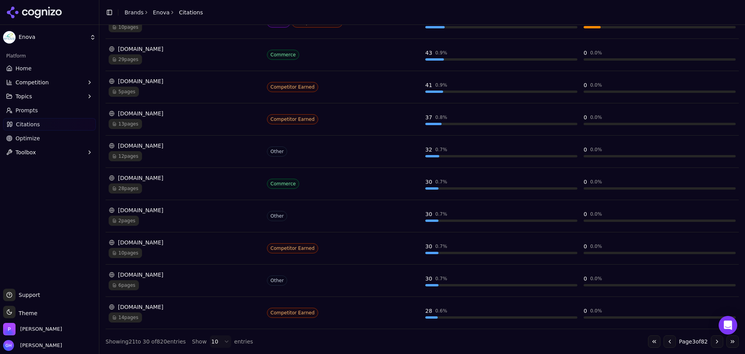
click at [648, 341] on button "Go to first page" at bounding box center [654, 341] width 12 height 12
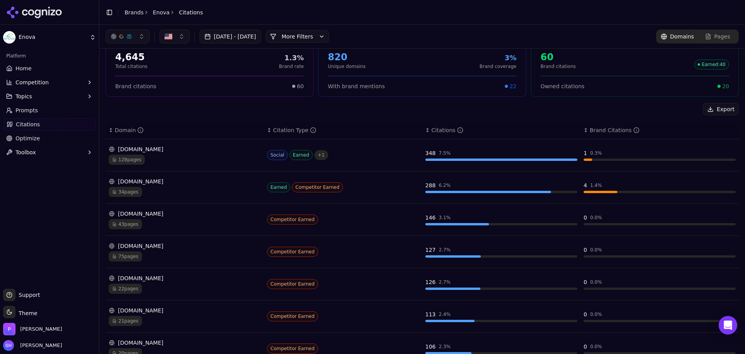
scroll to position [0, 0]
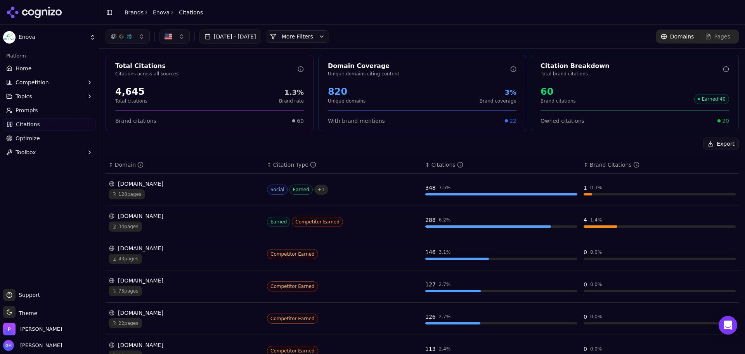
click at [708, 40] on div "Pages" at bounding box center [717, 37] width 25 height 8
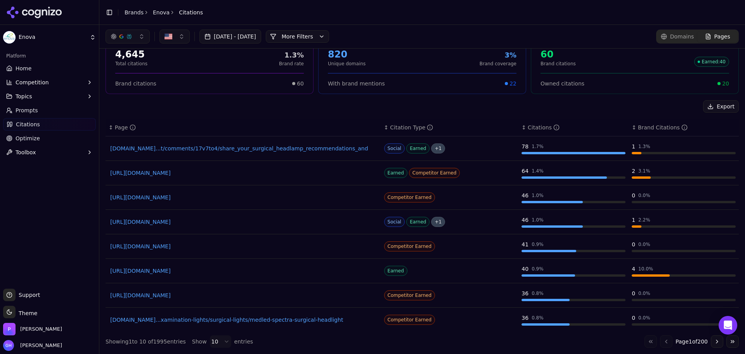
click at [210, 112] on div "Export" at bounding box center [422, 106] width 633 height 12
click at [705, 107] on button "Export" at bounding box center [721, 106] width 36 height 12
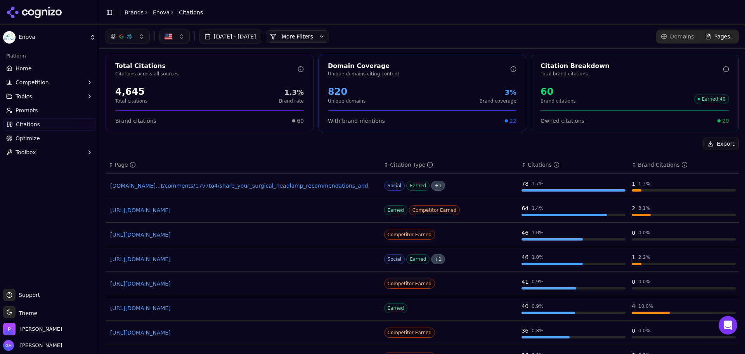
click at [35, 113] on span "Prompts" at bounding box center [27, 110] width 23 height 8
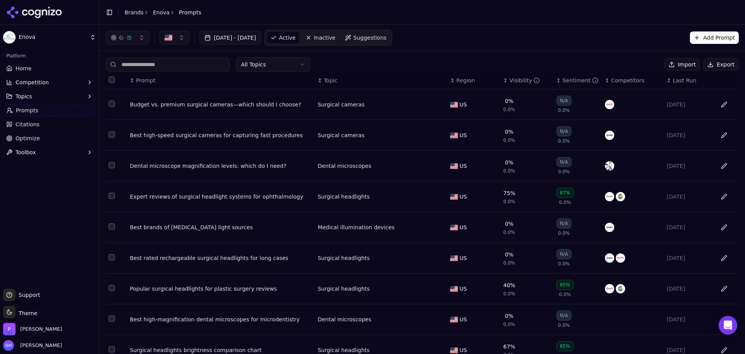
click at [712, 63] on button "Export" at bounding box center [721, 64] width 36 height 12
click at [129, 14] on link "Brands" at bounding box center [134, 12] width 19 height 6
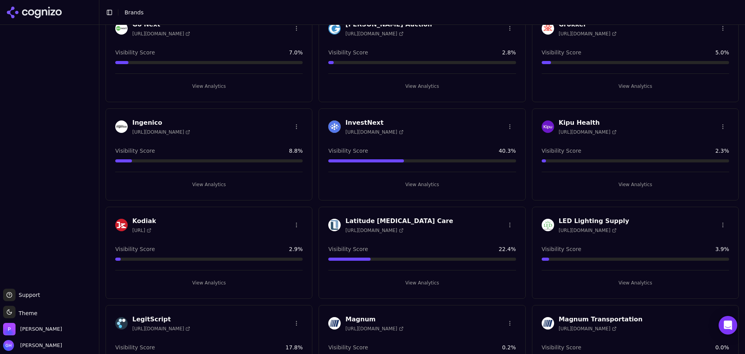
scroll to position [660, 0]
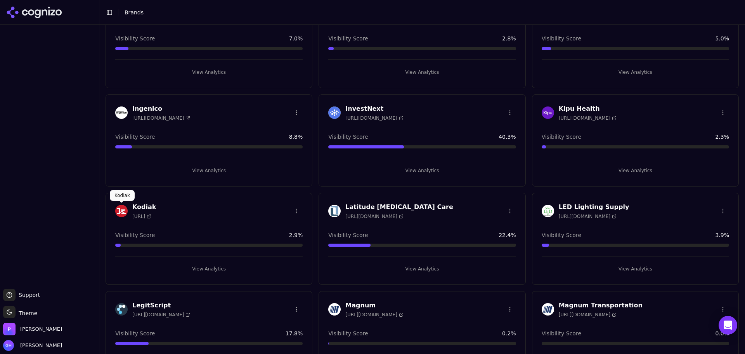
click at [21, 158] on div at bounding box center [49, 156] width 99 height 257
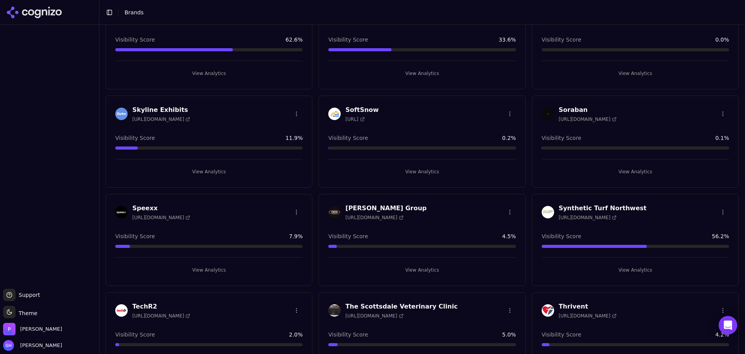
scroll to position [1358, 0]
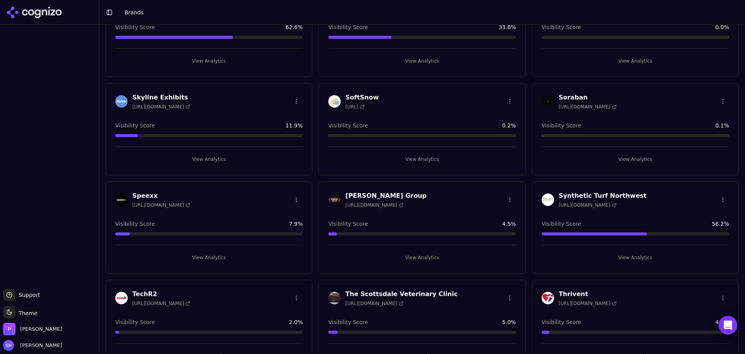
click at [425, 261] on button "View Analytics" at bounding box center [421, 257] width 187 height 12
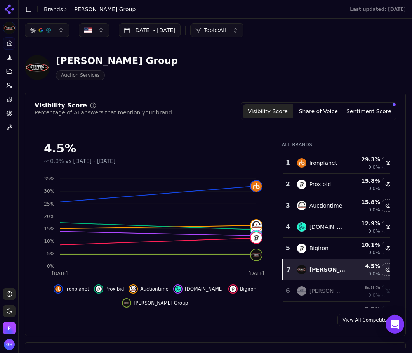
click at [334, 118] on div "Visibility Score Share of Voice Sentiment Score" at bounding box center [318, 111] width 155 height 18
click at [331, 114] on button "Share of Voice" at bounding box center [318, 111] width 50 height 14
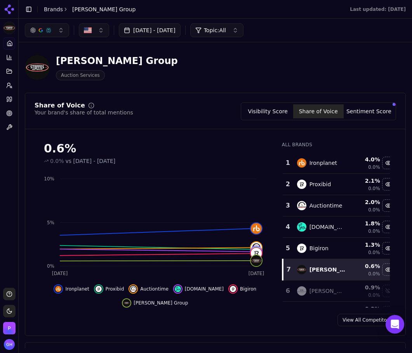
click at [363, 111] on button "Sentiment Score" at bounding box center [368, 111] width 50 height 14
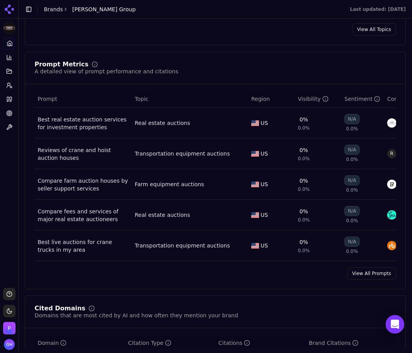
scroll to position [505, 0]
drag, startPoint x: 368, startPoint y: 274, endPoint x: 360, endPoint y: 274, distance: 7.4
click at [368, 274] on link "View All Prompts" at bounding box center [371, 273] width 49 height 12
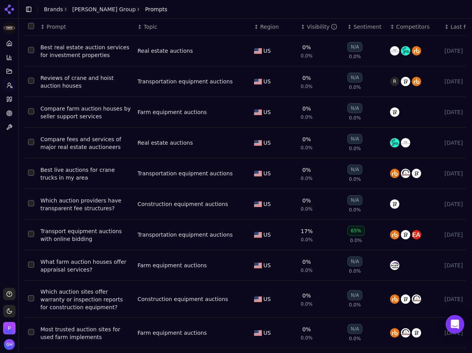
scroll to position [48, 0]
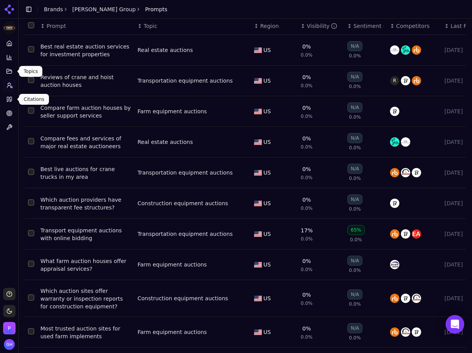
drag, startPoint x: 9, startPoint y: 102, endPoint x: 246, endPoint y: 103, distance: 236.7
click at [9, 102] on link "Citations" at bounding box center [9, 99] width 12 height 12
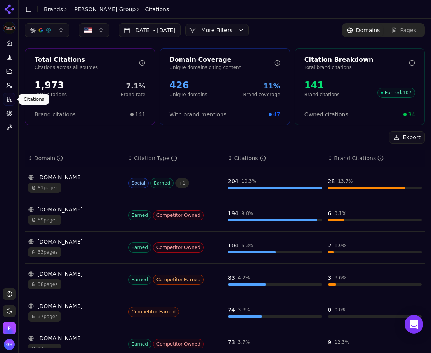
click at [170, 134] on div "Export" at bounding box center [225, 137] width 400 height 12
click at [230, 29] on button "More Filters" at bounding box center [216, 30] width 63 height 12
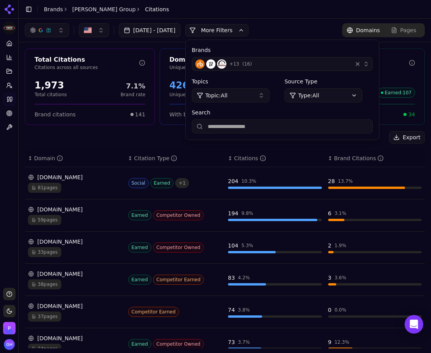
click at [361, 64] on div "button" at bounding box center [358, 64] width 8 height 8
click at [349, 64] on div "+ 13 ( 16 )" at bounding box center [272, 63] width 154 height 9
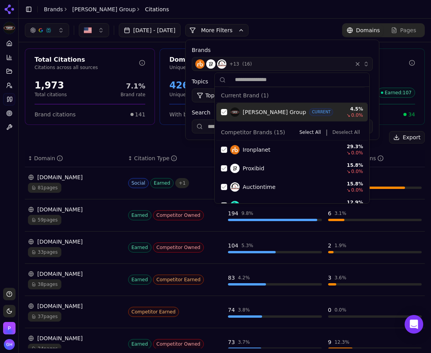
click at [221, 113] on div "Suggestions" at bounding box center [224, 112] width 6 height 6
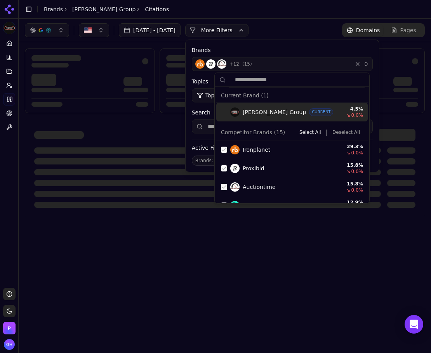
click at [345, 135] on button "Deselect All" at bounding box center [346, 132] width 34 height 9
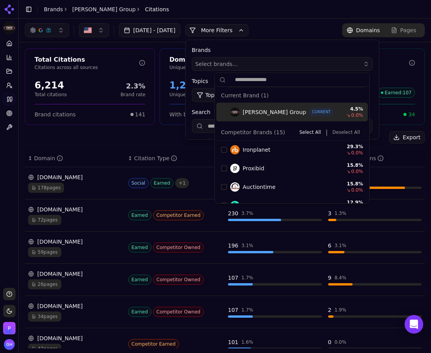
click at [241, 32] on button "More Filters" at bounding box center [216, 30] width 63 height 12
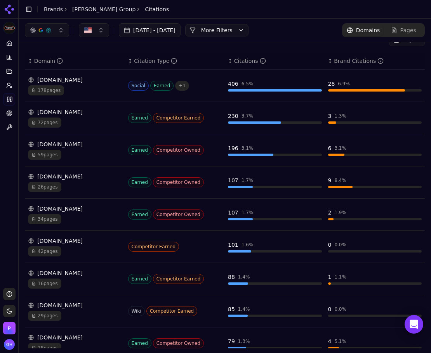
scroll to position [39, 0]
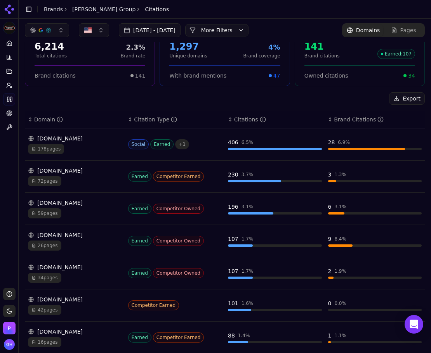
click at [76, 141] on div "[DOMAIN_NAME]" at bounding box center [75, 139] width 94 height 8
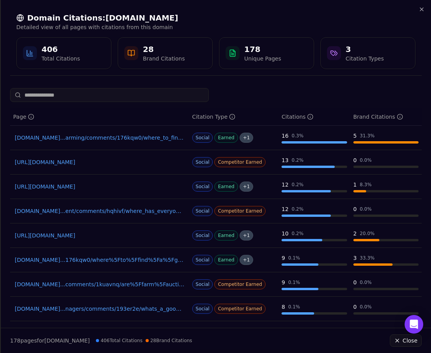
scroll to position [73, 0]
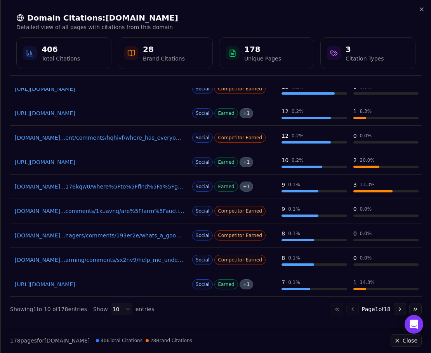
drag, startPoint x: 83, startPoint y: 284, endPoint x: 252, endPoint y: 318, distance: 172.6
click at [252, 318] on div "Page Citation Type Citations Brand Citations [DOMAIN_NAME]...arming/comments/17…" at bounding box center [216, 205] width 430 height 234
click at [394, 309] on button "Go to next page" at bounding box center [400, 309] width 12 height 12
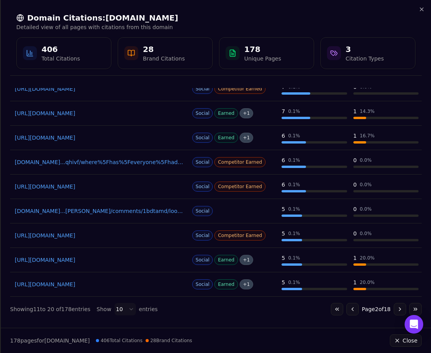
click at [394, 309] on button "Go to next page" at bounding box center [400, 309] width 12 height 12
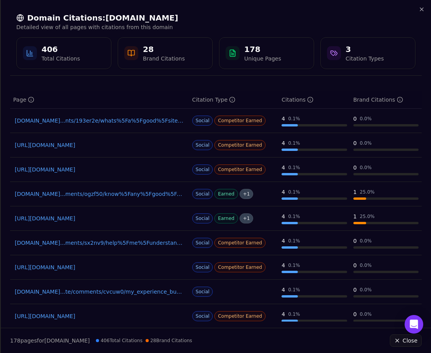
scroll to position [0, 0]
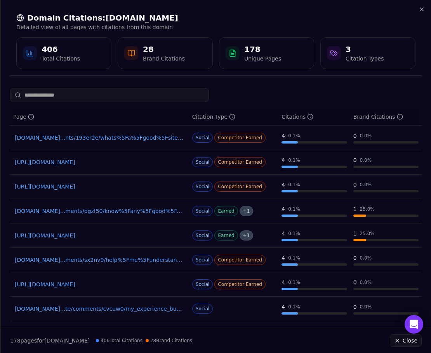
drag, startPoint x: 85, startPoint y: 215, endPoint x: 73, endPoint y: 210, distance: 12.3
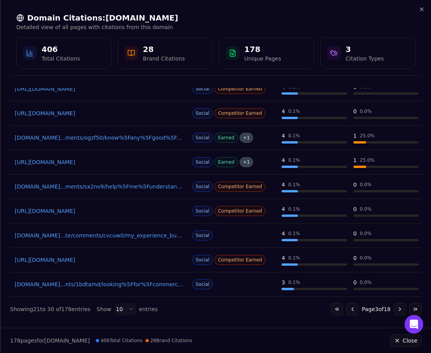
click at [394, 310] on button "Go to next page" at bounding box center [400, 309] width 12 height 12
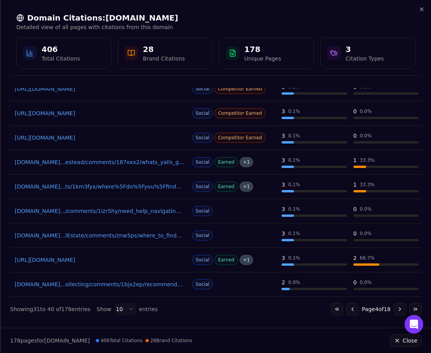
click at [394, 314] on button "Go to next page" at bounding box center [400, 309] width 12 height 12
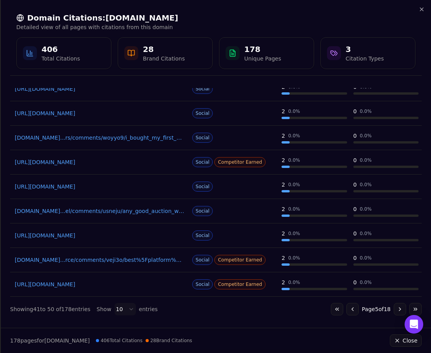
click at [394, 306] on button "Go to next page" at bounding box center [400, 309] width 12 height 12
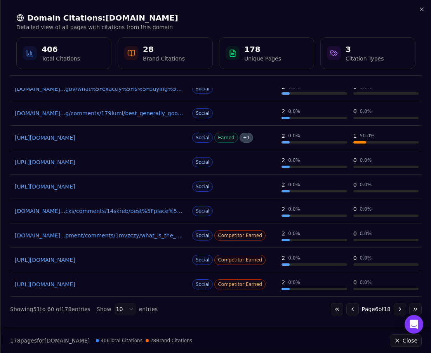
click at [394, 307] on button "Go to next page" at bounding box center [400, 309] width 12 height 12
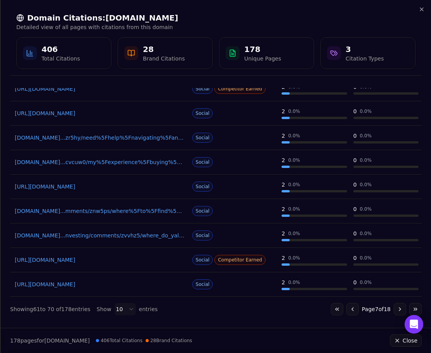
click at [396, 308] on button "Go to next page" at bounding box center [400, 309] width 12 height 12
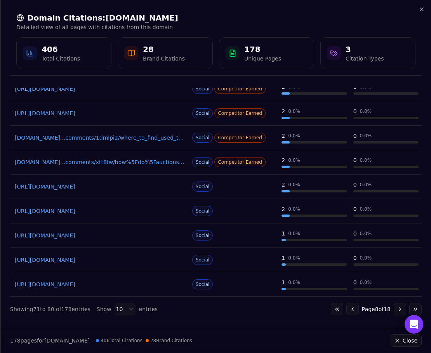
click at [395, 314] on button "Go to next page" at bounding box center [400, 309] width 12 height 12
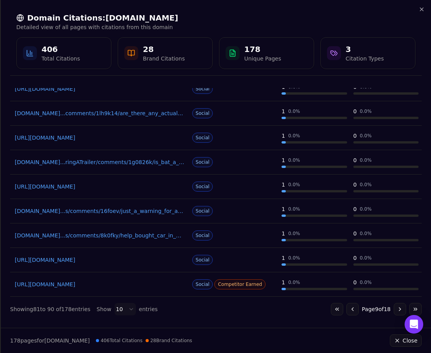
click at [394, 306] on button "Go to next page" at bounding box center [400, 309] width 12 height 12
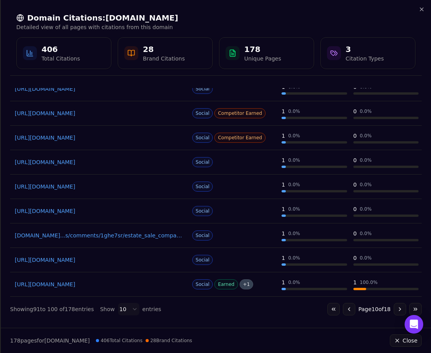
click at [394, 313] on button "Go to next page" at bounding box center [400, 309] width 12 height 12
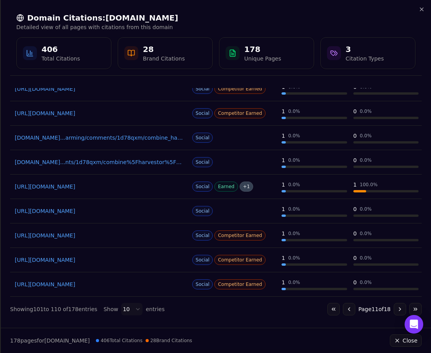
click at [395, 310] on button "Go to next page" at bounding box center [400, 309] width 12 height 12
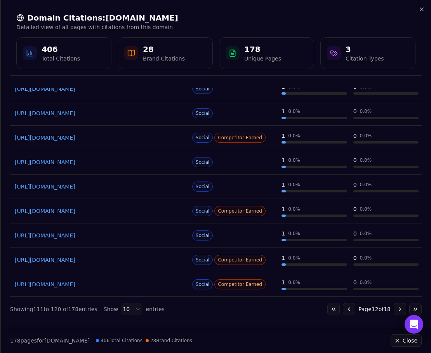
click at [394, 313] on button "Go to next page" at bounding box center [400, 309] width 12 height 12
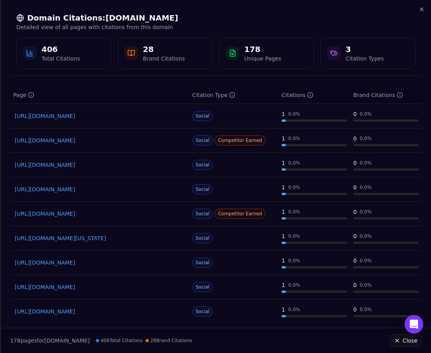
scroll to position [0, 0]
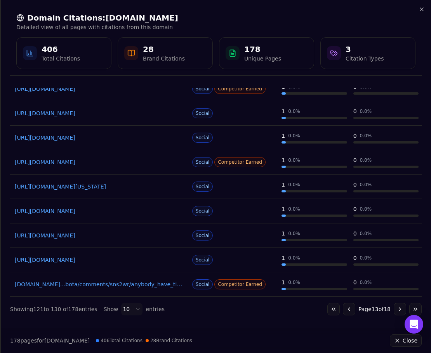
click at [394, 309] on button "Go to next page" at bounding box center [400, 309] width 12 height 12
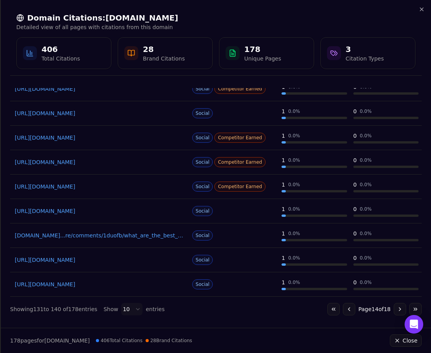
click at [394, 312] on button "Go to next page" at bounding box center [400, 309] width 12 height 12
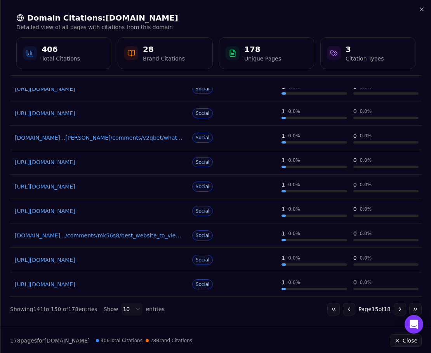
click at [394, 310] on button "Go to next page" at bounding box center [400, 309] width 12 height 12
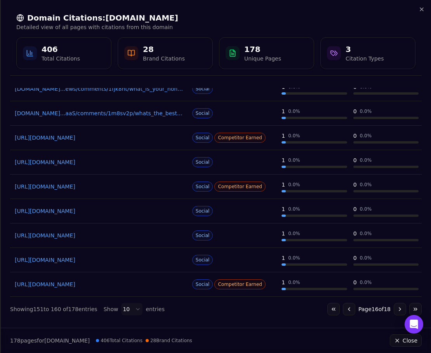
click at [397, 307] on button "Go to next page" at bounding box center [400, 309] width 12 height 12
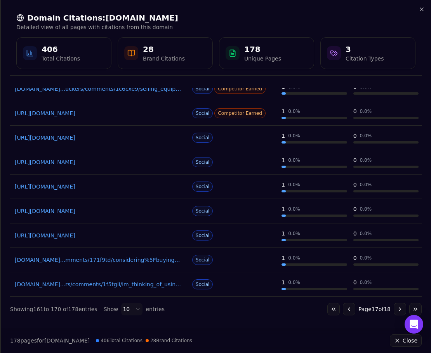
click at [395, 305] on button "Go to next page" at bounding box center [400, 309] width 12 height 12
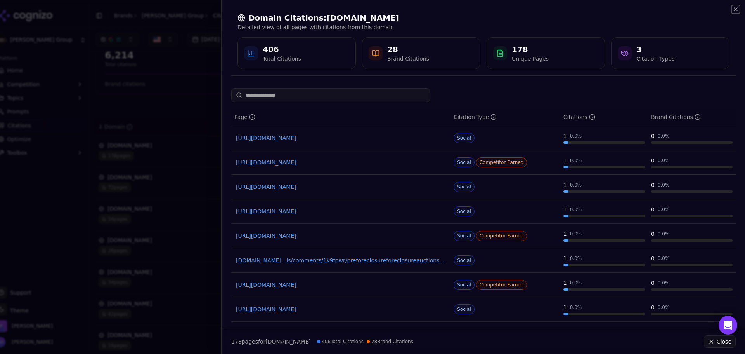
click at [734, 7] on icon "button" at bounding box center [736, 9] width 6 height 6
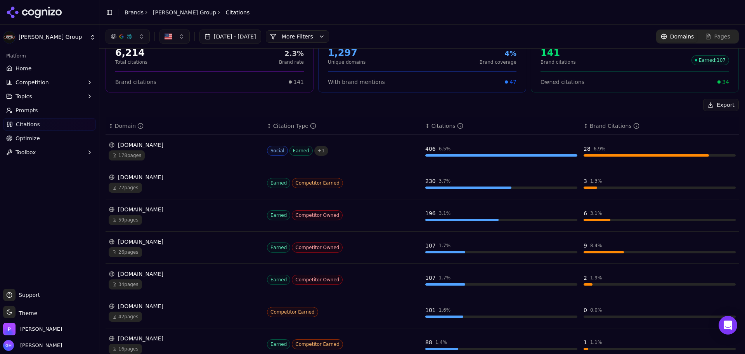
click at [168, 142] on div "[DOMAIN_NAME]" at bounding box center [185, 145] width 152 height 8
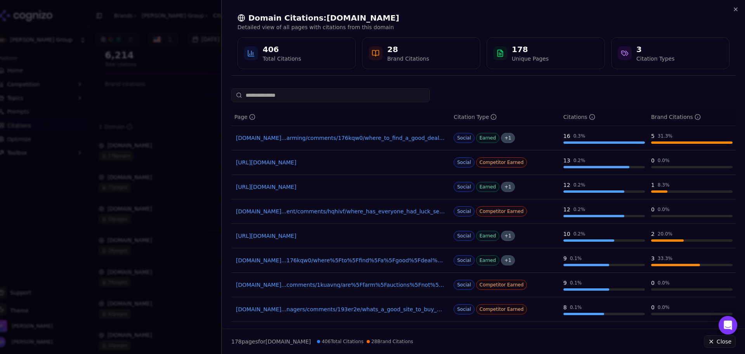
click at [734, 6] on div "Domain Citations: [DOMAIN_NAME] Detailed view of all pages with citations from …" at bounding box center [483, 41] width 523 height 82
click at [734, 9] on icon "button" at bounding box center [736, 9] width 6 height 6
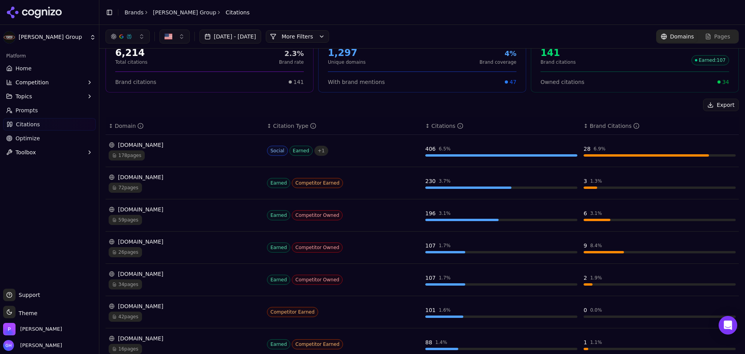
click at [176, 180] on div "[DOMAIN_NAME]" at bounding box center [185, 177] width 152 height 8
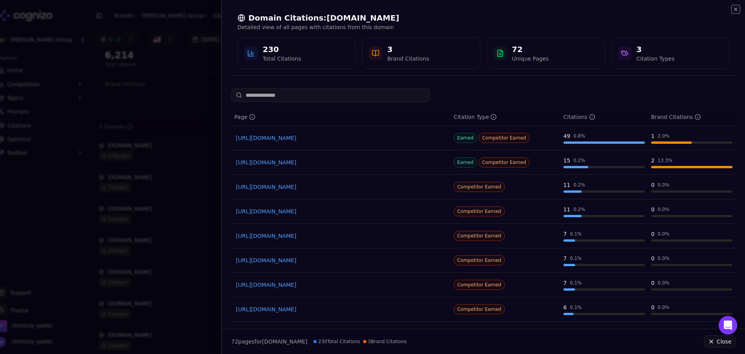
click at [739, 9] on icon "button" at bounding box center [736, 9] width 6 height 6
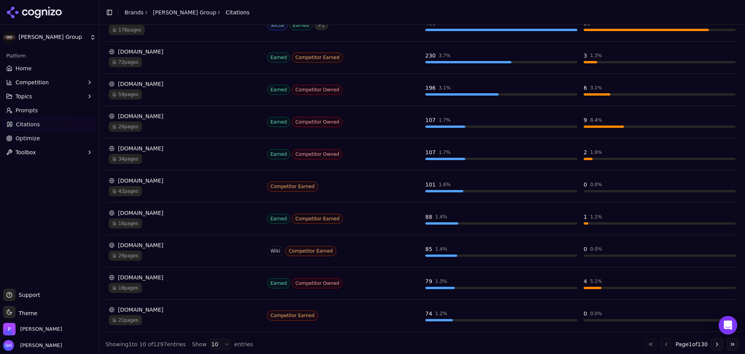
scroll to position [167, 0]
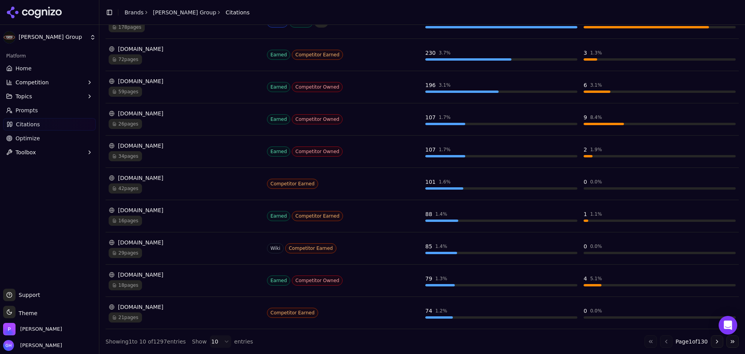
click at [159, 241] on div "[DOMAIN_NAME]" at bounding box center [185, 242] width 152 height 8
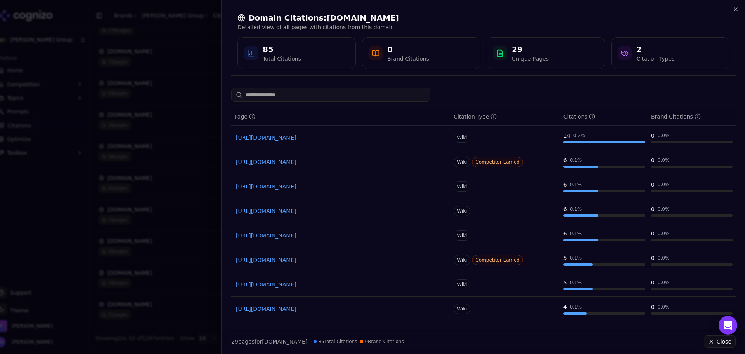
scroll to position [0, 0]
click at [735, 10] on icon "button" at bounding box center [735, 9] width 3 height 3
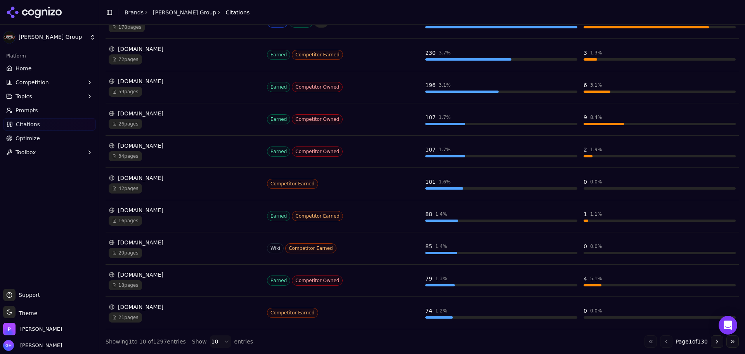
click at [158, 180] on div "[DOMAIN_NAME]" at bounding box center [185, 178] width 152 height 8
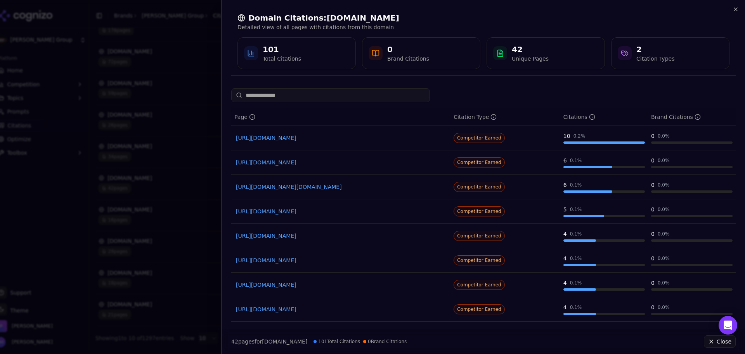
click at [120, 189] on div at bounding box center [372, 177] width 745 height 354
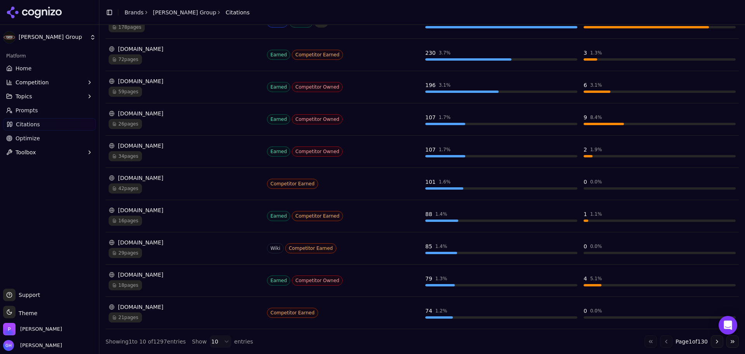
click at [142, 206] on div "[DOMAIN_NAME]" at bounding box center [185, 210] width 152 height 8
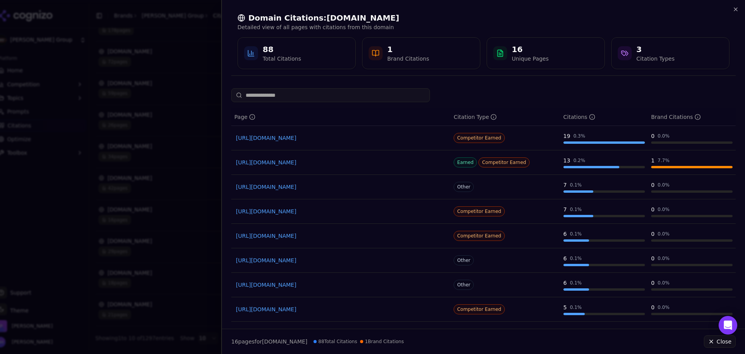
click at [142, 206] on div at bounding box center [372, 177] width 745 height 354
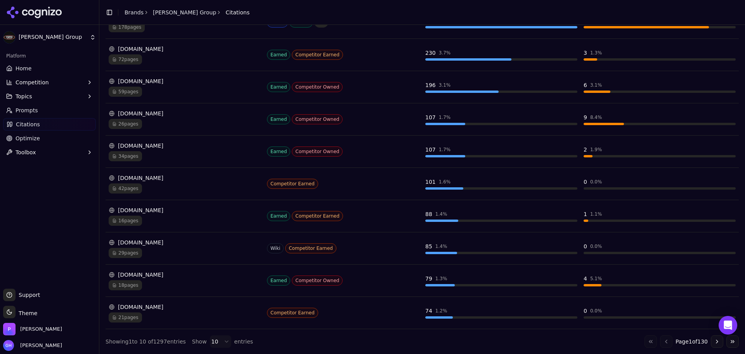
click at [161, 154] on div "34 pages" at bounding box center [185, 156] width 152 height 10
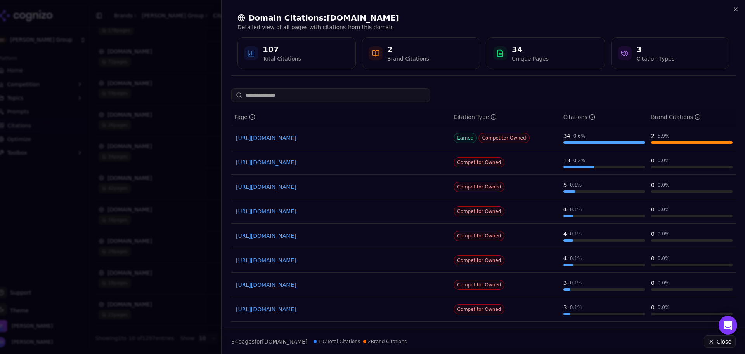
click at [161, 154] on div at bounding box center [372, 177] width 745 height 354
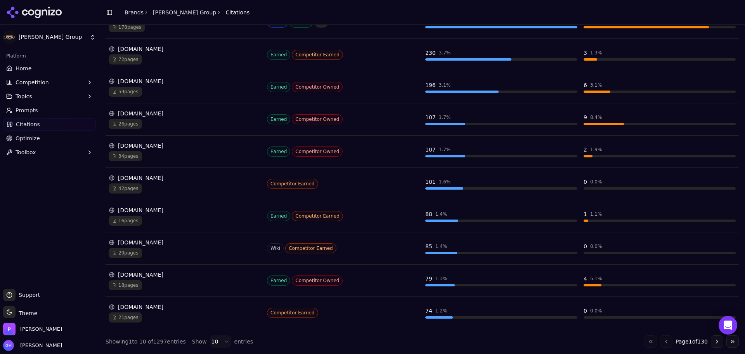
click at [178, 175] on div "[DOMAIN_NAME]" at bounding box center [185, 178] width 152 height 8
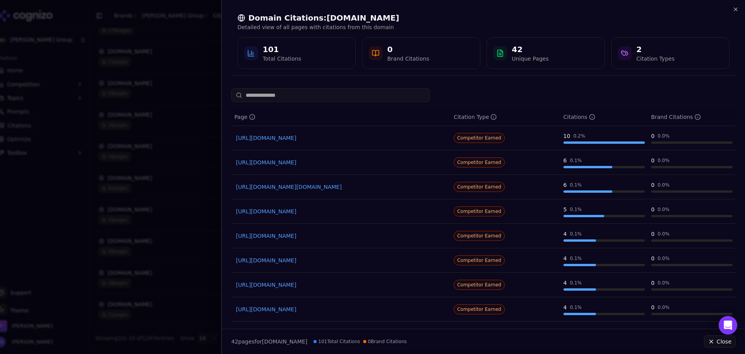
click at [85, 214] on div at bounding box center [372, 177] width 745 height 354
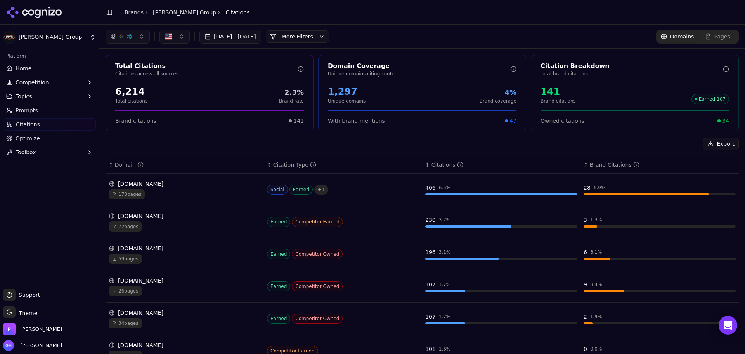
click at [718, 36] on span "Pages" at bounding box center [723, 37] width 16 height 8
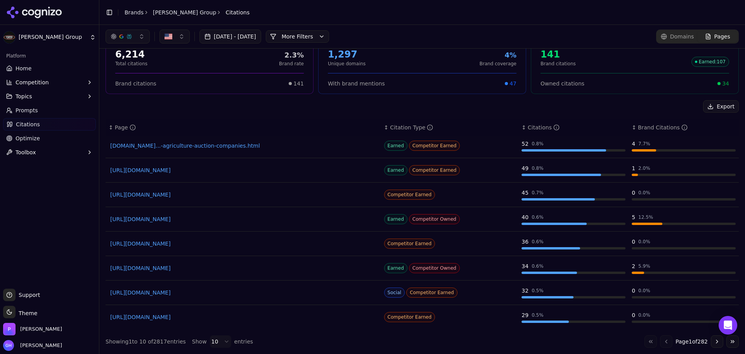
scroll to position [52, 0]
click at [711, 339] on button "Go to next page" at bounding box center [717, 341] width 12 height 12
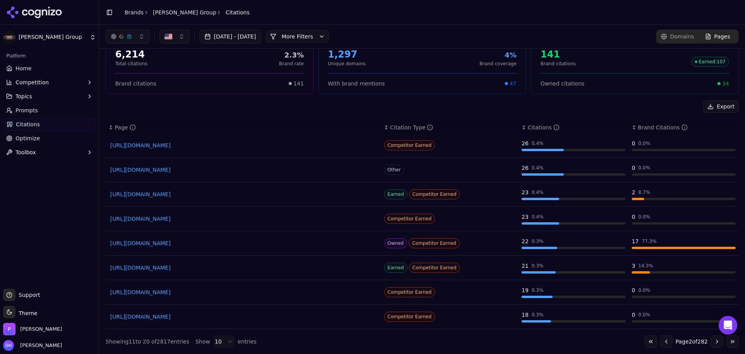
click at [660, 342] on button "Go to previous page" at bounding box center [666, 341] width 12 height 12
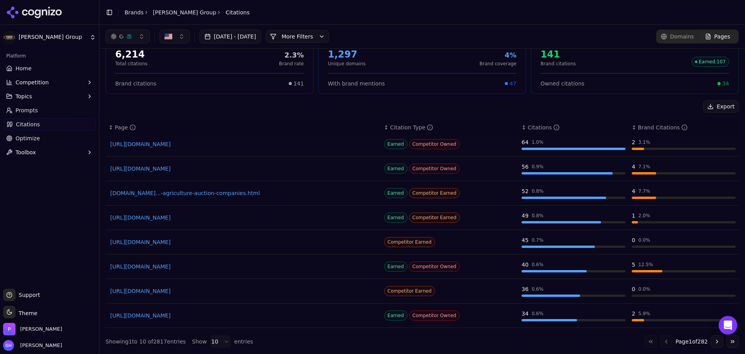
scroll to position [0, 0]
